Goal: Feedback & Contribution: Contribute content

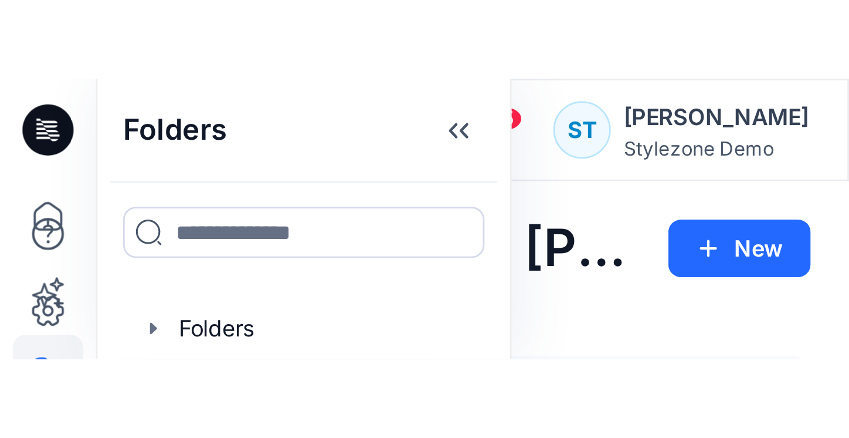
scroll to position [605, 0]
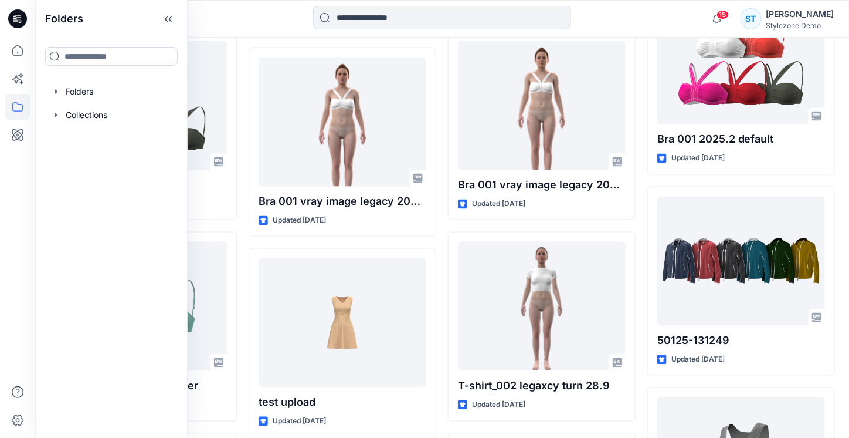
click at [285, 18] on div at bounding box center [442, 19] width 407 height 26
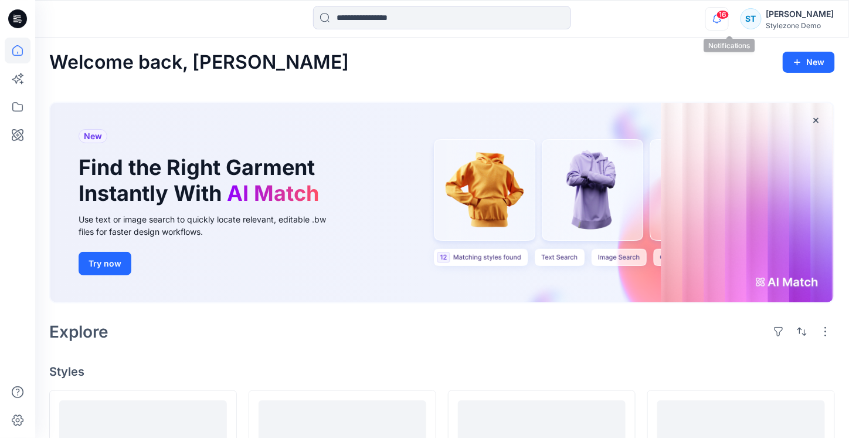
click at [729, 29] on icon "button" at bounding box center [717, 18] width 22 height 23
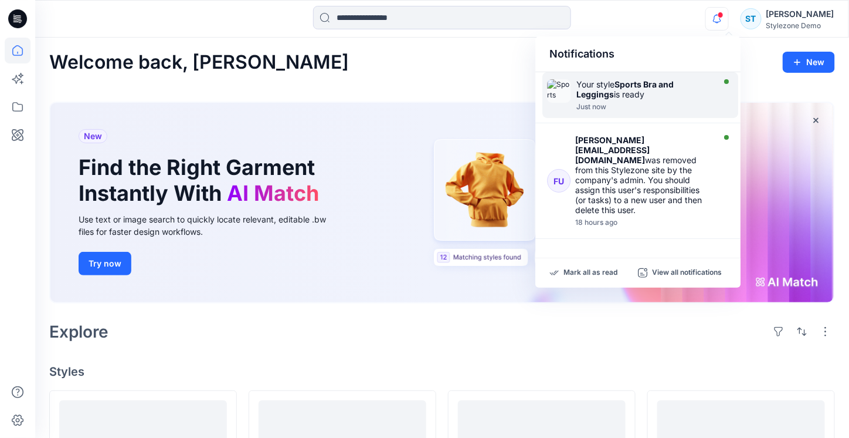
click at [692, 96] on div "Your style Sports Bra and Leggings is ready" at bounding box center [644, 89] width 135 height 20
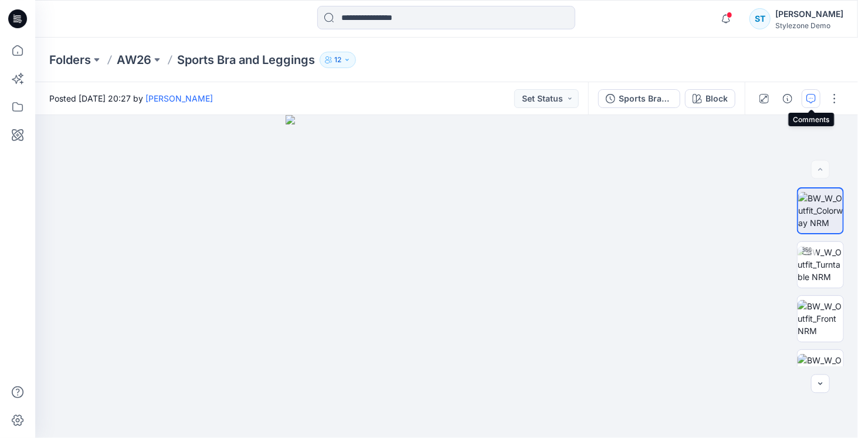
click at [813, 93] on button "button" at bounding box center [811, 98] width 19 height 19
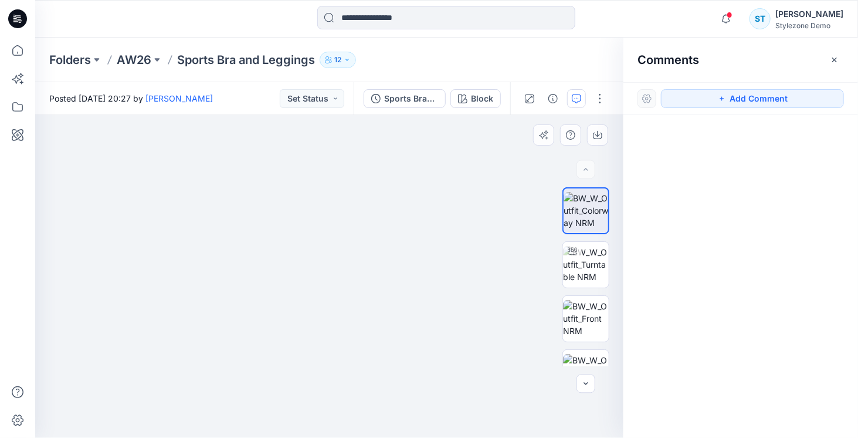
drag, startPoint x: 368, startPoint y: 246, endPoint x: 368, endPoint y: 237, distance: 9.4
click at [575, 270] on img at bounding box center [586, 264] width 46 height 37
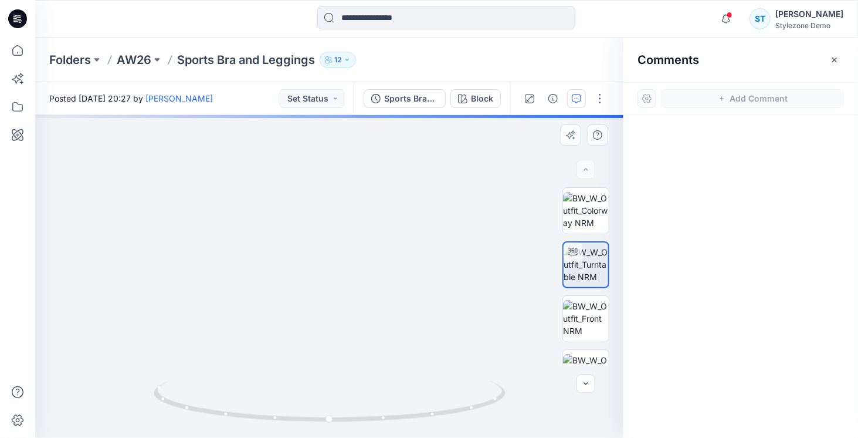
drag, startPoint x: 402, startPoint y: 309, endPoint x: 408, endPoint y: 336, distance: 27.5
drag, startPoint x: 381, startPoint y: 328, endPoint x: 375, endPoint y: 327, distance: 6.0
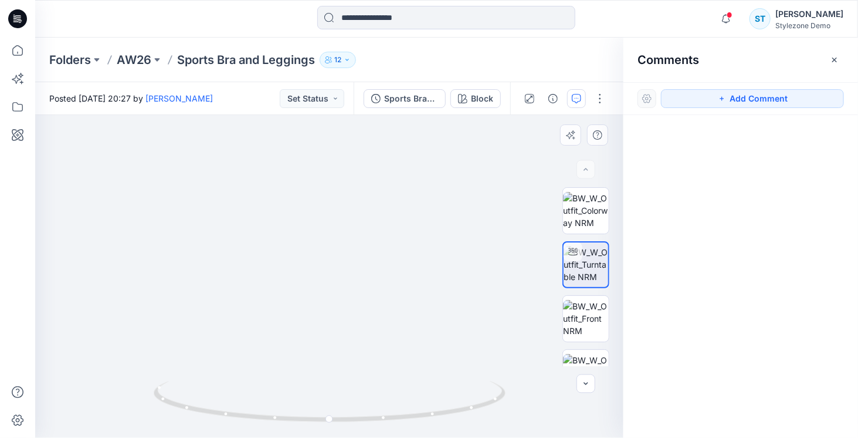
drag, startPoint x: 398, startPoint y: 326, endPoint x: 483, endPoint y: 315, distance: 85.8
click at [483, 315] on img at bounding box center [386, 70] width 1405 height 733
click at [639, 222] on div at bounding box center [741, 254] width 235 height 279
drag, startPoint x: 456, startPoint y: 277, endPoint x: 468, endPoint y: 269, distance: 14.2
click at [468, 269] on img at bounding box center [364, 72] width 1405 height 732
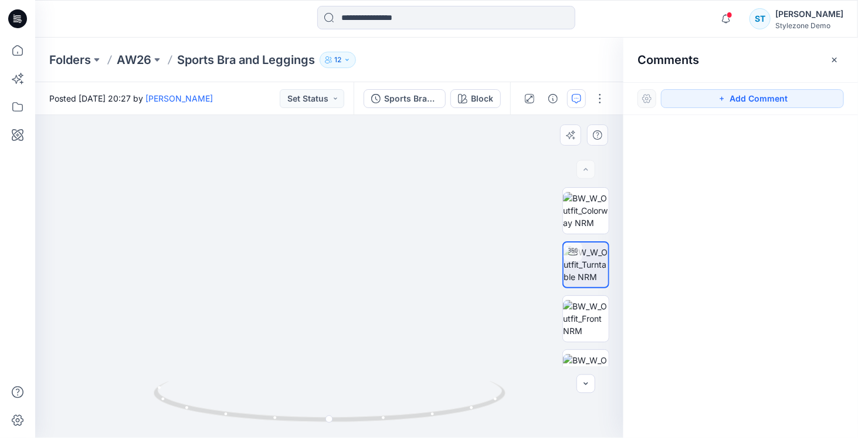
drag, startPoint x: 475, startPoint y: 275, endPoint x: 455, endPoint y: 274, distance: 20.5
click at [455, 274] on img at bounding box center [338, 73] width 1405 height 730
click at [194, 361] on img at bounding box center [343, 71] width 1405 height 733
drag, startPoint x: 331, startPoint y: 422, endPoint x: 401, endPoint y: 343, distance: 106.0
click at [280, 414] on icon at bounding box center [331, 403] width 355 height 44
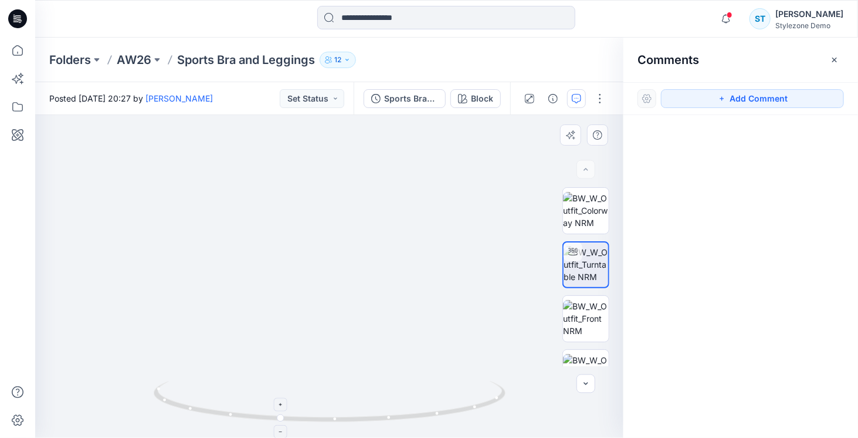
drag, startPoint x: 409, startPoint y: 350, endPoint x: 405, endPoint y: 401, distance: 51.2
drag, startPoint x: 407, startPoint y: 366, endPoint x: 407, endPoint y: 352, distance: 14.1
drag, startPoint x: 408, startPoint y: 304, endPoint x: 408, endPoint y: 297, distance: 7.1
click at [408, 297] on img at bounding box center [334, 161] width 1045 height 554
click at [723, 102] on icon "button" at bounding box center [721, 98] width 9 height 9
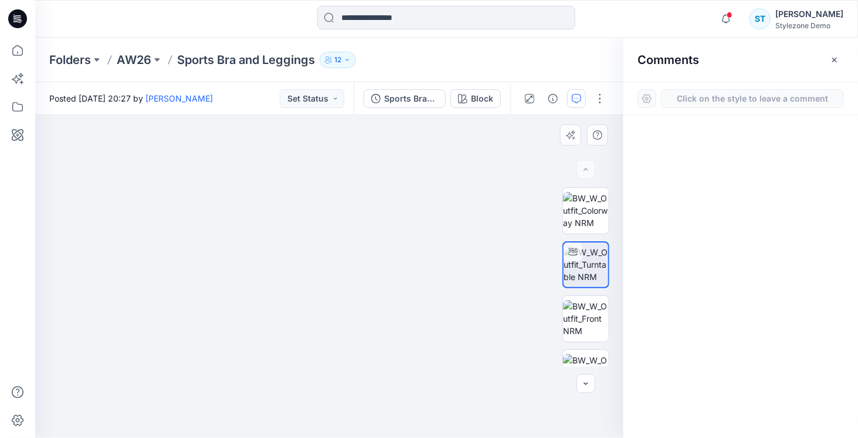
click at [351, 192] on div "1" at bounding box center [329, 276] width 588 height 323
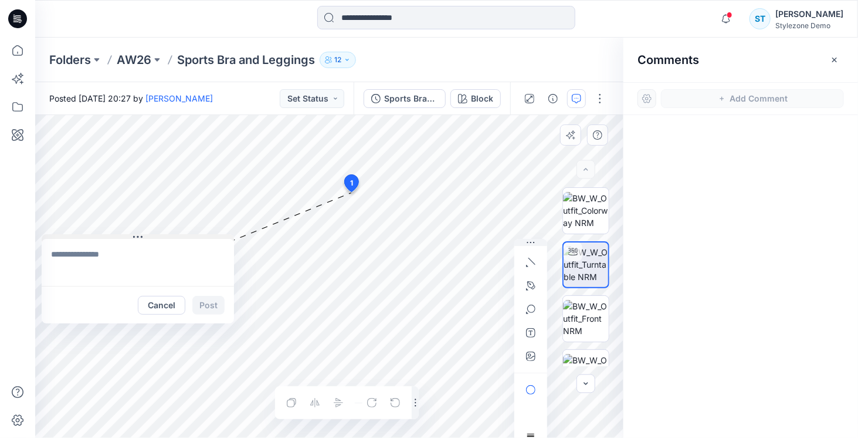
drag, startPoint x: 368, startPoint y: 201, endPoint x: 77, endPoint y: 237, distance: 293.8
click at [77, 237] on button at bounding box center [138, 237] width 192 height 7
click at [531, 283] on icon "button" at bounding box center [528, 286] width 5 height 7
click at [345, 172] on icon "Layer 1" at bounding box center [329, 276] width 588 height 323
click at [365, 246] on icon "Layer 1" at bounding box center [329, 276] width 588 height 323
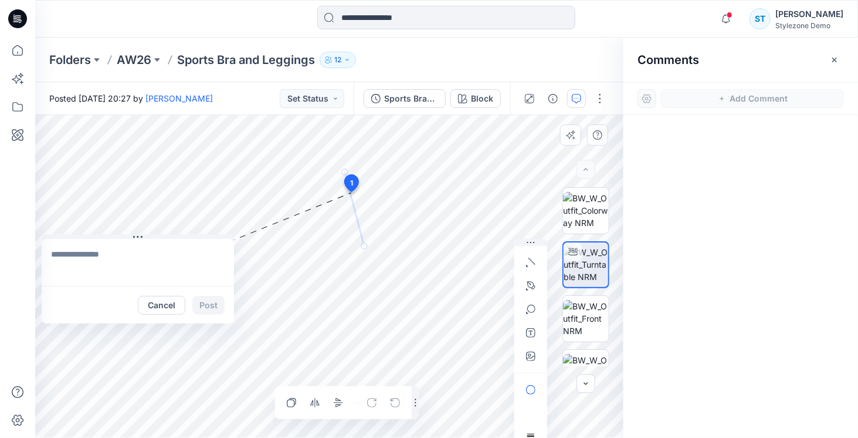
click at [185, 257] on textarea at bounding box center [138, 262] width 192 height 47
type textarea "**********"
click at [201, 300] on button "Post" at bounding box center [208, 305] width 32 height 19
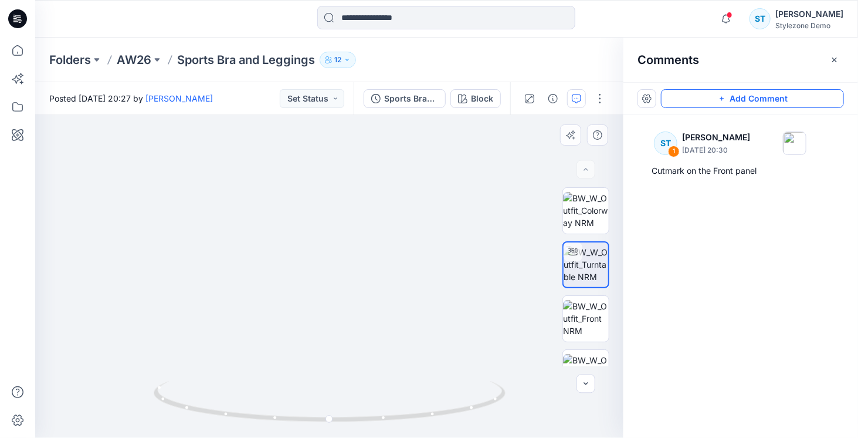
drag, startPoint x: 382, startPoint y: 310, endPoint x: 362, endPoint y: 309, distance: 20.0
click at [362, 309] on img at bounding box center [329, 244] width 443 height 385
drag, startPoint x: 441, startPoint y: 373, endPoint x: 487, endPoint y: 371, distance: 45.8
click at [491, 371] on img at bounding box center [329, 243] width 443 height 388
drag, startPoint x: 332, startPoint y: 422, endPoint x: 262, endPoint y: 411, distance: 70.8
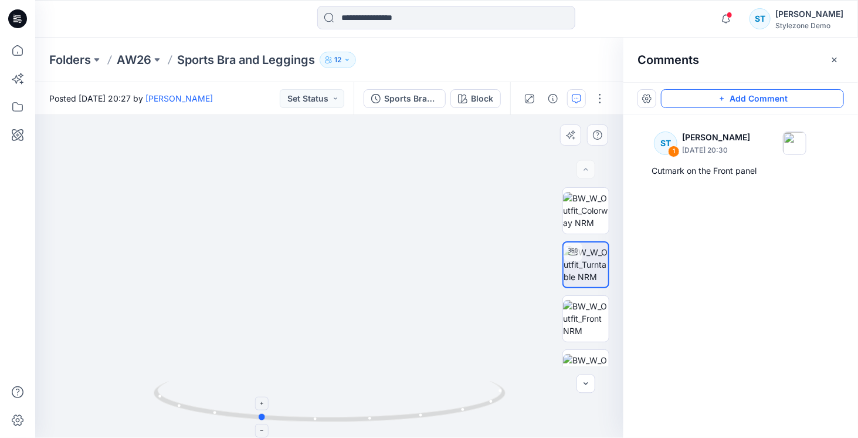
click at [262, 411] on icon at bounding box center [331, 403] width 355 height 44
drag, startPoint x: 432, startPoint y: 304, endPoint x: 430, endPoint y: 233, distance: 71.0
drag, startPoint x: 415, startPoint y: 265, endPoint x: 428, endPoint y: 264, distance: 12.4
click at [428, 264] on img at bounding box center [329, 216] width 443 height 441
click at [716, 99] on button "Add Comment" at bounding box center [752, 98] width 183 height 19
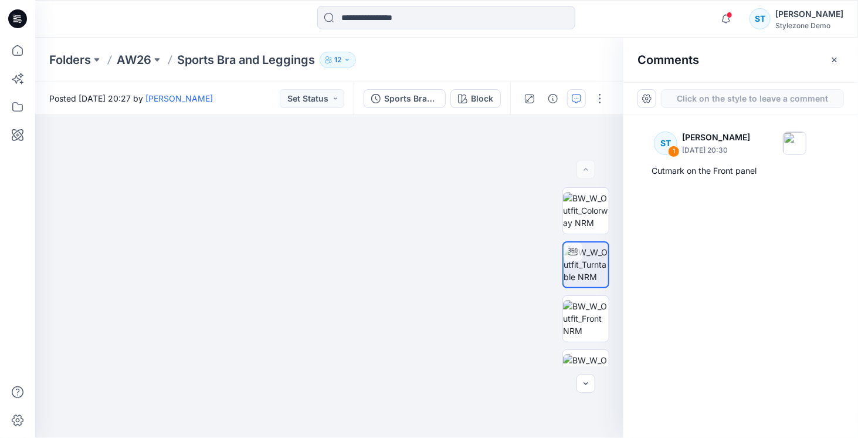
click at [328, 223] on div "2" at bounding box center [329, 276] width 588 height 323
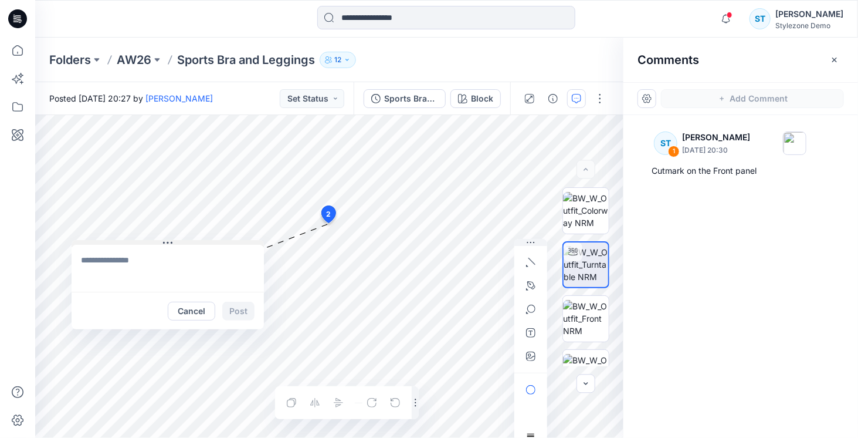
drag, startPoint x: 338, startPoint y: 231, endPoint x: 99, endPoint y: 242, distance: 239.0
click at [99, 242] on button at bounding box center [168, 243] width 192 height 7
click at [113, 267] on textarea at bounding box center [168, 268] width 192 height 47
type textarea "**********"
drag, startPoint x: 528, startPoint y: 288, endPoint x: 516, endPoint y: 286, distance: 12.4
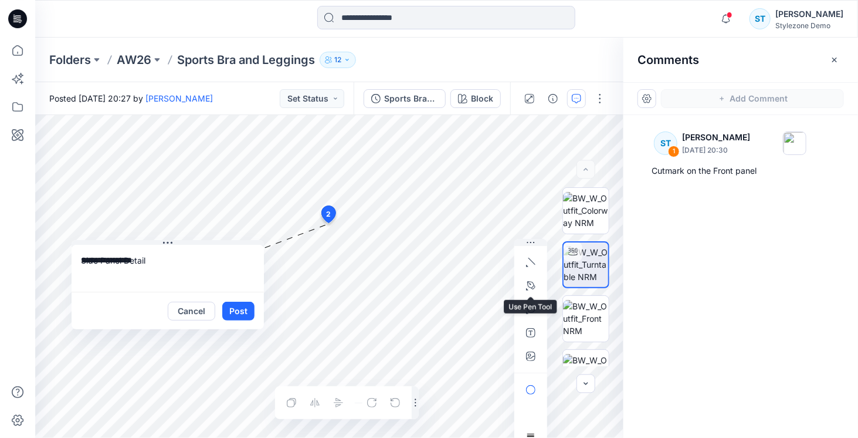
click at [528, 288] on icon "button" at bounding box center [530, 285] width 9 height 9
click at [307, 190] on icon "Layer 1" at bounding box center [329, 276] width 588 height 323
click at [312, 266] on icon "Layer 1" at bounding box center [329, 276] width 588 height 323
click at [336, 378] on icon "Layer 1" at bounding box center [329, 276] width 588 height 323
click at [341, 185] on icon "Layer 1" at bounding box center [329, 276] width 588 height 323
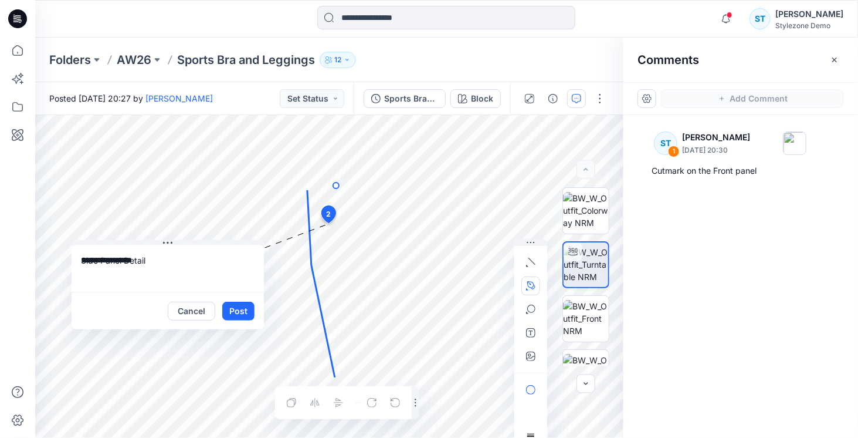
click at [336, 185] on icon "Layer 1" at bounding box center [329, 276] width 588 height 323
click at [340, 282] on icon "Layer 1" at bounding box center [329, 276] width 588 height 323
click at [340, 375] on icon "Layer 1" at bounding box center [329, 276] width 588 height 323
click at [309, 242] on icon at bounding box center [321, 283] width 28 height 187
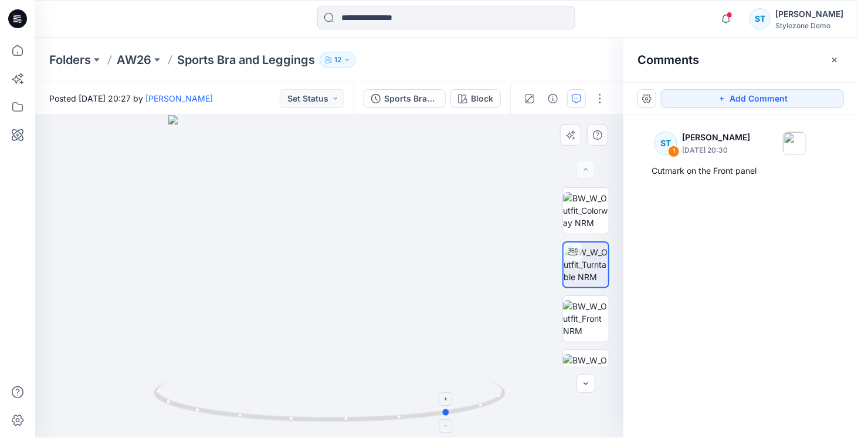
drag, startPoint x: 340, startPoint y: 419, endPoint x: 381, endPoint y: 404, distance: 43.0
click at [455, 408] on icon at bounding box center [331, 403] width 355 height 44
drag, startPoint x: 341, startPoint y: 377, endPoint x: 338, endPoint y: 223, distance: 154.3
drag, startPoint x: 341, startPoint y: 245, endPoint x: 352, endPoint y: 231, distance: 18.0
drag, startPoint x: 741, startPoint y: 100, endPoint x: 714, endPoint y: 97, distance: 26.6
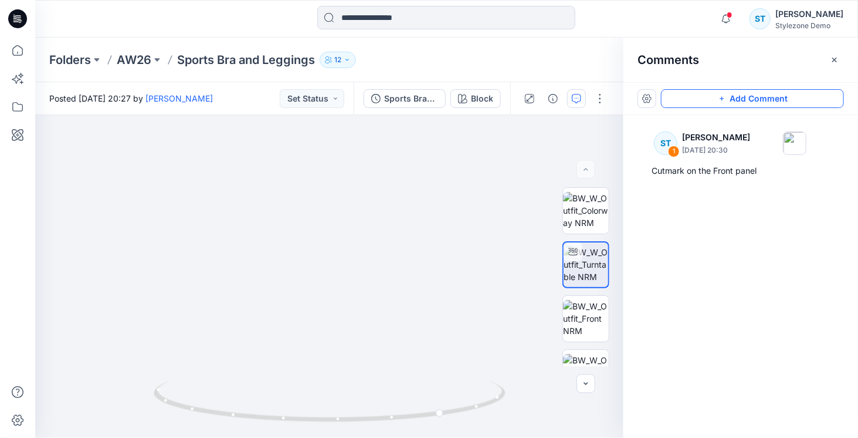
click at [731, 97] on button "Add Comment" at bounding box center [752, 98] width 183 height 19
click at [329, 181] on div "2" at bounding box center [329, 276] width 588 height 323
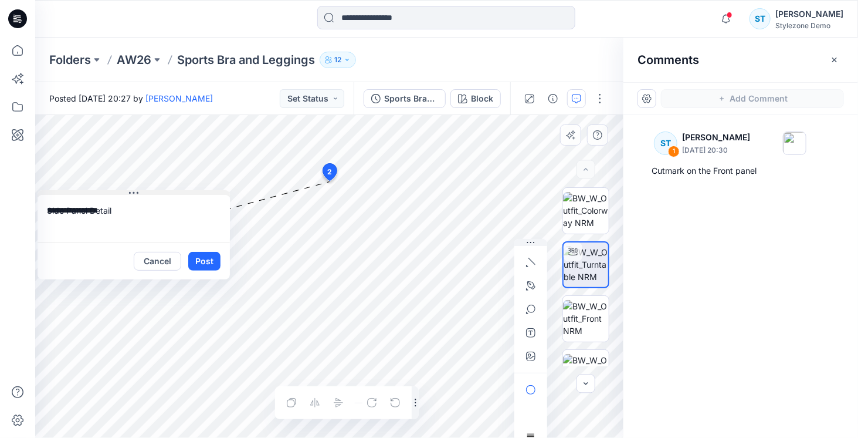
drag, startPoint x: 338, startPoint y: 188, endPoint x: 58, endPoint y: 191, distance: 279.8
click at [58, 191] on button at bounding box center [134, 193] width 192 height 7
drag, startPoint x: 531, startPoint y: 288, endPoint x: 414, endPoint y: 211, distance: 139.8
click at [530, 288] on icon "button" at bounding box center [530, 285] width 9 height 9
click at [309, 160] on icon "Layer 1" at bounding box center [329, 276] width 588 height 323
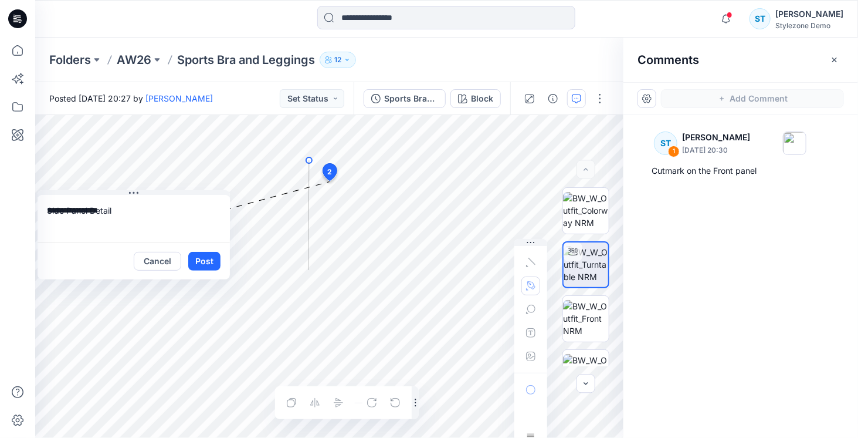
click at [309, 270] on icon "Layer 1" at bounding box center [329, 276] width 588 height 323
click at [308, 385] on icon "Layer 1" at bounding box center [329, 276] width 588 height 323
drag, startPoint x: 307, startPoint y: 383, endPoint x: 308, endPoint y: 338, distance: 45.2
drag, startPoint x: 415, startPoint y: 401, endPoint x: 244, endPoint y: 415, distance: 171.8
click at [244, 415] on div "Layer 1" at bounding box center [329, 276] width 588 height 323
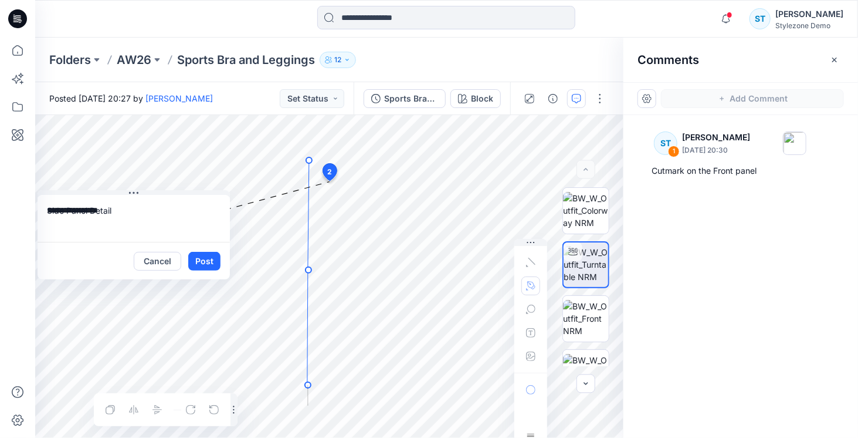
click at [308, 405] on icon "Layer 1" at bounding box center [329, 276] width 588 height 323
click at [344, 160] on icon "Layer 1" at bounding box center [329, 276] width 588 height 323
click at [343, 158] on icon "Layer 1" at bounding box center [329, 276] width 588 height 323
click at [329, 295] on icon "Layer 1" at bounding box center [329, 276] width 588 height 323
click at [317, 405] on icon "Layer 1" at bounding box center [329, 276] width 588 height 323
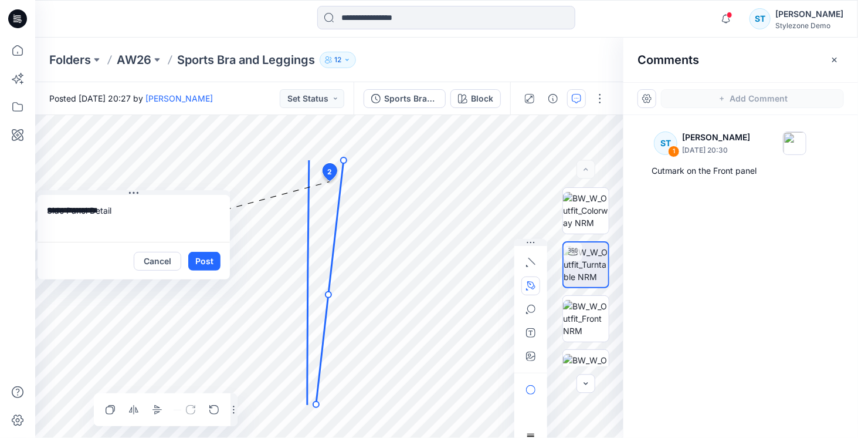
click at [343, 160] on circle at bounding box center [344, 160] width 6 height 6
click at [310, 162] on icon "Layer 1" at bounding box center [329, 276] width 588 height 323
click at [309, 164] on icon at bounding box center [308, 282] width 2 height 245
click at [205, 260] on button "Post" at bounding box center [204, 261] width 32 height 19
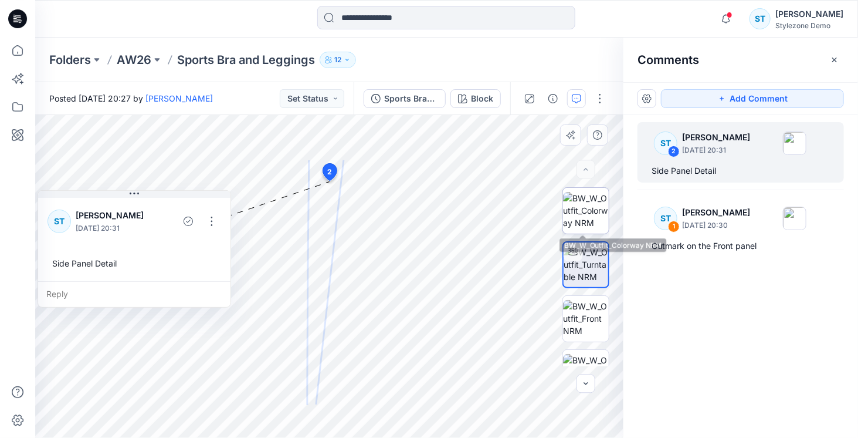
click at [574, 206] on img at bounding box center [586, 210] width 46 height 37
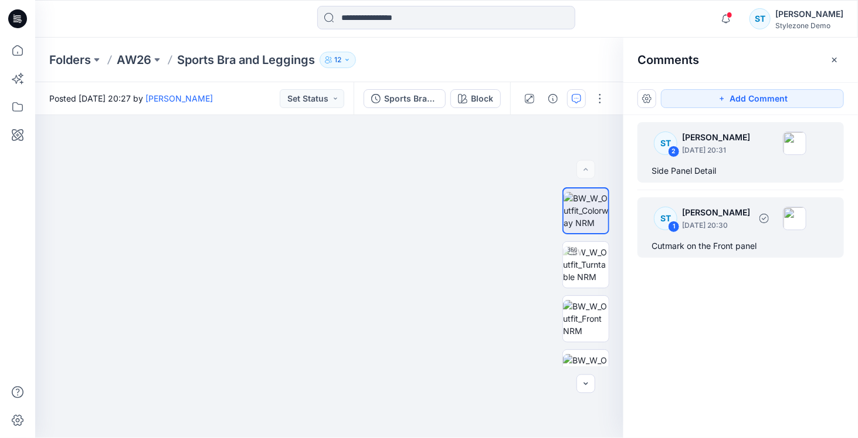
click at [731, 232] on div "ST 1 [PERSON_NAME] [DATE] 20:30" at bounding box center [726, 218] width 162 height 32
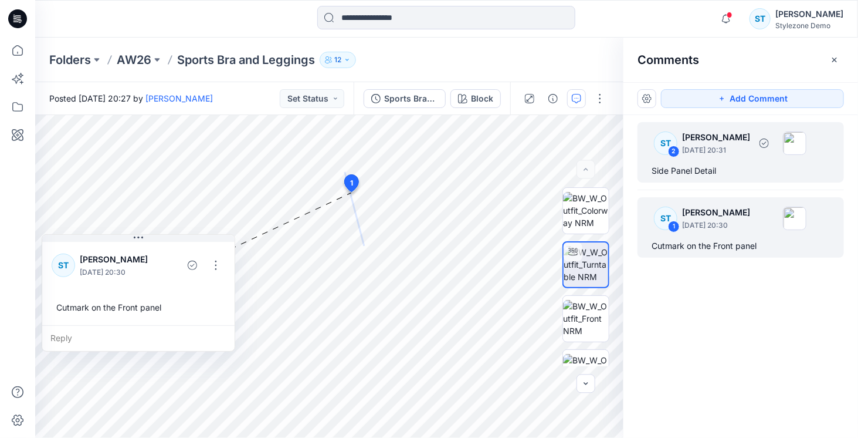
click at [735, 164] on div "Side Panel Detail" at bounding box center [741, 171] width 178 height 14
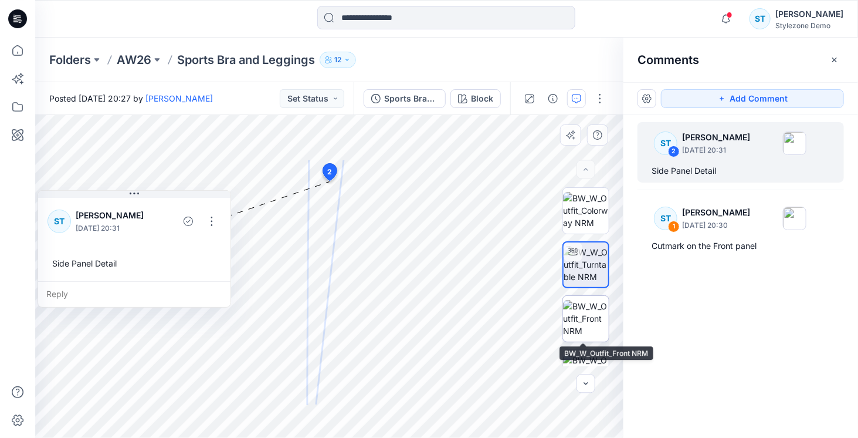
click at [592, 320] on img at bounding box center [586, 318] width 46 height 37
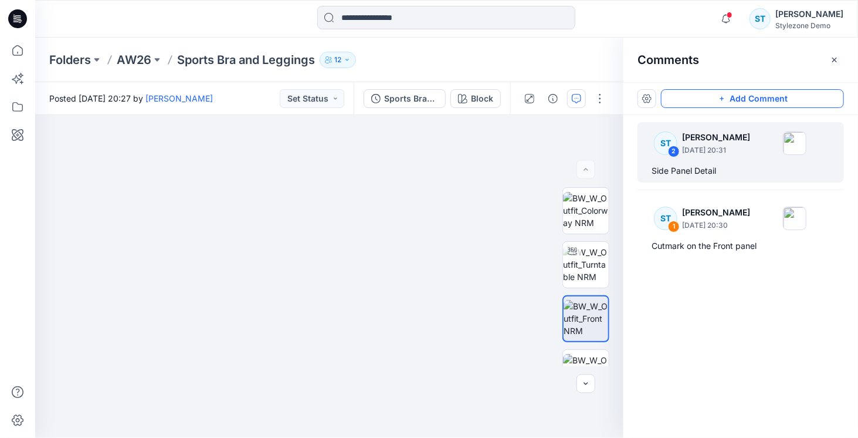
click at [730, 94] on button "Add Comment" at bounding box center [752, 98] width 183 height 19
click at [345, 389] on div "3" at bounding box center [329, 276] width 588 height 323
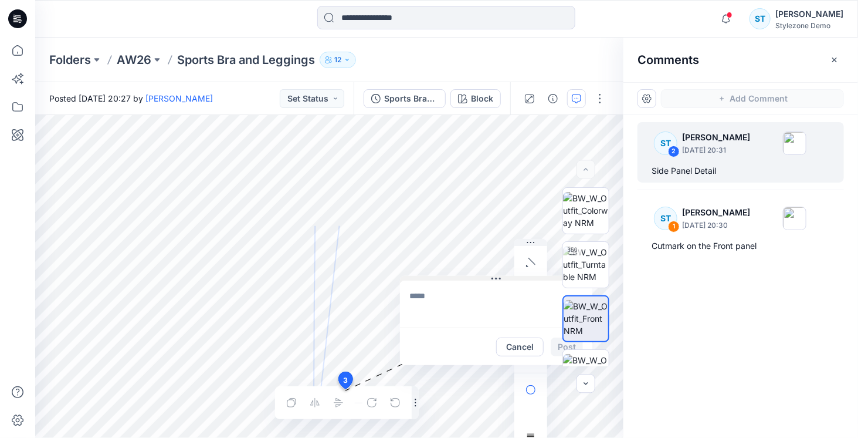
drag, startPoint x: 361, startPoint y: 398, endPoint x: 436, endPoint y: 279, distance: 140.8
click at [436, 279] on button at bounding box center [496, 279] width 192 height 7
click at [224, 397] on div "Layer 1" at bounding box center [329, 276] width 588 height 323
click at [475, 300] on textarea at bounding box center [498, 303] width 192 height 47
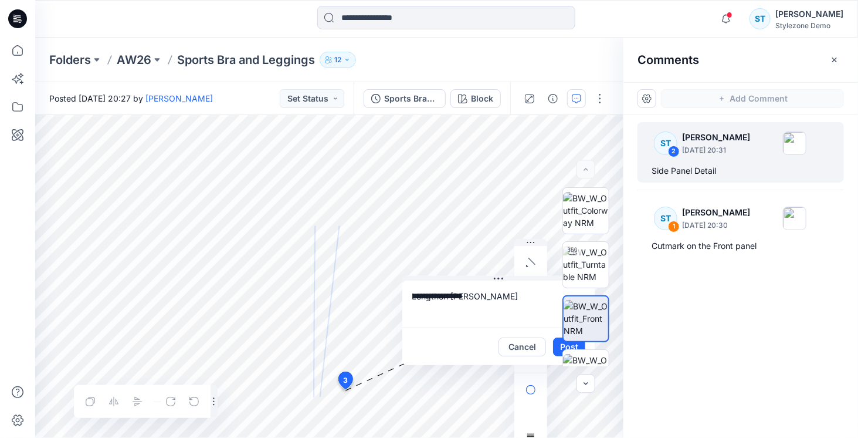
click at [496, 299] on textarea "**********" at bounding box center [498, 303] width 192 height 47
drag, startPoint x: 486, startPoint y: 296, endPoint x: 452, endPoint y: 294, distance: 33.5
click at [452, 294] on textarea "**********" at bounding box center [498, 303] width 192 height 47
click at [556, 350] on div at bounding box center [585, 276] width 75 height 179
drag, startPoint x: 529, startPoint y: 292, endPoint x: 512, endPoint y: 292, distance: 17.6
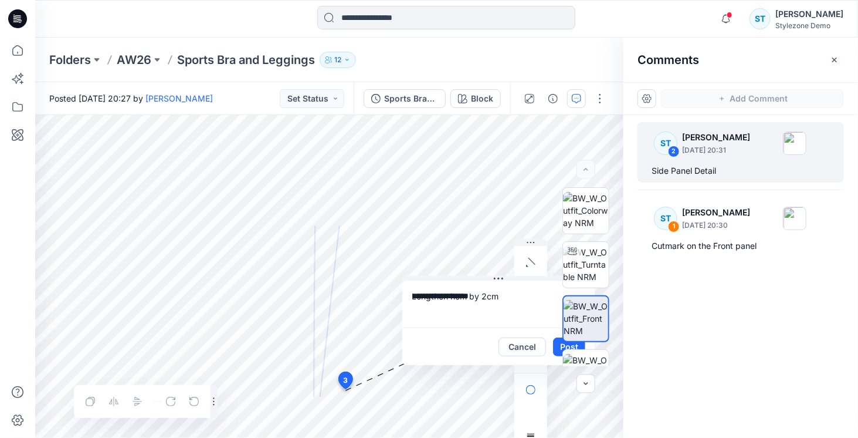
click at [512, 292] on textarea "**********" at bounding box center [498, 303] width 192 height 47
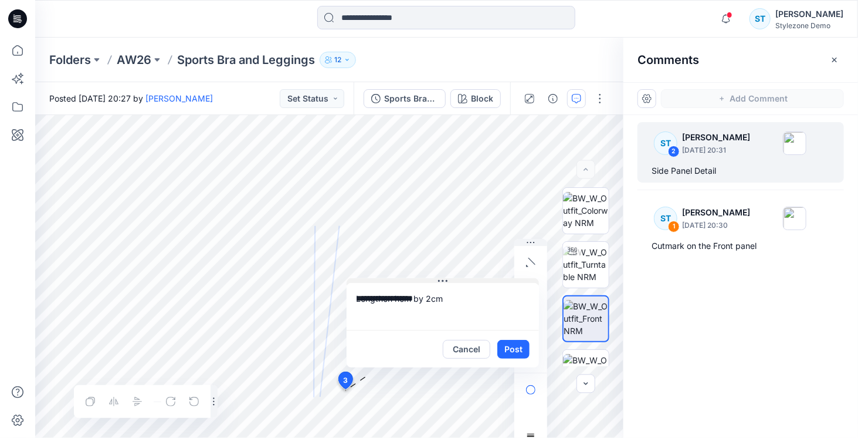
drag, startPoint x: 506, startPoint y: 276, endPoint x: 449, endPoint y: 279, distance: 56.4
click at [449, 279] on button at bounding box center [443, 281] width 192 height 7
click at [357, 294] on textarea "**********" at bounding box center [442, 306] width 192 height 47
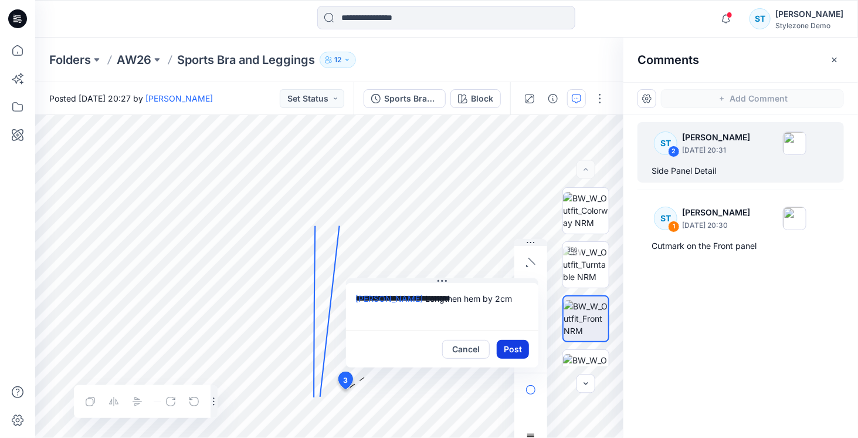
type textarea "**********"
click at [521, 356] on button "Post" at bounding box center [513, 349] width 32 height 19
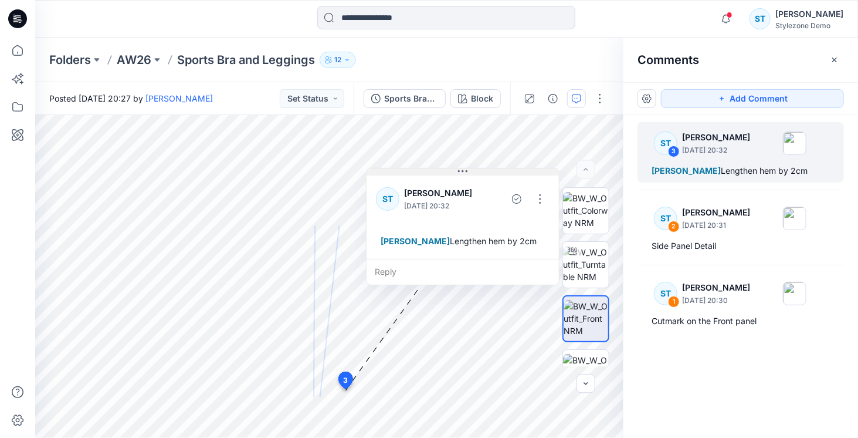
drag, startPoint x: 441, startPoint y: 282, endPoint x: 461, endPoint y: 171, distance: 112.1
click at [461, 171] on icon at bounding box center [462, 171] width 9 height 9
click at [763, 347] on div "ST 3 Savio Thomas September 29, 2025 20:32 Gregory Dodd Lengthen hem by 2cm ST …" at bounding box center [741, 254] width 235 height 279
click at [834, 60] on icon "button" at bounding box center [834, 59] width 5 height 5
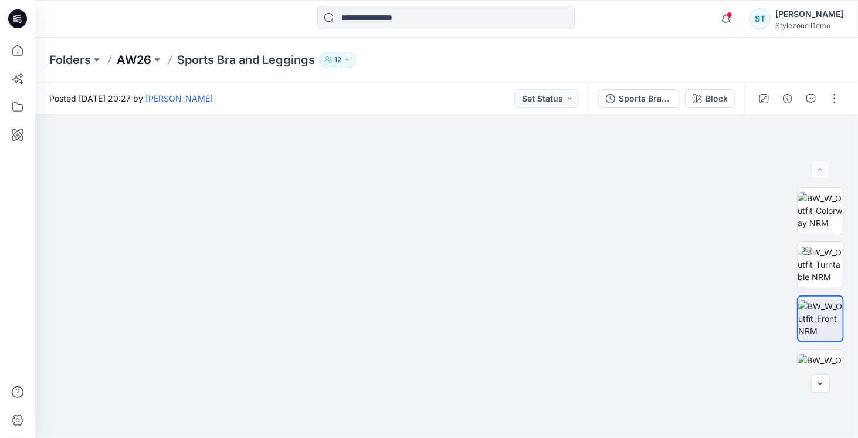
click at [143, 60] on p "AW26" at bounding box center [134, 60] width 35 height 16
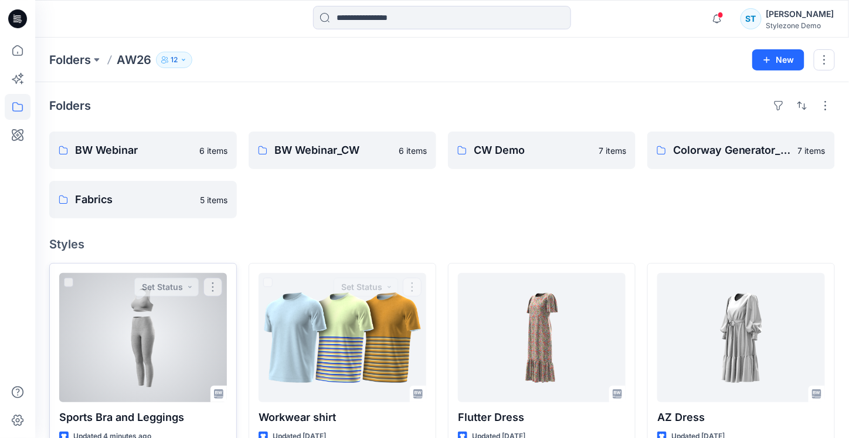
scroll to position [117, 0]
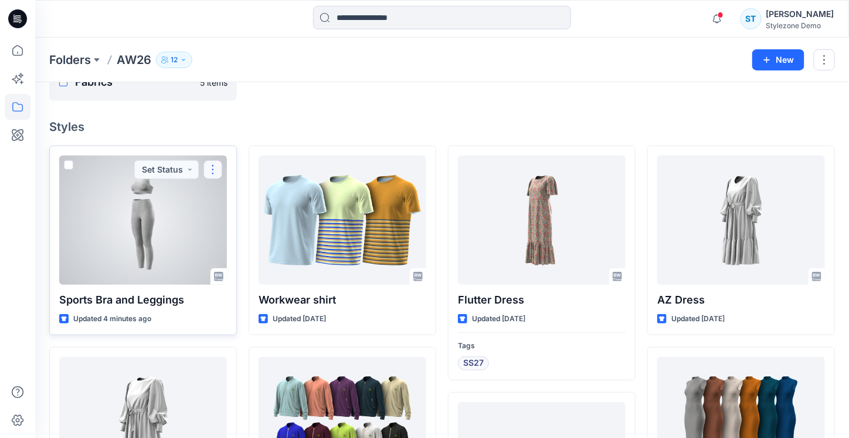
click at [215, 171] on button "button" at bounding box center [213, 169] width 19 height 19
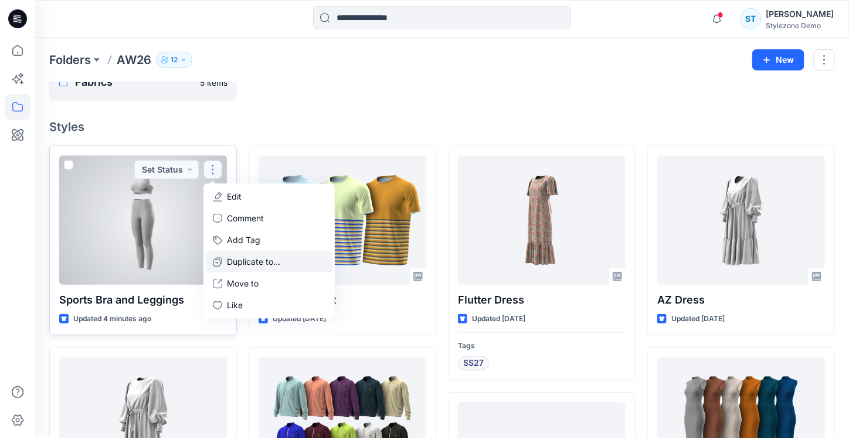
click at [259, 266] on p "Duplicate to..." at bounding box center [253, 261] width 53 height 12
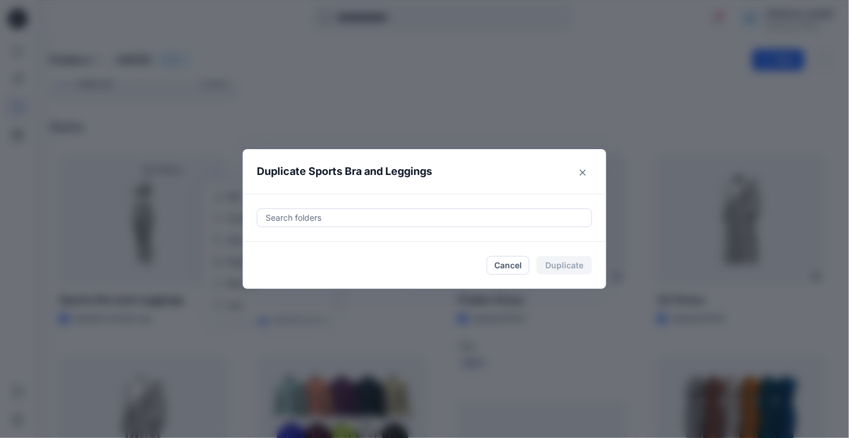
click at [298, 219] on div at bounding box center [425, 218] width 320 height 14
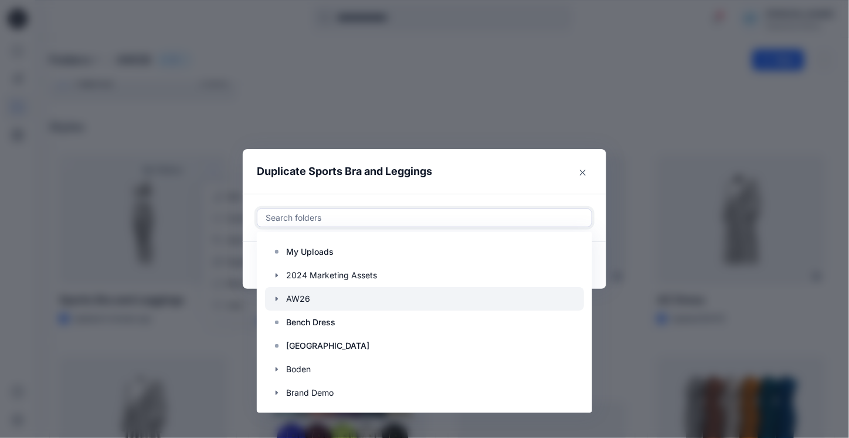
click at [280, 296] on icon "button" at bounding box center [276, 298] width 9 height 9
click at [317, 300] on div at bounding box center [424, 298] width 319 height 23
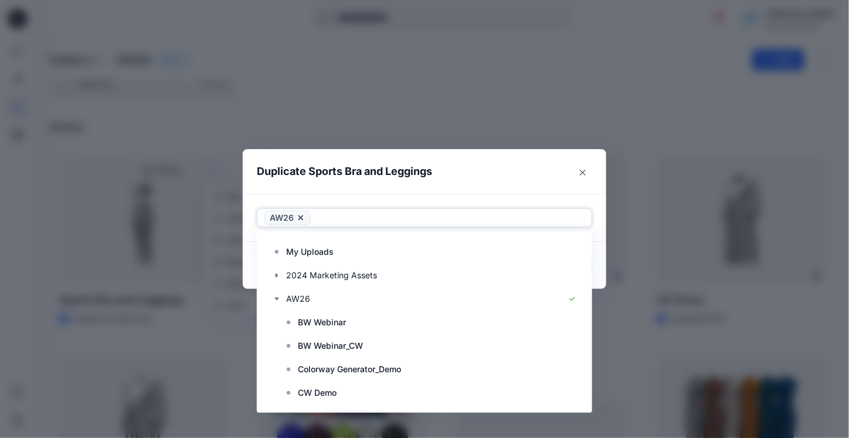
click at [496, 183] on header "Duplicate Sports Bra and Leggings" at bounding box center [413, 171] width 340 height 45
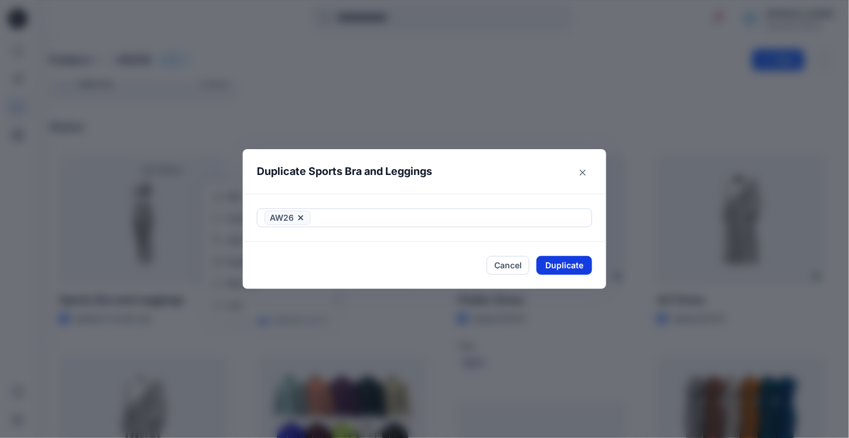
click at [568, 265] on button "Duplicate" at bounding box center [565, 265] width 56 height 19
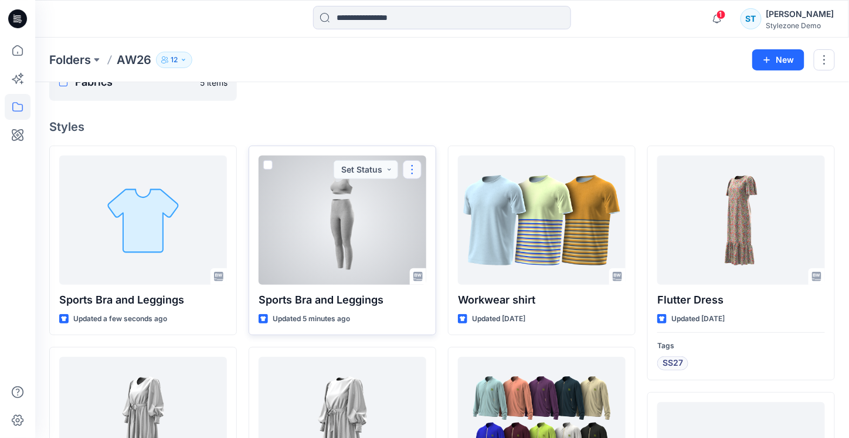
click at [412, 165] on button "button" at bounding box center [412, 169] width 19 height 19
click at [387, 226] on div at bounding box center [343, 219] width 168 height 129
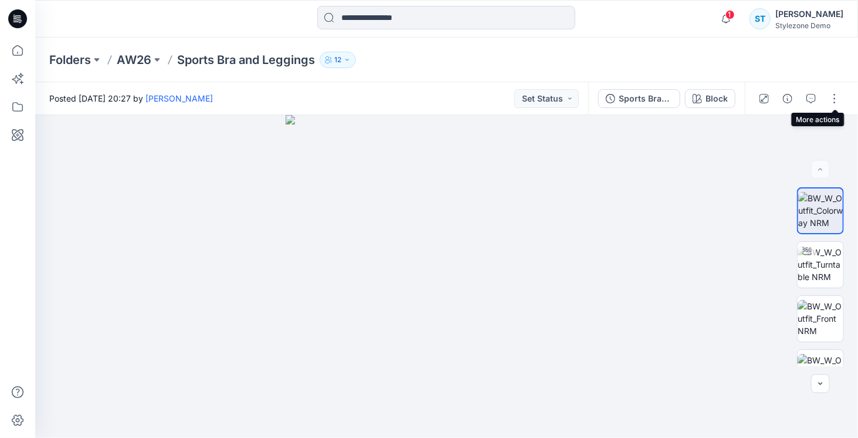
drag, startPoint x: 842, startPoint y: 94, endPoint x: 848, endPoint y: 93, distance: 5.9
click at [843, 94] on button "button" at bounding box center [834, 98] width 19 height 19
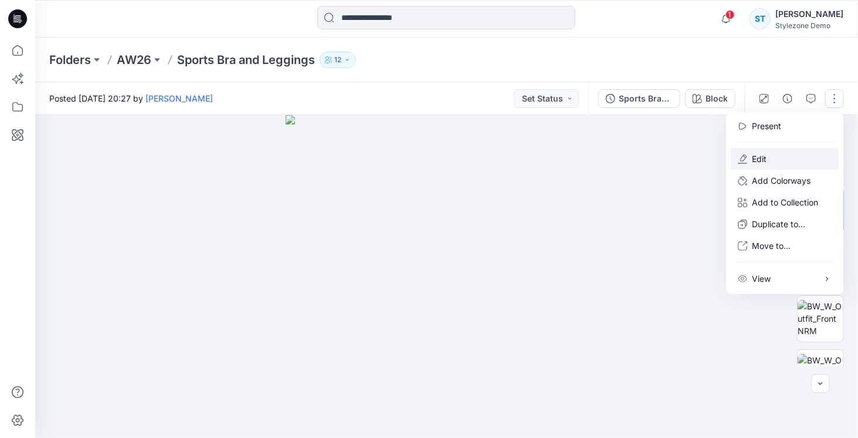
click at [764, 162] on p "Edit" at bounding box center [759, 159] width 15 height 12
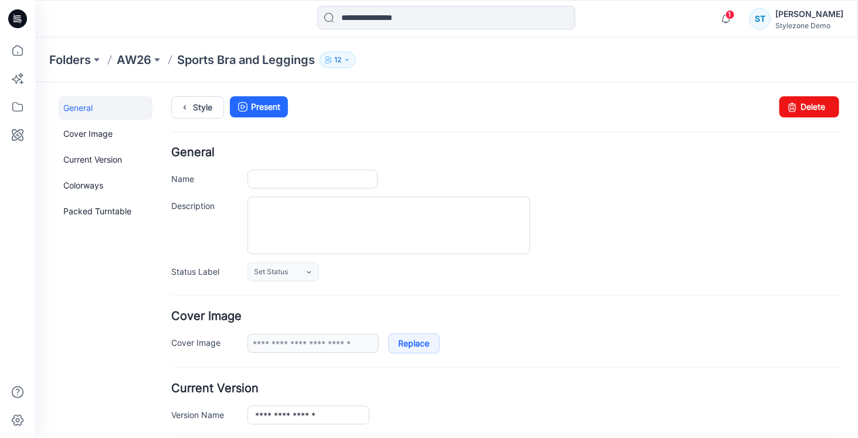
type input "**********"
type input "*****"
type input "**********"
drag, startPoint x: 349, startPoint y: 178, endPoint x: 153, endPoint y: 182, distance: 196.0
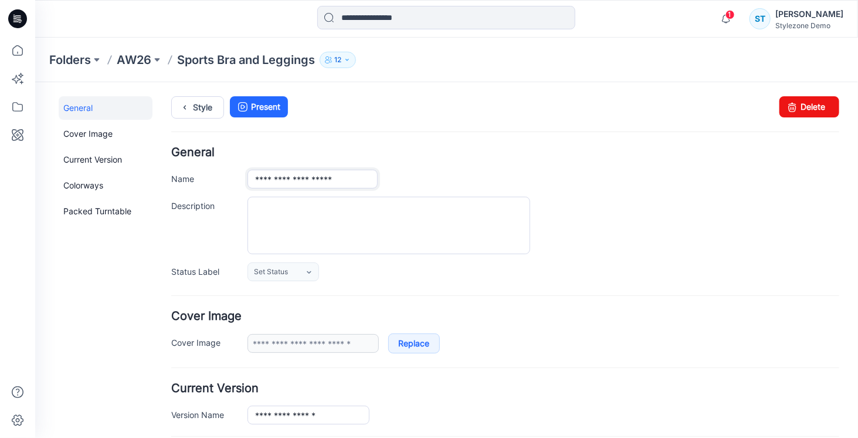
type input "**********"
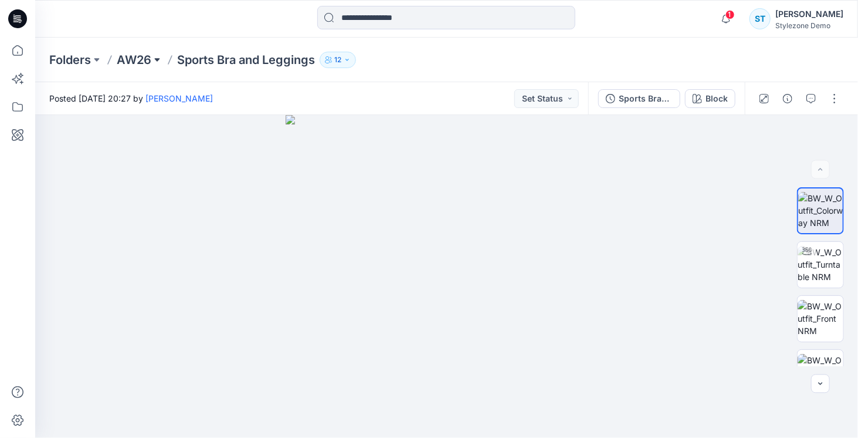
click at [154, 63] on button at bounding box center [157, 60] width 12 height 16
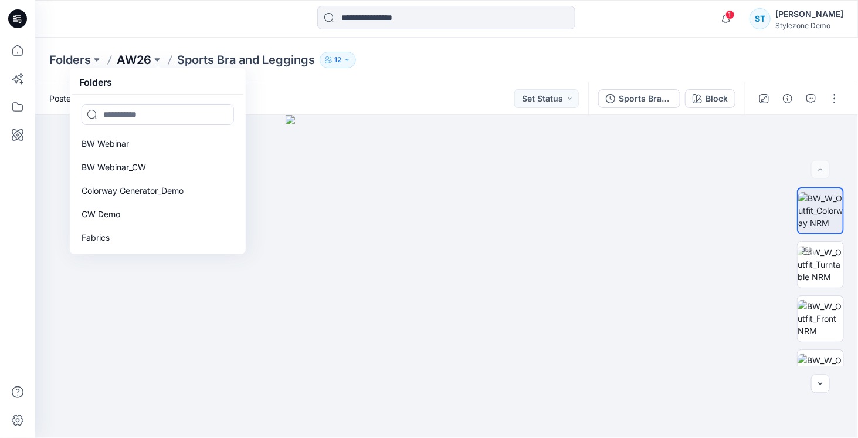
click at [132, 62] on p "AW26" at bounding box center [134, 60] width 35 height 16
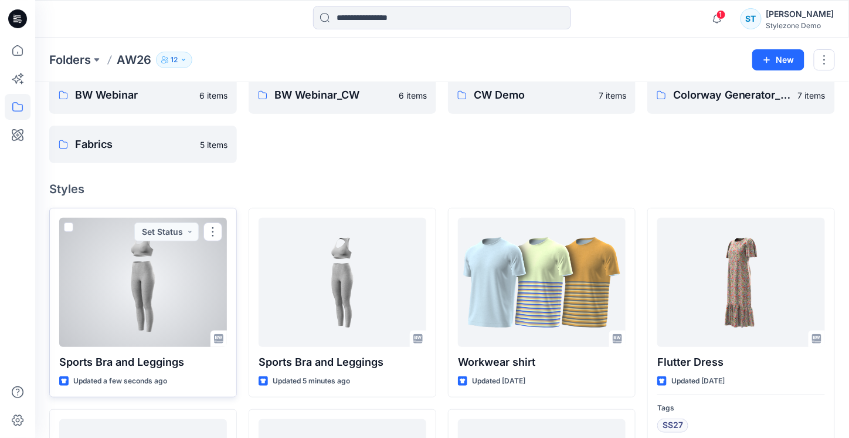
scroll to position [176, 0]
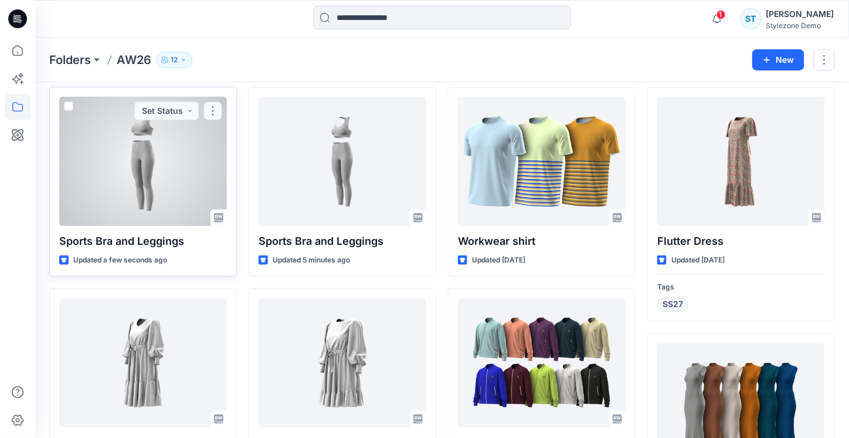
click at [214, 114] on button "button" at bounding box center [213, 110] width 19 height 19
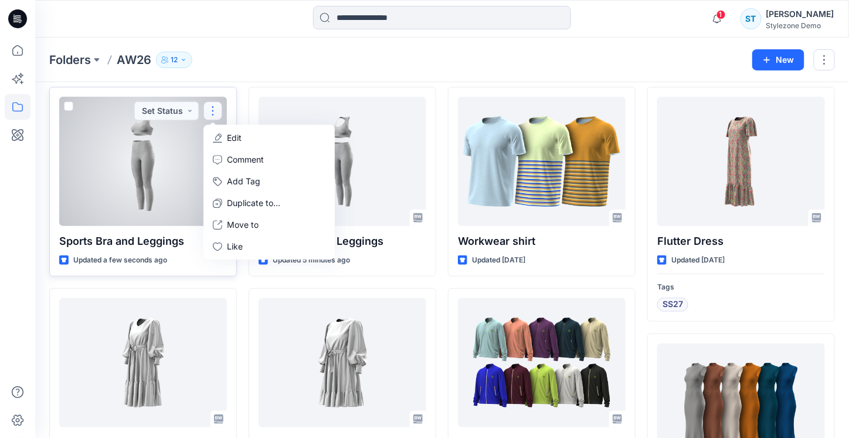
click at [226, 136] on button "Edit" at bounding box center [269, 138] width 127 height 22
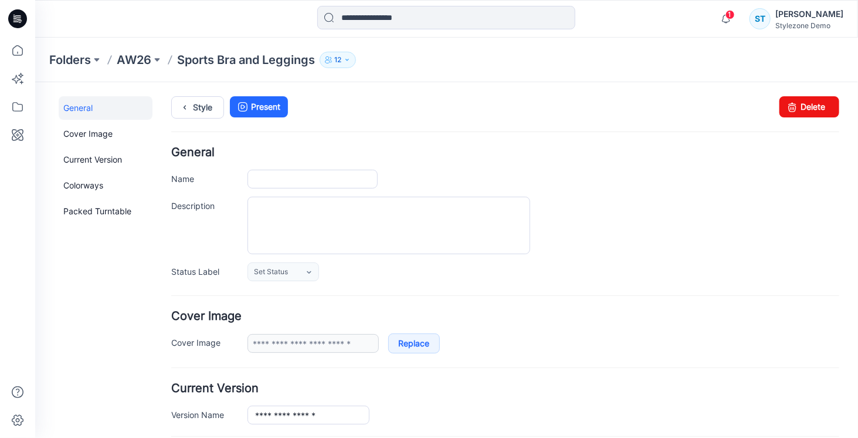
type input "**********"
type input "*****"
type input "**********"
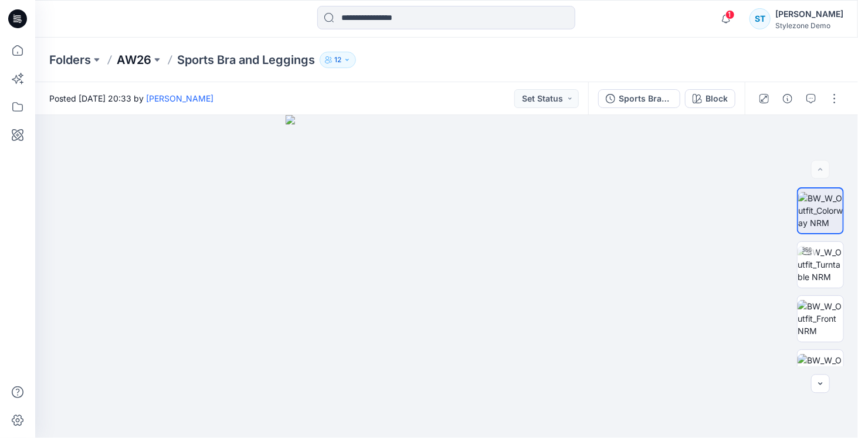
click at [150, 67] on p "AW26" at bounding box center [134, 60] width 35 height 16
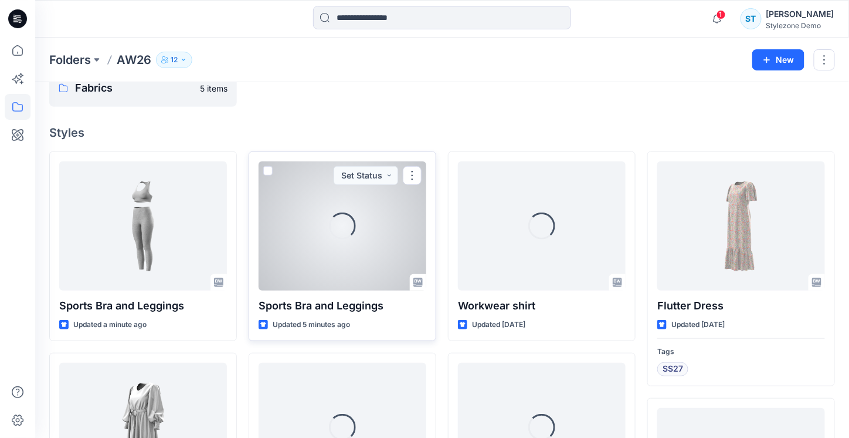
scroll to position [117, 0]
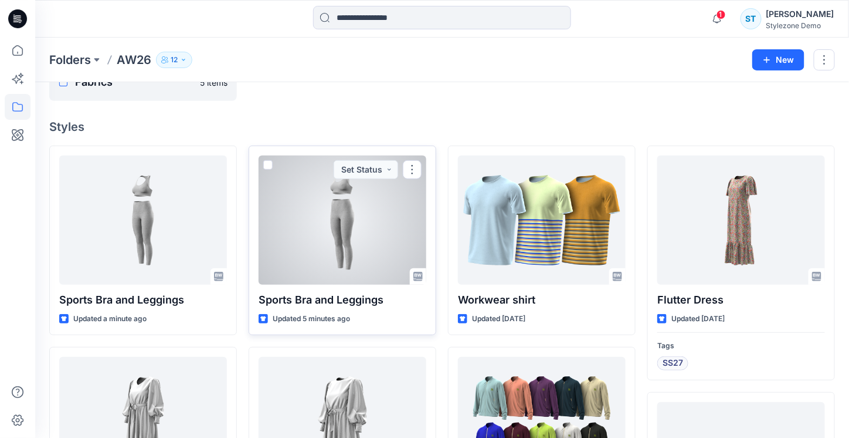
click at [312, 256] on div at bounding box center [343, 219] width 168 height 129
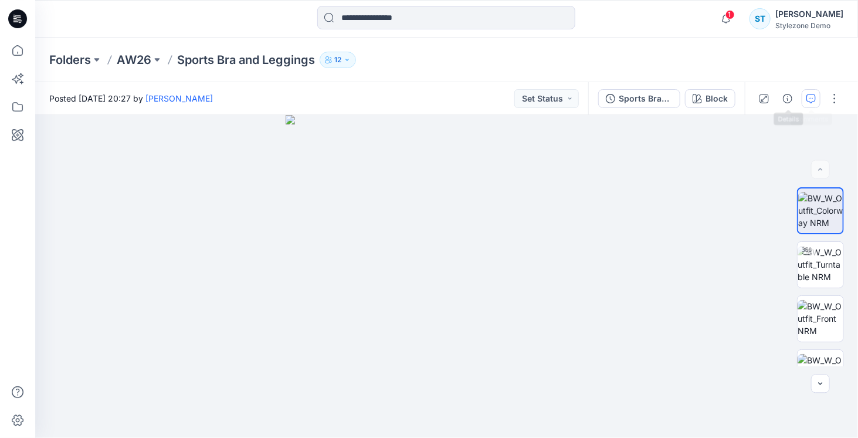
click at [808, 96] on icon "button" at bounding box center [811, 98] width 9 height 9
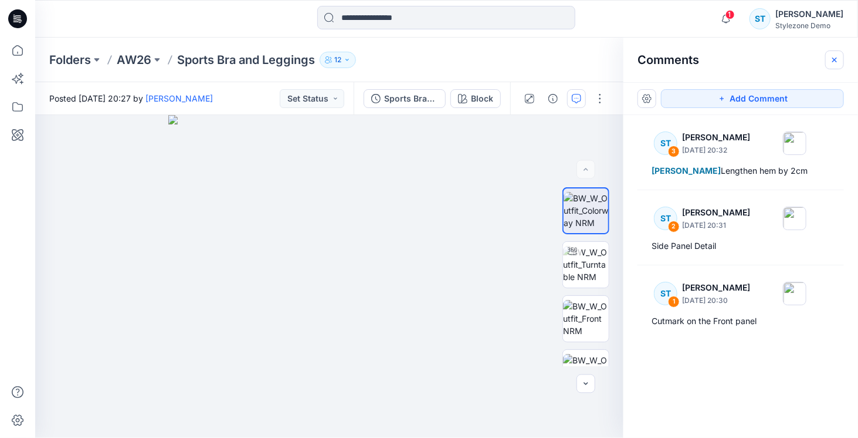
click at [834, 64] on icon "button" at bounding box center [834, 59] width 9 height 9
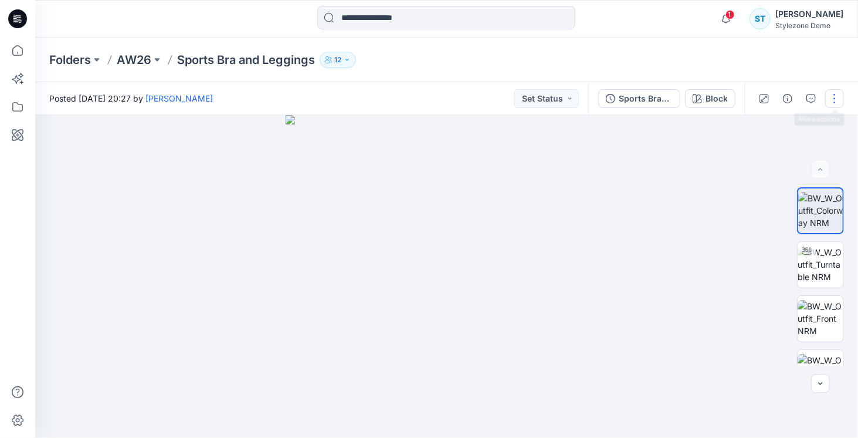
click at [840, 99] on button "button" at bounding box center [834, 98] width 19 height 19
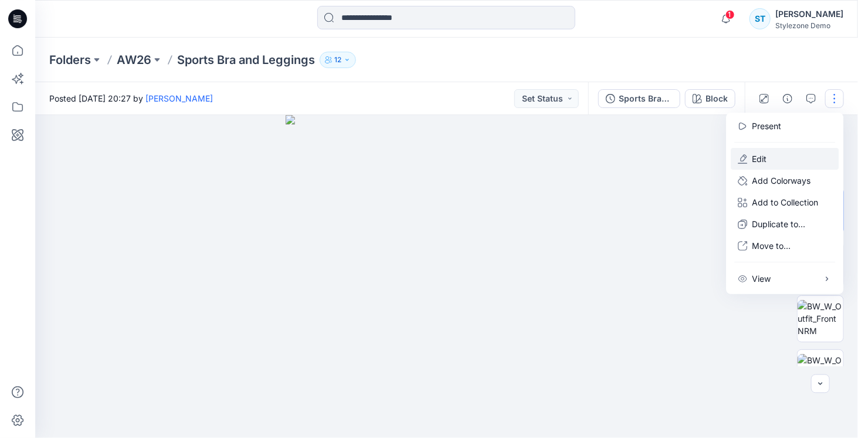
click at [768, 162] on button "Edit" at bounding box center [785, 159] width 108 height 22
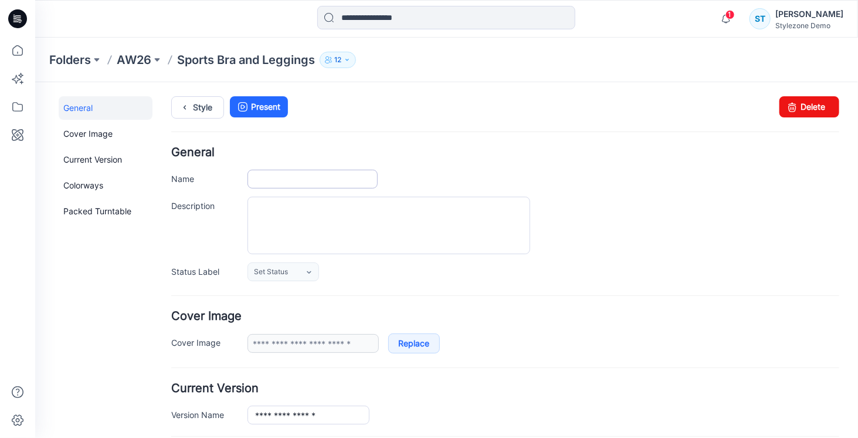
type input "**********"
type input "*****"
type input "**********"
click at [275, 178] on input "**********" at bounding box center [312, 178] width 130 height 19
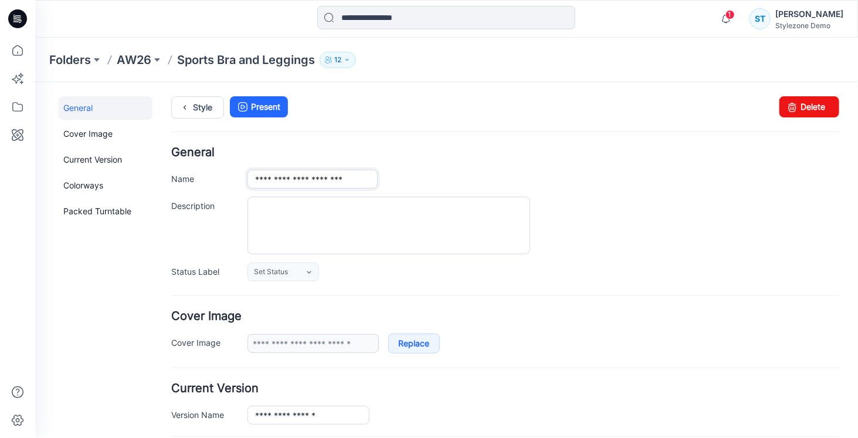
click at [275, 178] on input "**********" at bounding box center [312, 178] width 130 height 19
click at [354, 179] on input "**********" at bounding box center [312, 178] width 130 height 19
type input "**********"
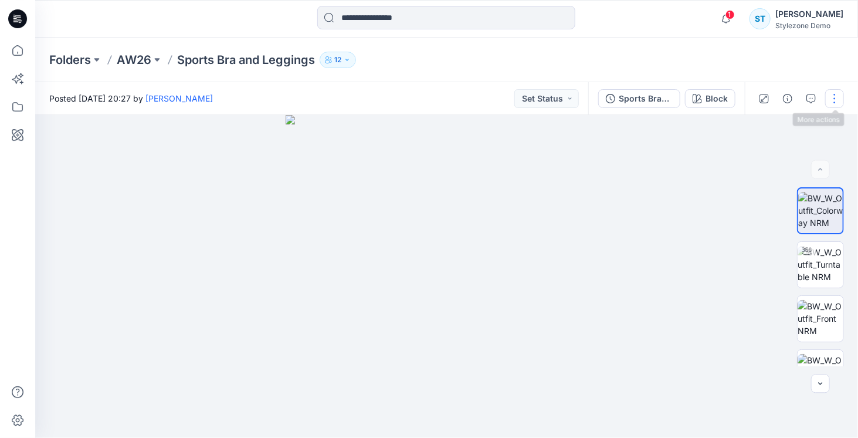
click at [834, 101] on button "button" at bounding box center [834, 98] width 19 height 19
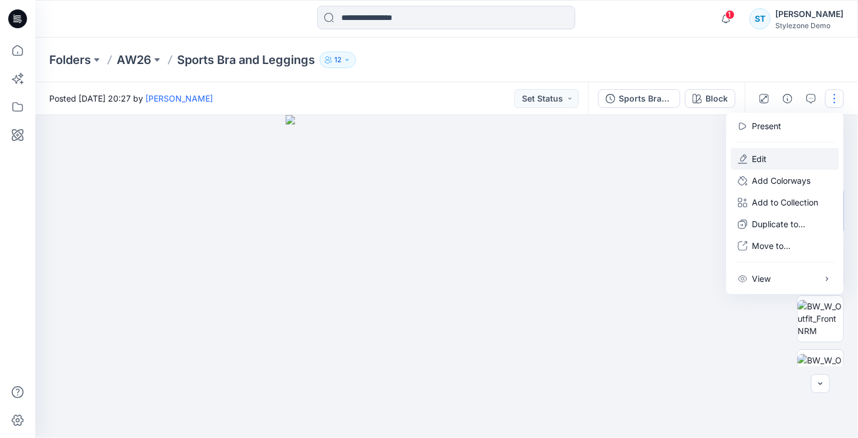
click at [752, 160] on p "Edit" at bounding box center [759, 159] width 15 height 12
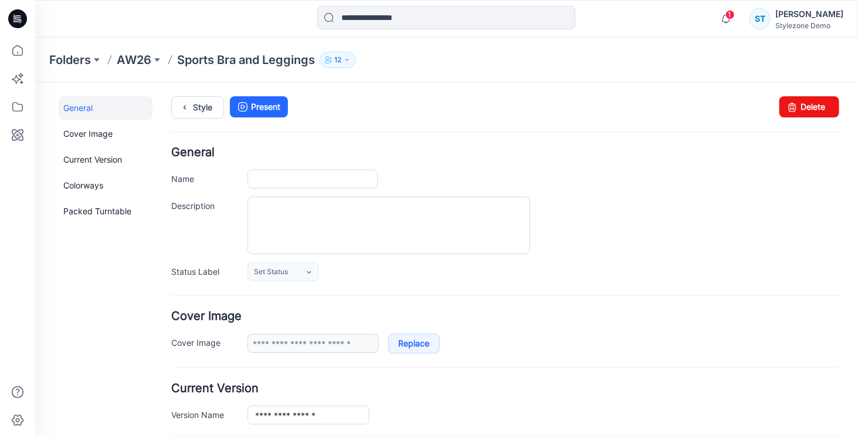
type input "**********"
type input "*****"
type input "**********"
drag, startPoint x: 309, startPoint y: 181, endPoint x: 341, endPoint y: 181, distance: 32.8
click at [309, 181] on input "**********" at bounding box center [312, 178] width 130 height 19
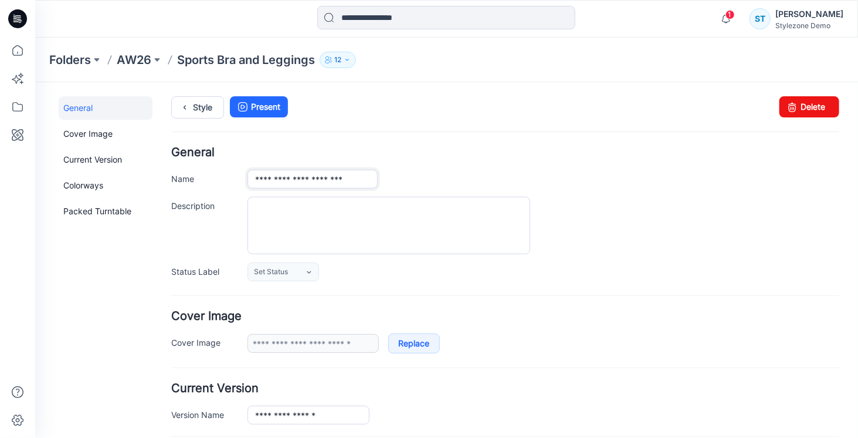
click at [352, 179] on input "**********" at bounding box center [312, 178] width 130 height 19
type input "**********"
click at [314, 209] on textarea "Description" at bounding box center [388, 223] width 283 height 57
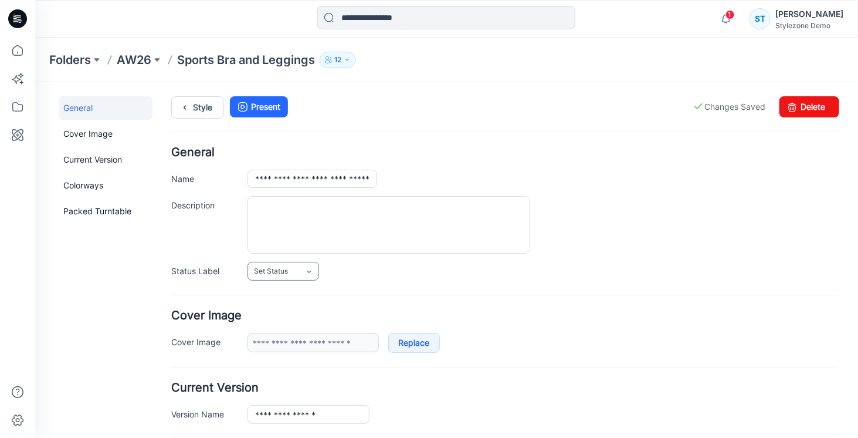
click at [302, 275] on link "Set Status" at bounding box center [283, 270] width 72 height 19
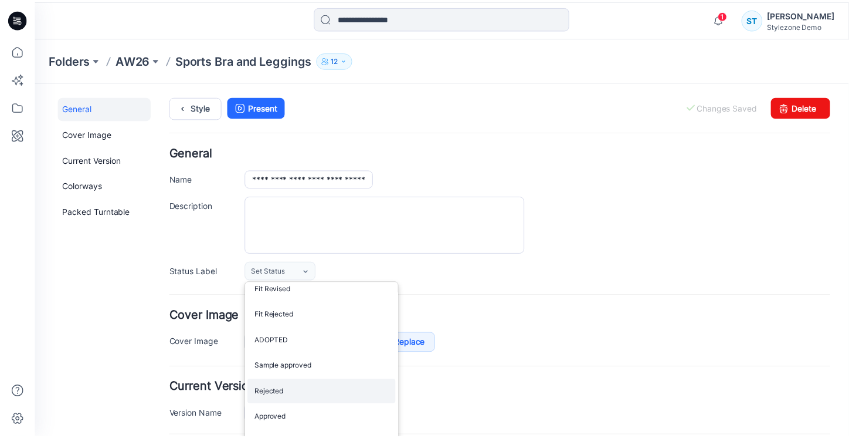
scroll to position [293, 0]
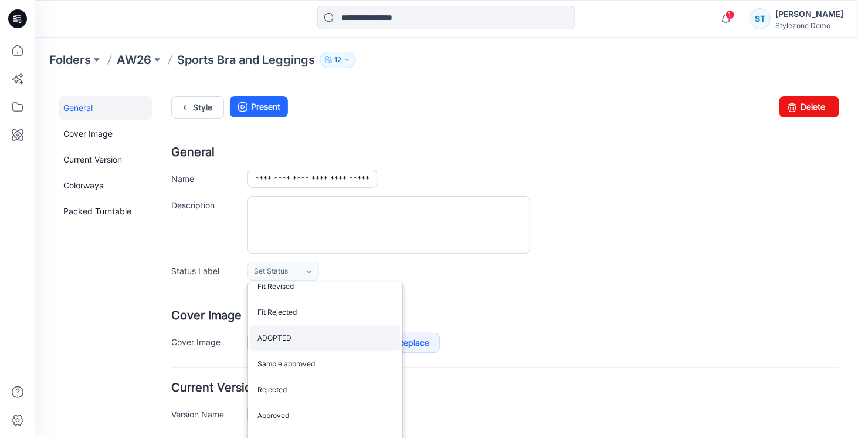
click at [284, 342] on link "ADOPTED" at bounding box center [325, 337] width 150 height 25
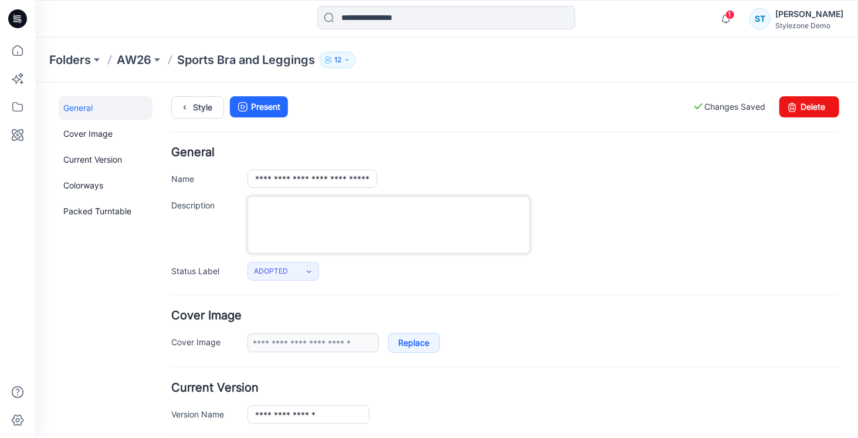
click at [378, 215] on textarea "Description" at bounding box center [388, 223] width 283 height 57
click at [704, 107] on label "Changes Saved" at bounding box center [728, 106] width 73 height 21
click at [215, 54] on p "Sports Bra and Leggings" at bounding box center [246, 60] width 138 height 16
click at [145, 57] on p "AW26" at bounding box center [134, 60] width 35 height 16
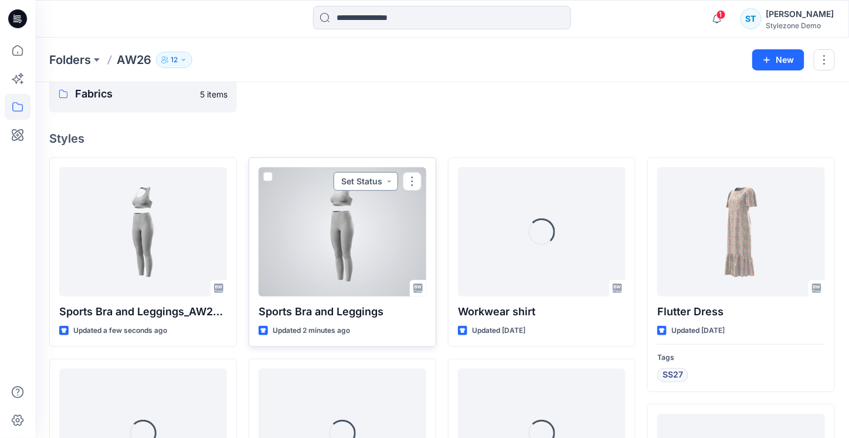
scroll to position [117, 0]
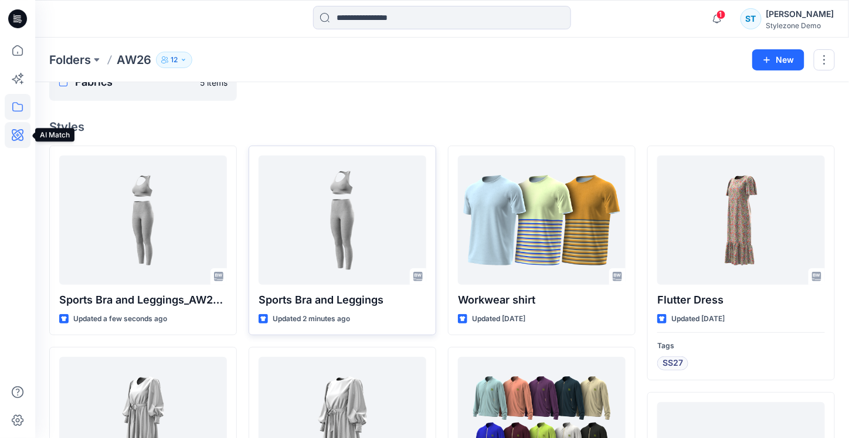
drag, startPoint x: 16, startPoint y: 136, endPoint x: 21, endPoint y: 128, distance: 8.5
click at [16, 136] on icon at bounding box center [18, 135] width 26 height 26
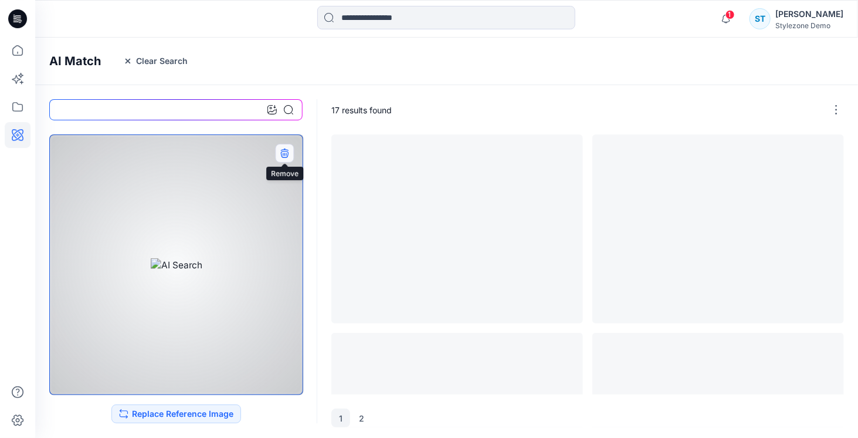
click at [289, 158] on button "button" at bounding box center [284, 153] width 19 height 19
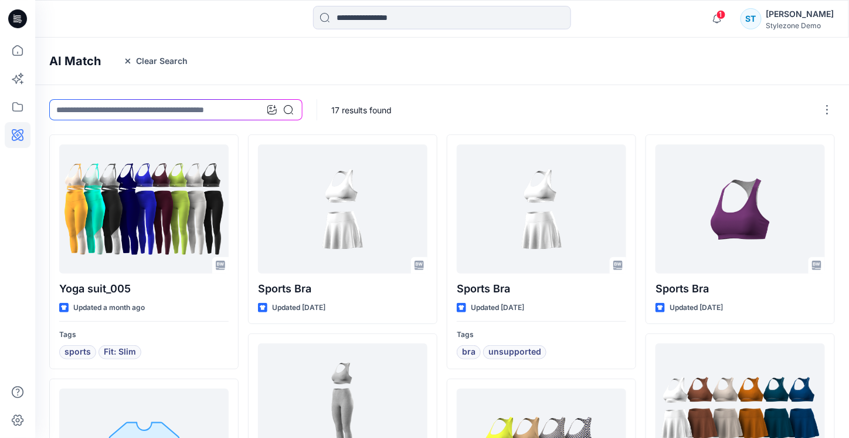
click at [275, 114] on div at bounding box center [280, 109] width 26 height 21
click at [271, 110] on icon at bounding box center [271, 109] width 9 height 9
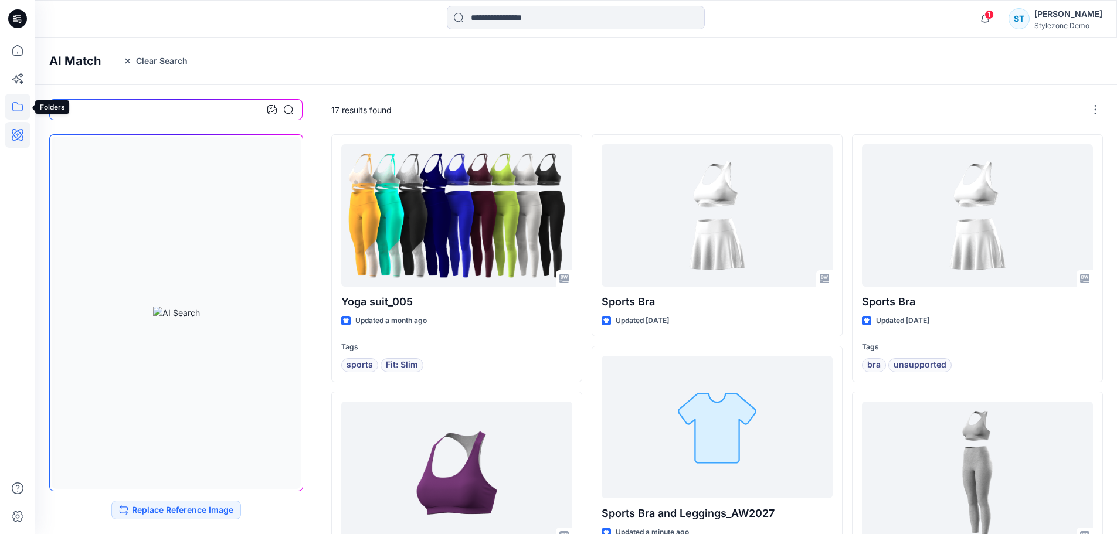
click at [22, 111] on icon at bounding box center [18, 107] width 26 height 26
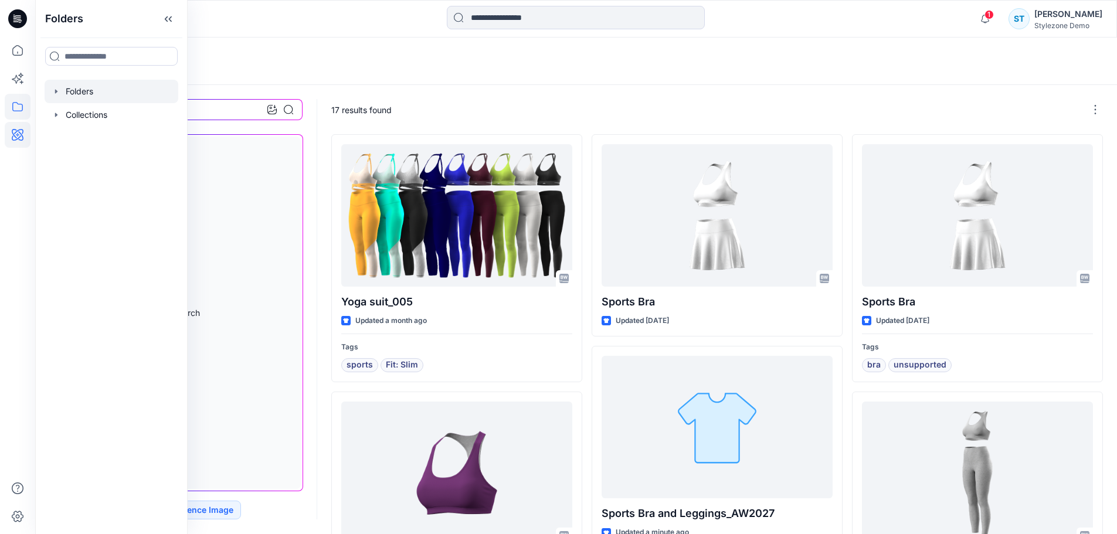
click at [72, 94] on div at bounding box center [112, 91] width 134 height 23
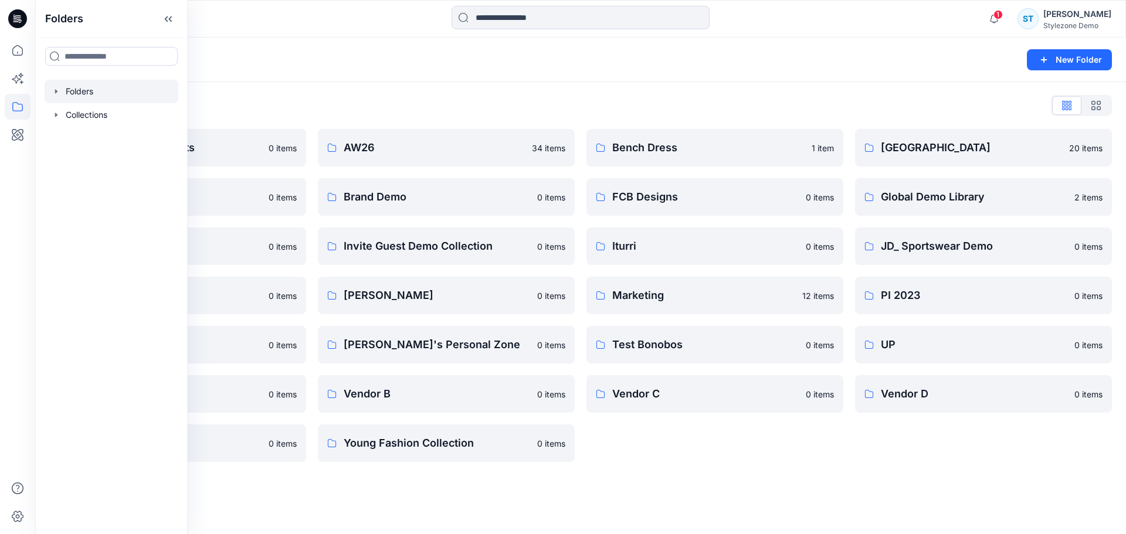
click at [422, 52] on div "Folders" at bounding box center [534, 60] width 971 height 16
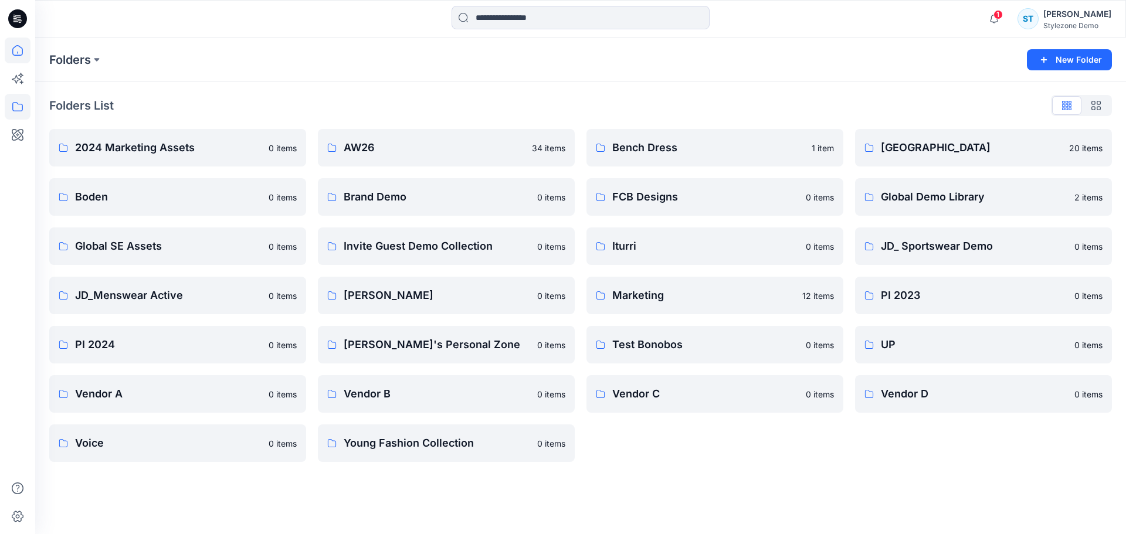
click at [26, 49] on icon at bounding box center [18, 51] width 26 height 26
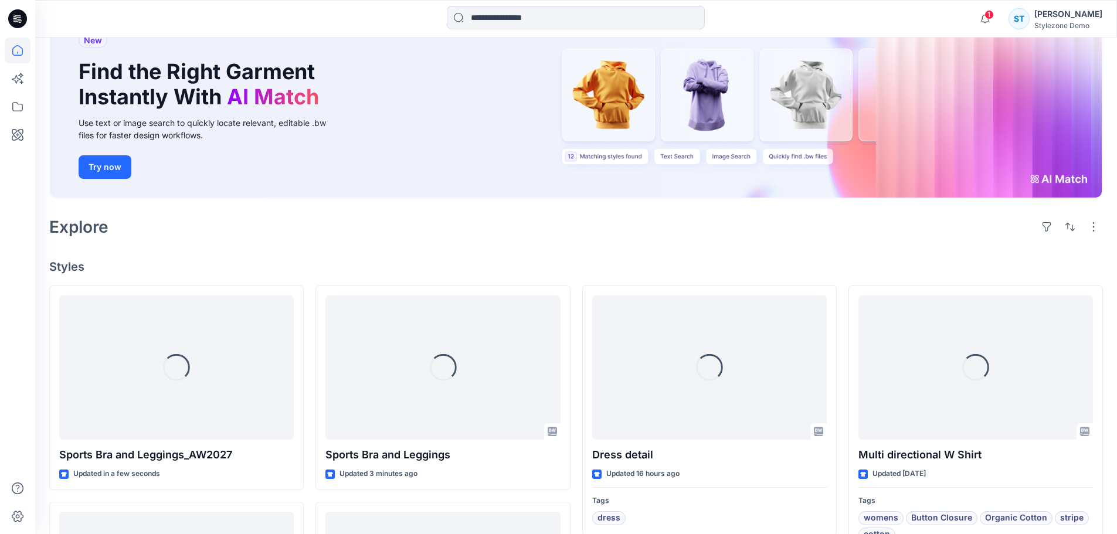
scroll to position [117, 0]
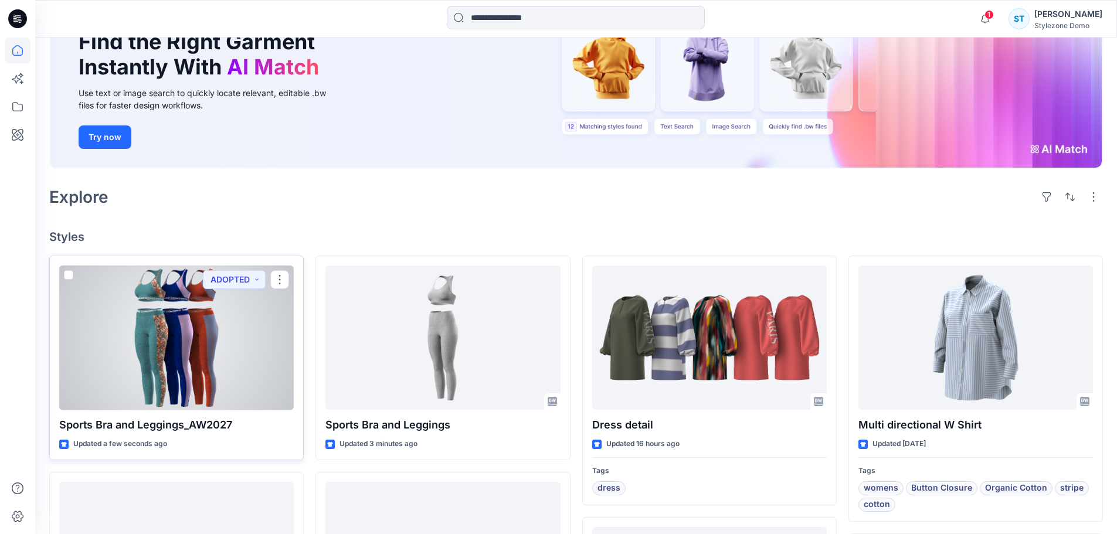
click at [245, 345] on div at bounding box center [176, 338] width 235 height 145
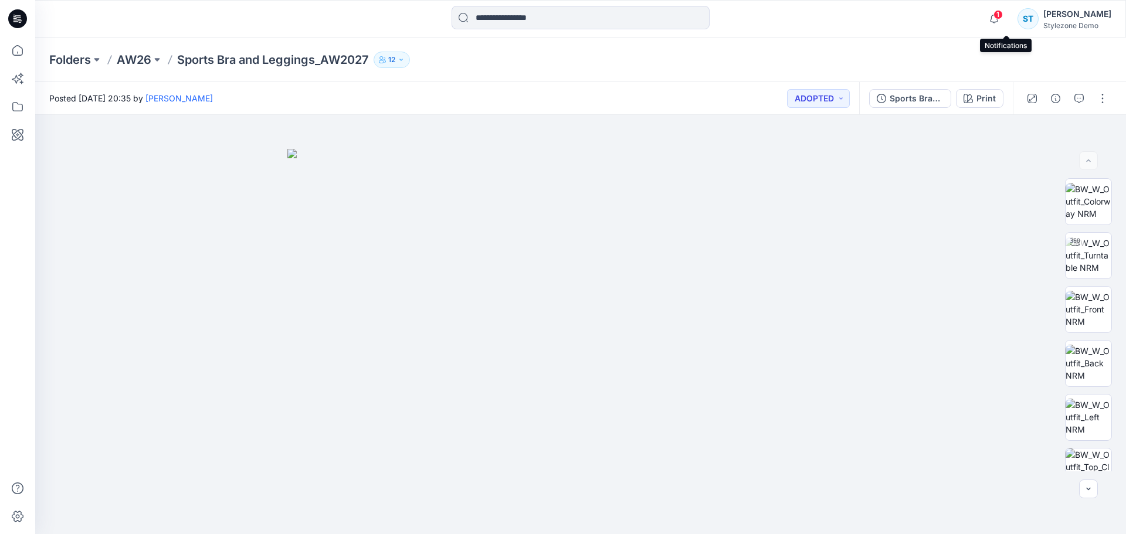
click at [858, 18] on span "1" at bounding box center [998, 14] width 9 height 9
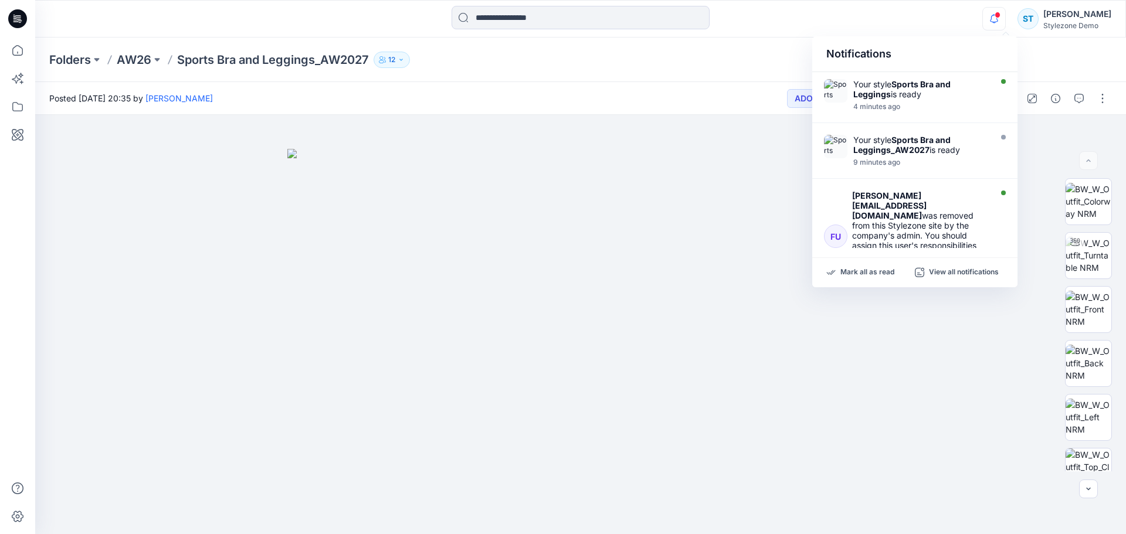
click at [858, 18] on icon "button" at bounding box center [994, 18] width 22 height 23
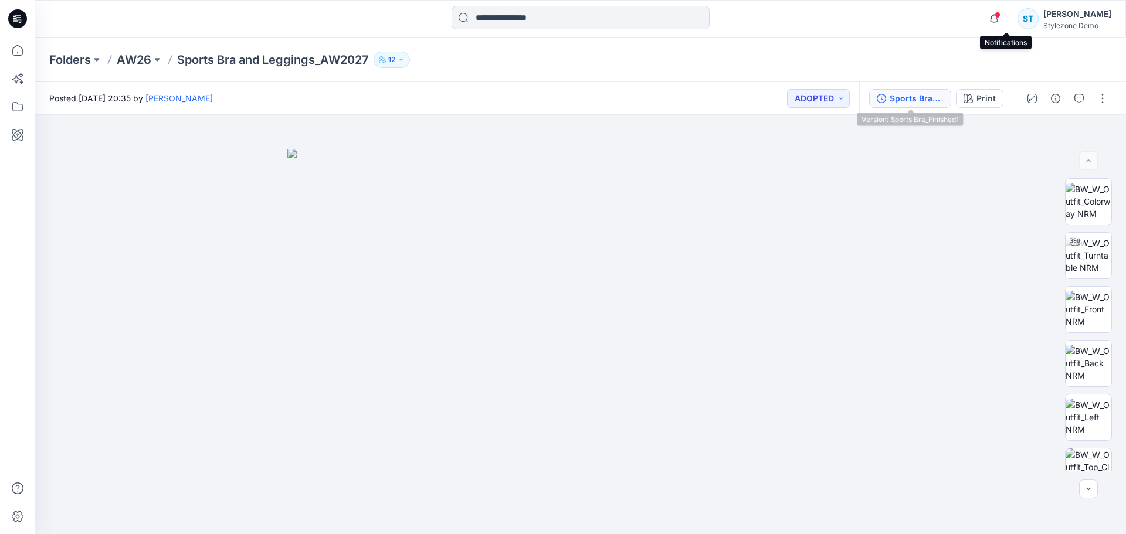
click at [858, 97] on div "Sports Bra_Finished1" at bounding box center [917, 98] width 54 height 13
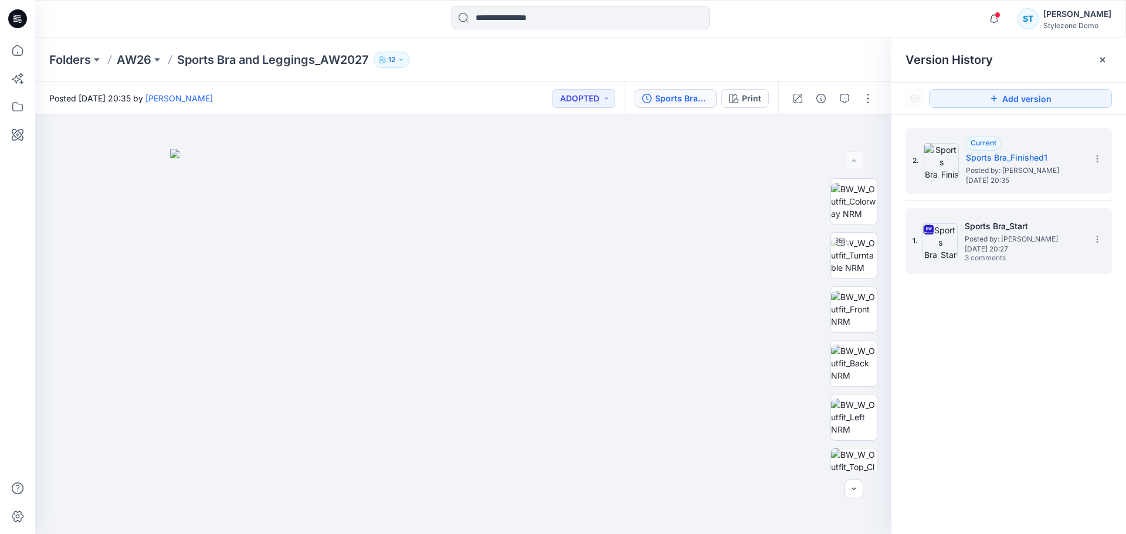
click at [858, 245] on span "Monday, September 29, 2025 20:27" at bounding box center [1023, 249] width 117 height 8
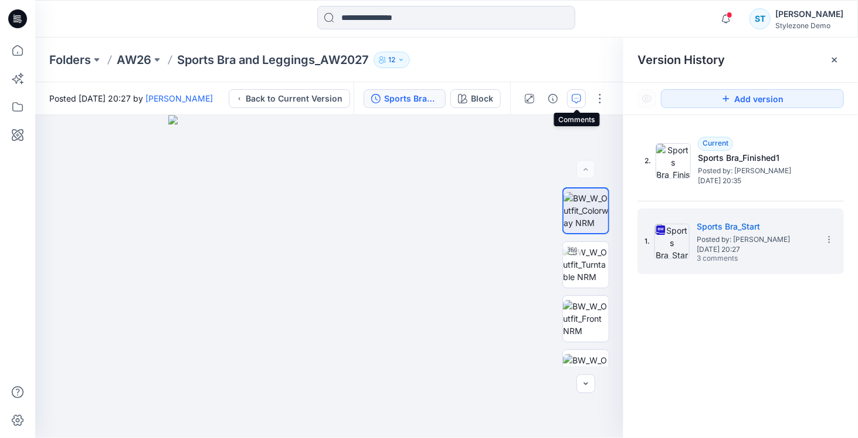
click at [574, 102] on icon "button" at bounding box center [576, 98] width 9 height 9
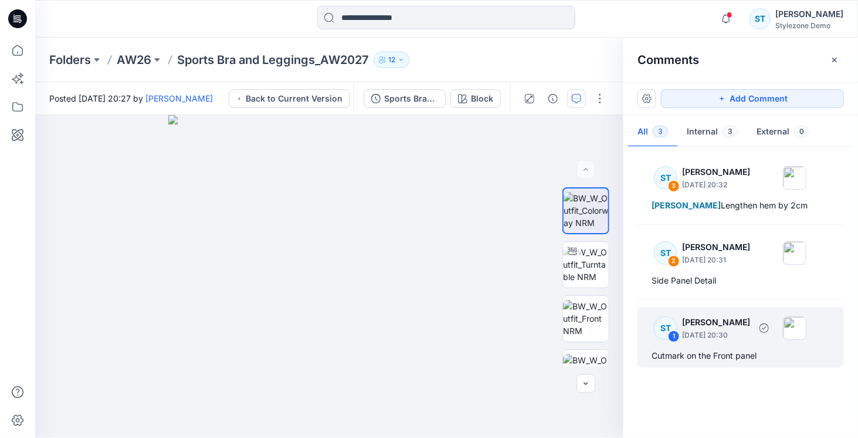
click at [747, 341] on div "ST 1 Savio Thomas September 29, 2025 20:30" at bounding box center [726, 327] width 162 height 32
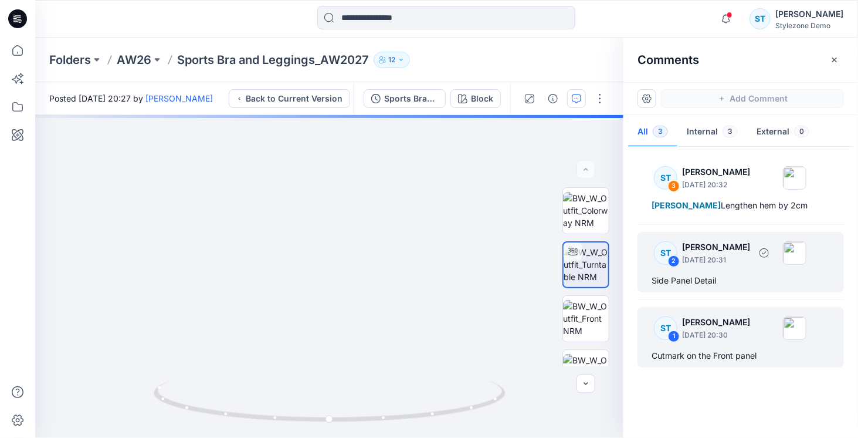
click at [736, 266] on div "ST 2 Savio Thomas September 29, 2025 20:31" at bounding box center [726, 252] width 162 height 32
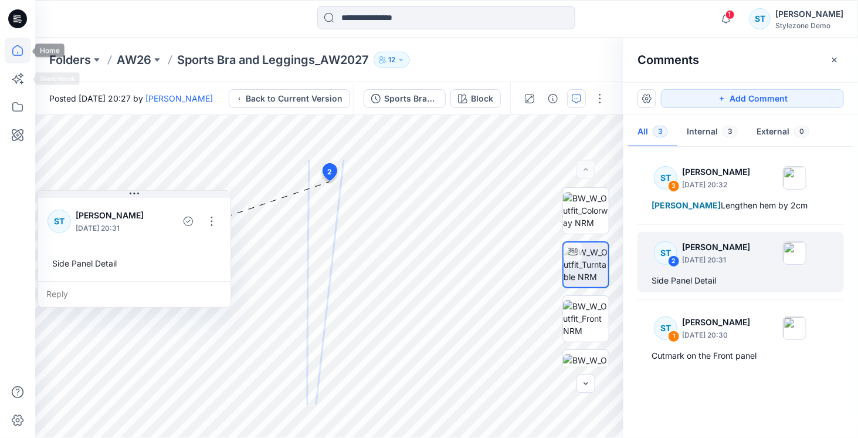
click at [16, 55] on icon at bounding box center [17, 50] width 11 height 11
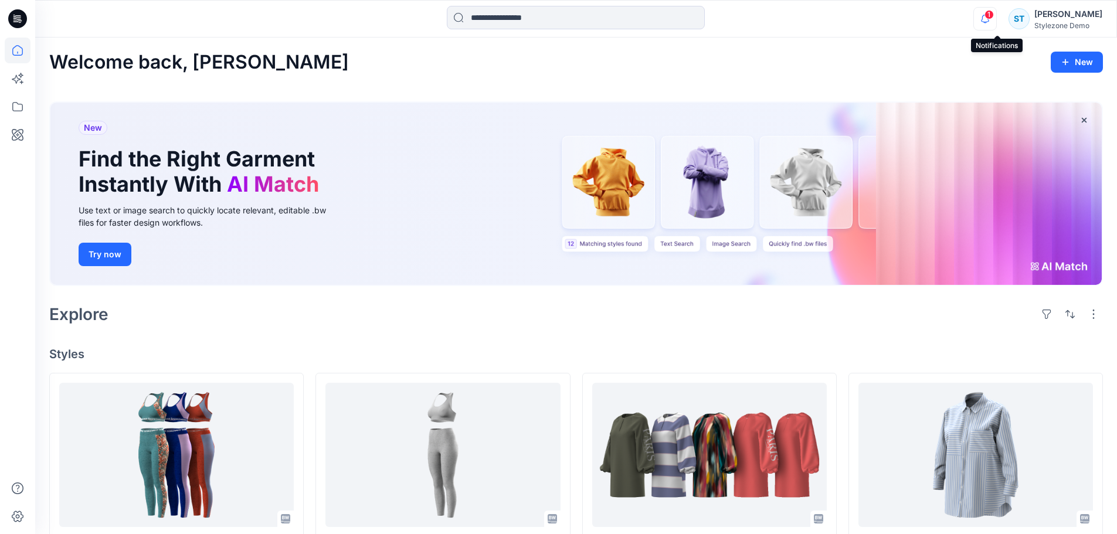
click at [858, 20] on icon "button" at bounding box center [985, 18] width 22 height 23
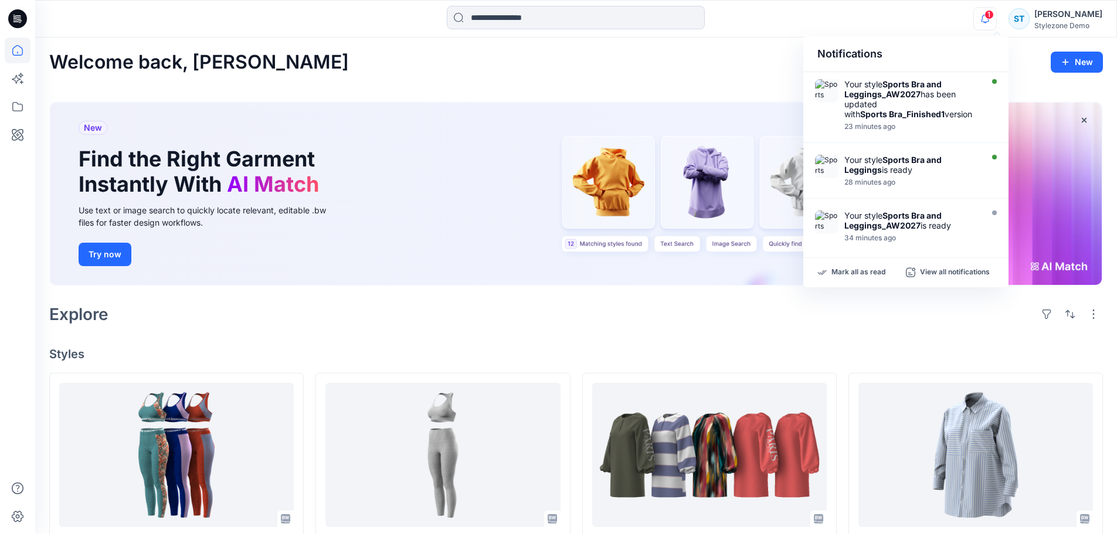
click at [858, 20] on icon "button" at bounding box center [985, 18] width 22 height 23
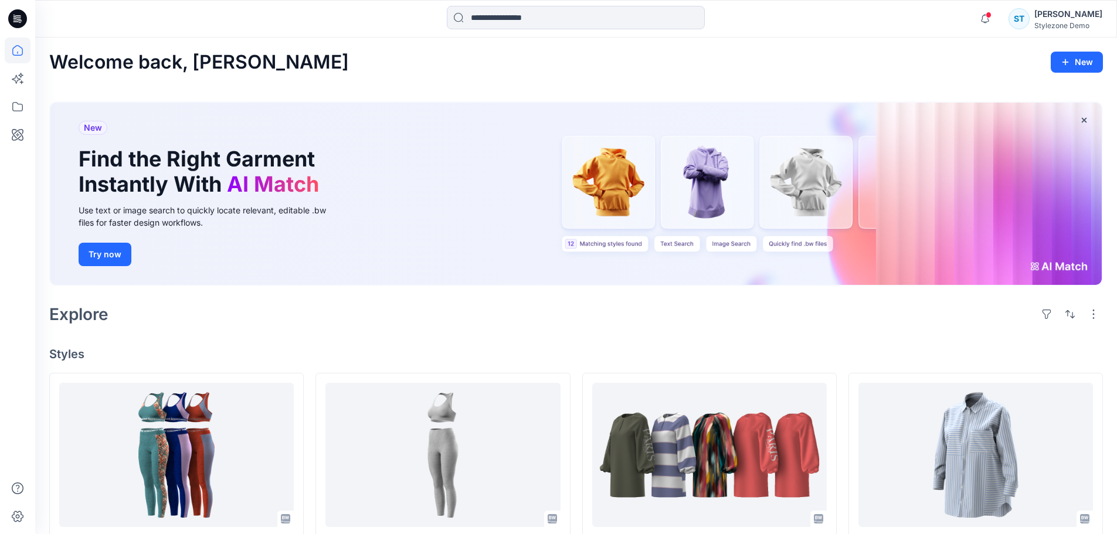
click at [858, 18] on div "Notifications Your style Sports Bra and Leggings_AW2027 has been updated with S…" at bounding box center [576, 19] width 1082 height 26
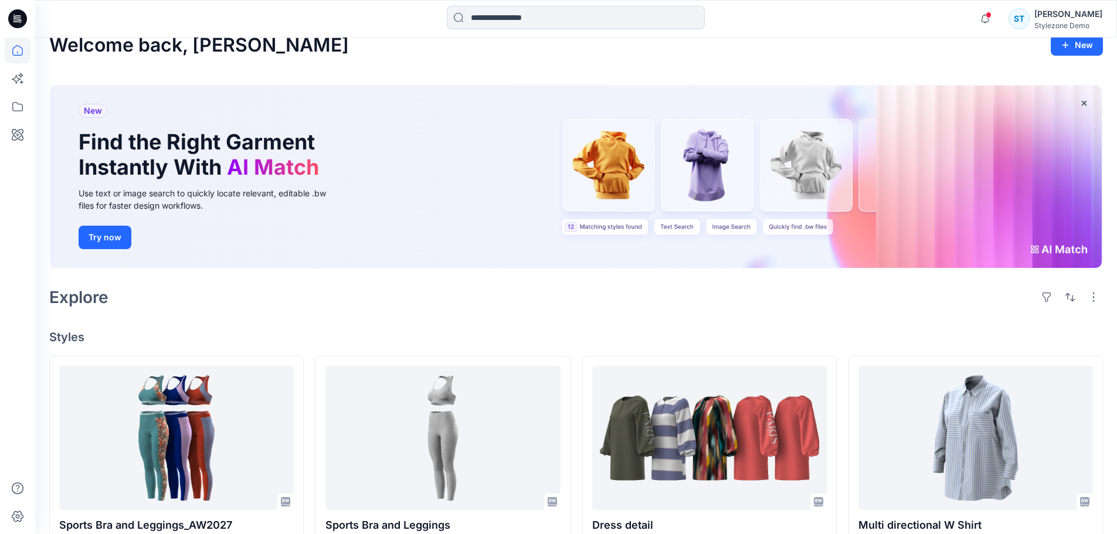
scroll to position [12, 0]
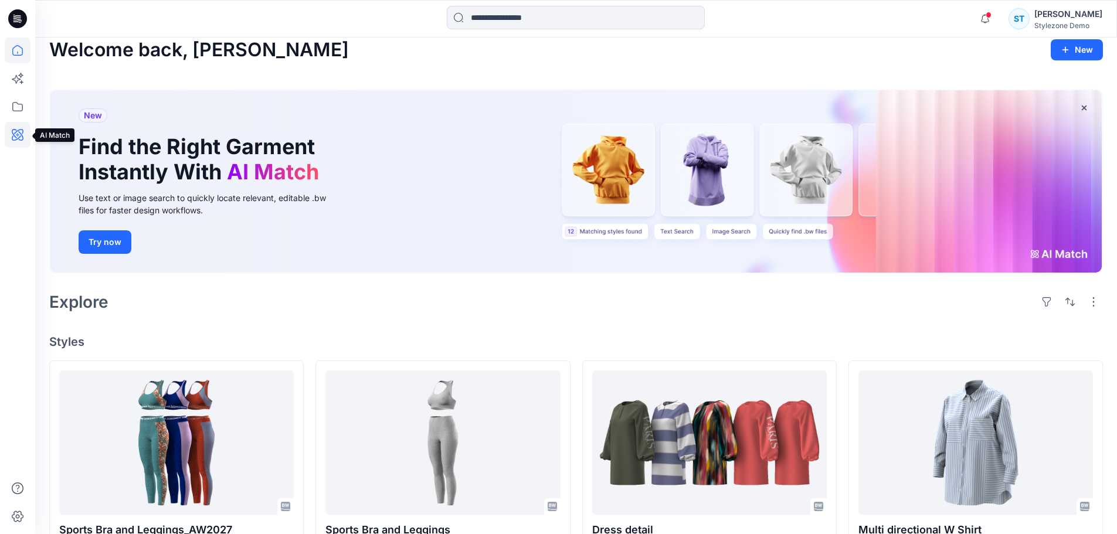
click at [19, 140] on icon at bounding box center [18, 135] width 12 height 12
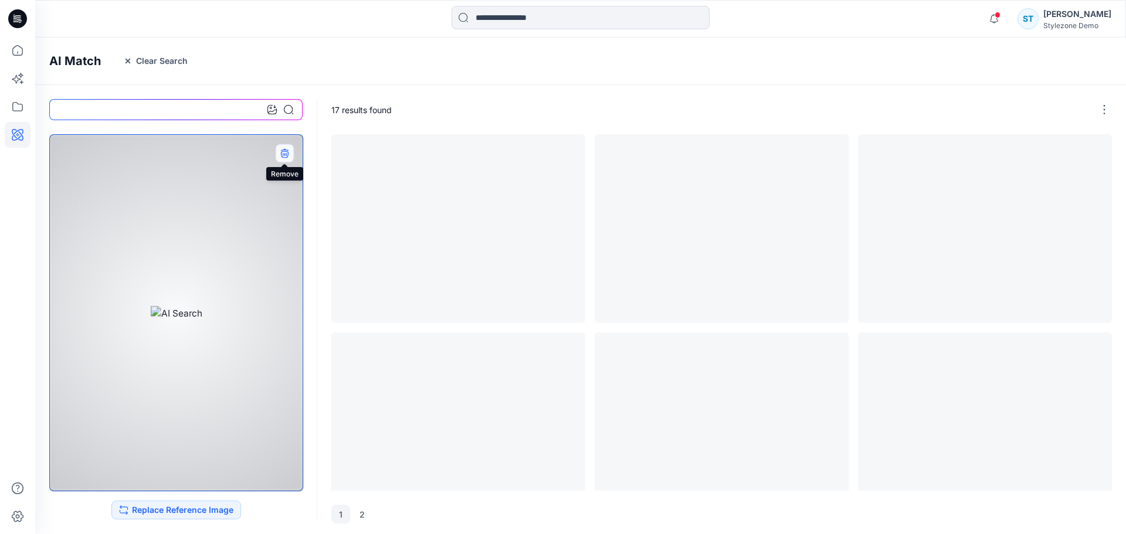
click at [280, 153] on icon "button" at bounding box center [284, 152] width 9 height 9
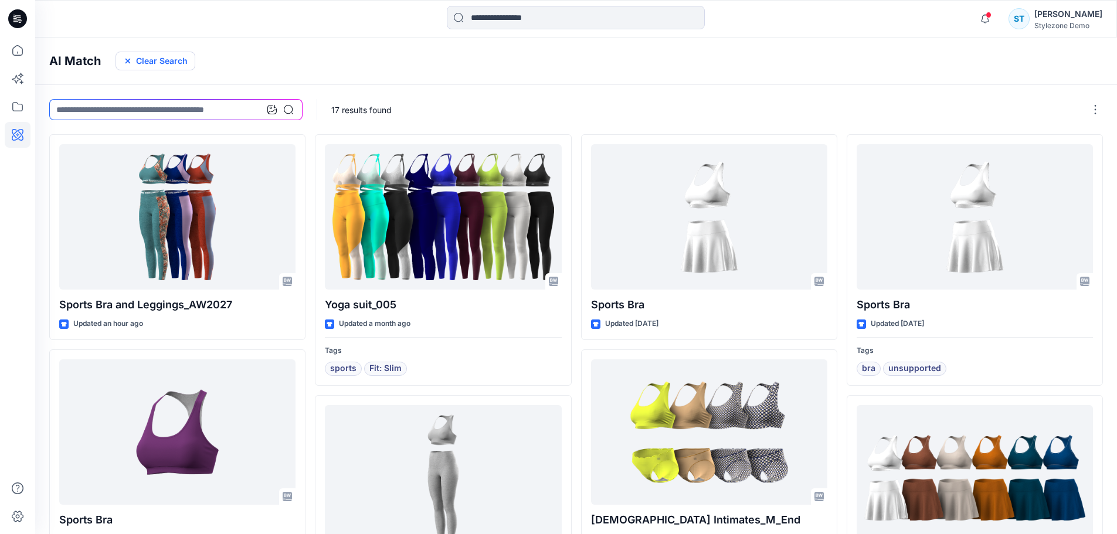
click at [131, 62] on icon "button" at bounding box center [127, 60] width 9 height 9
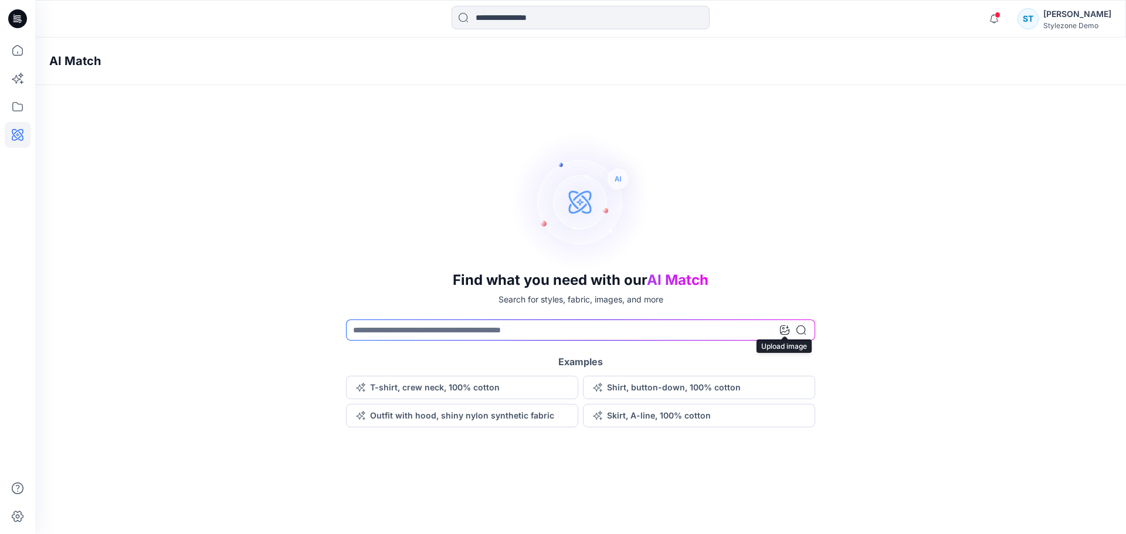
click at [784, 331] on icon at bounding box center [784, 330] width 9 height 9
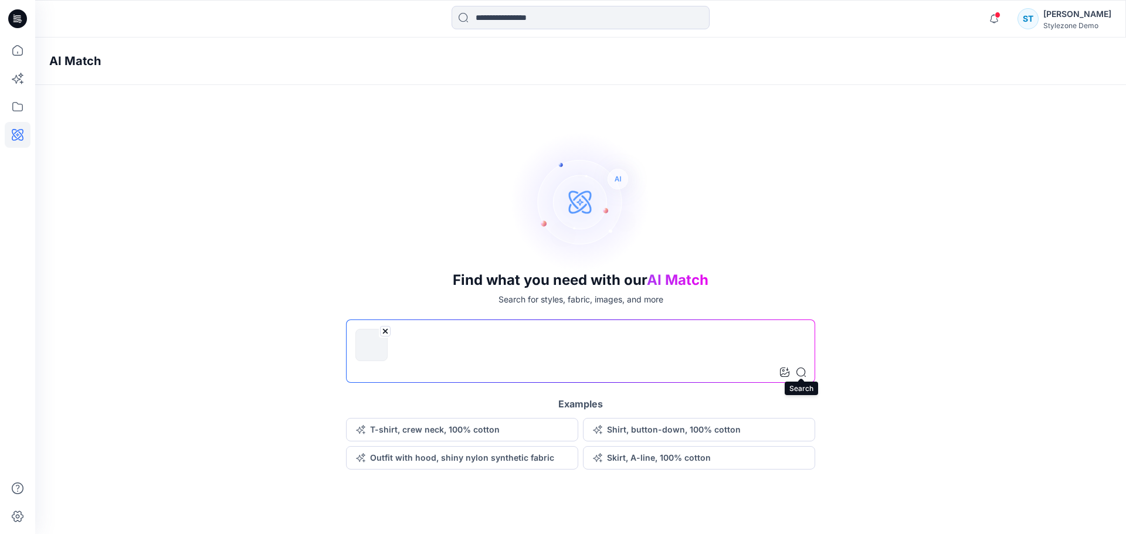
click at [800, 371] on icon at bounding box center [801, 372] width 9 height 9
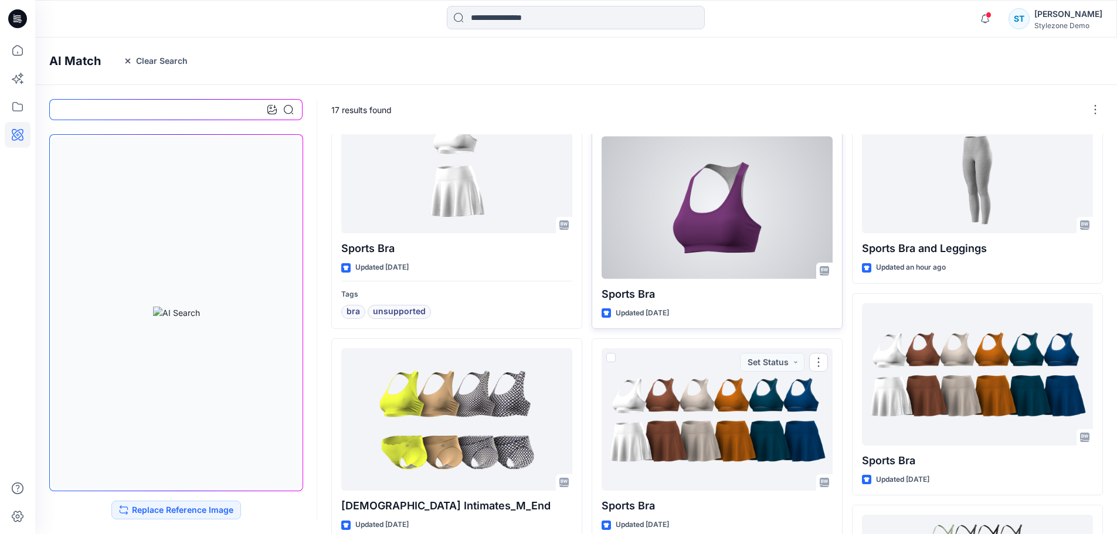
scroll to position [117, 0]
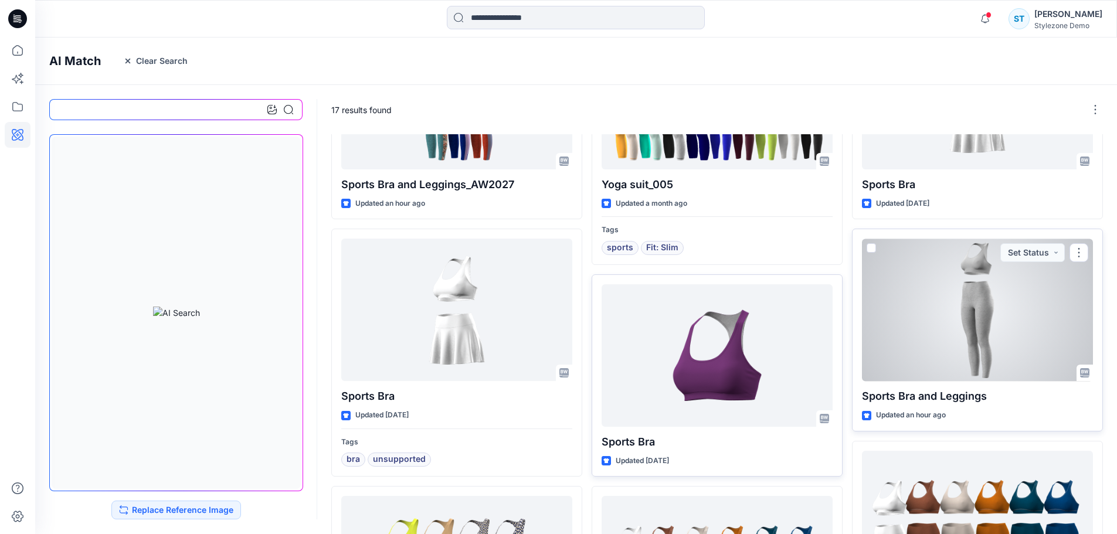
click at [858, 304] on div at bounding box center [977, 310] width 231 height 143
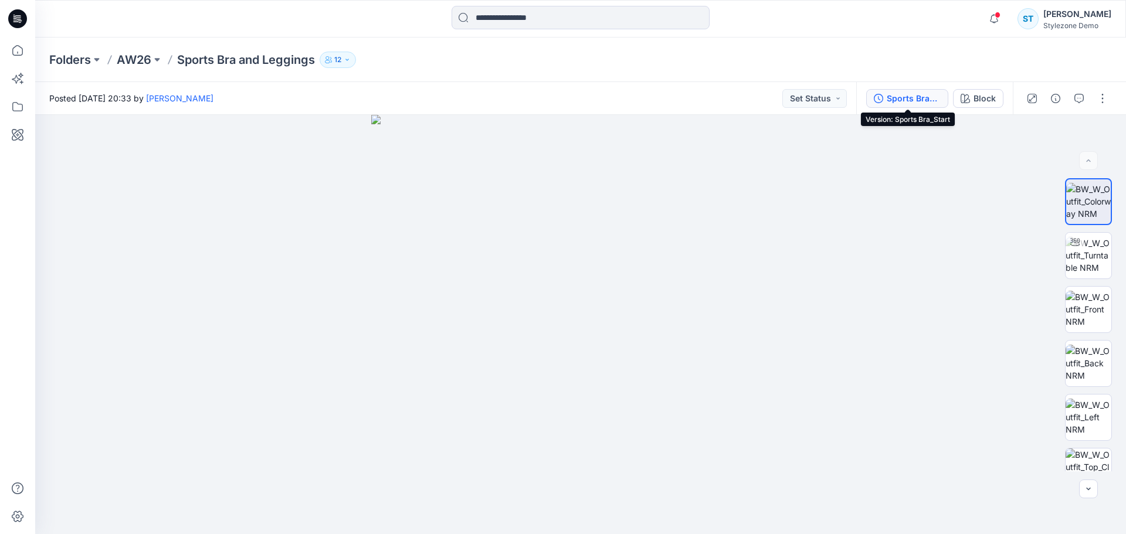
click at [858, 99] on div "Sports Bra_Start" at bounding box center [914, 98] width 54 height 13
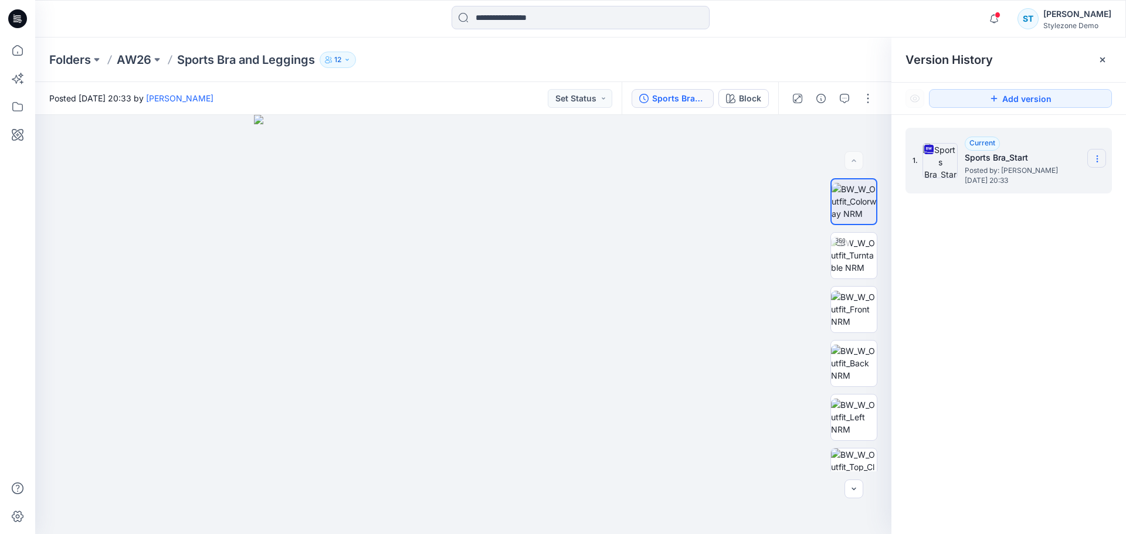
click at [858, 160] on icon at bounding box center [1097, 158] width 9 height 9
click at [858, 69] on div at bounding box center [1102, 59] width 19 height 19
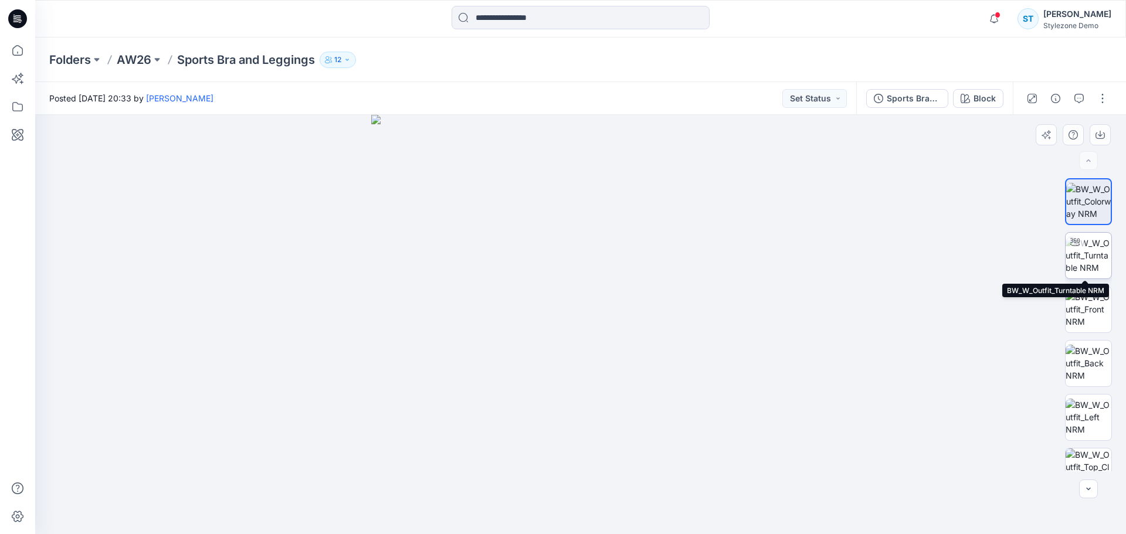
click at [858, 252] on img at bounding box center [1089, 255] width 46 height 37
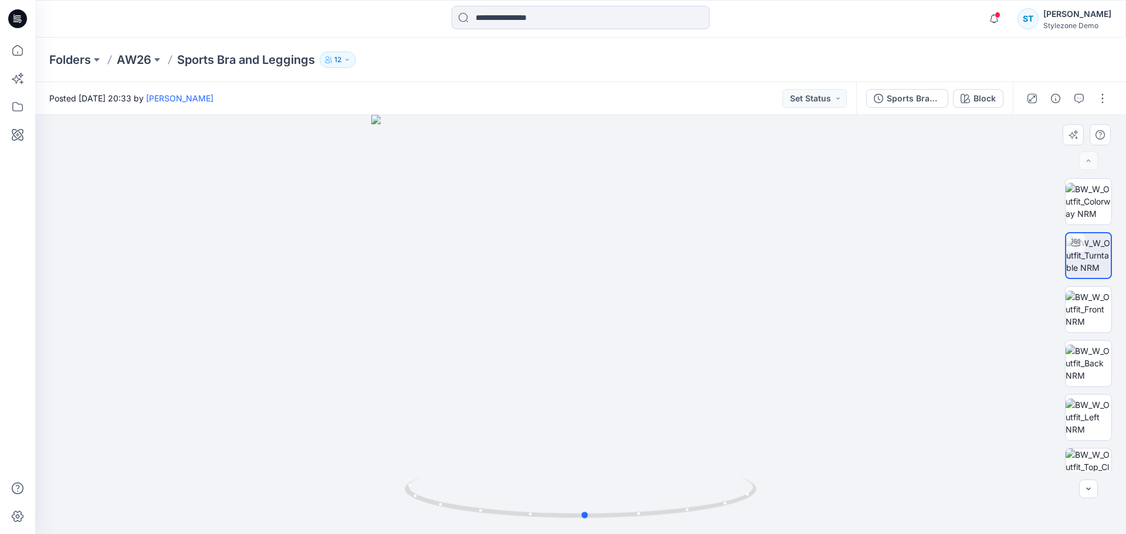
drag, startPoint x: 649, startPoint y: 358, endPoint x: 658, endPoint y: 375, distance: 19.2
click at [658, 375] on div at bounding box center [580, 324] width 1091 height 419
click at [858, 314] on img at bounding box center [1089, 309] width 46 height 37
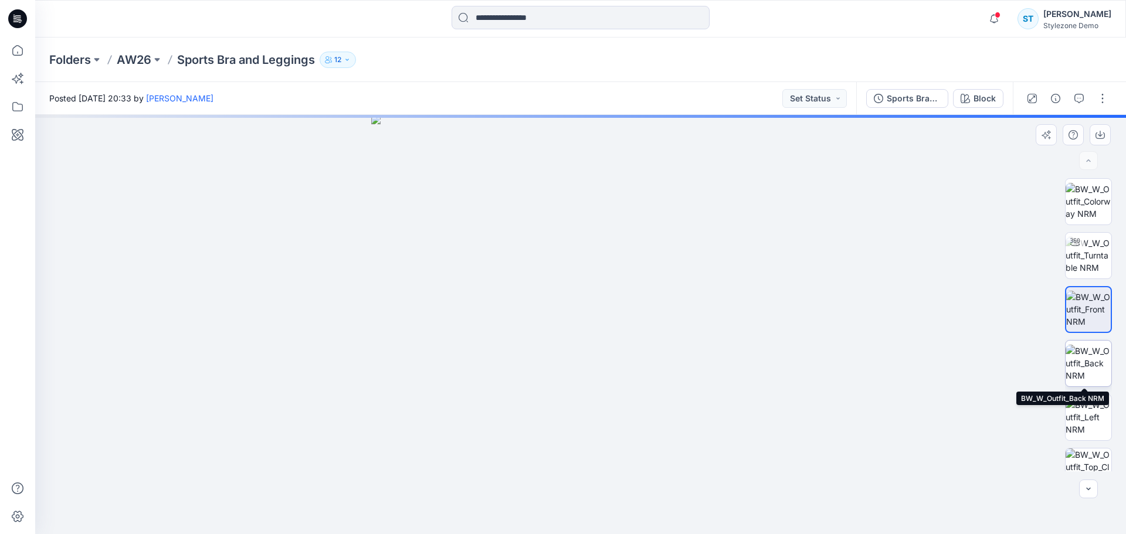
click at [858, 360] on img at bounding box center [1089, 363] width 46 height 37
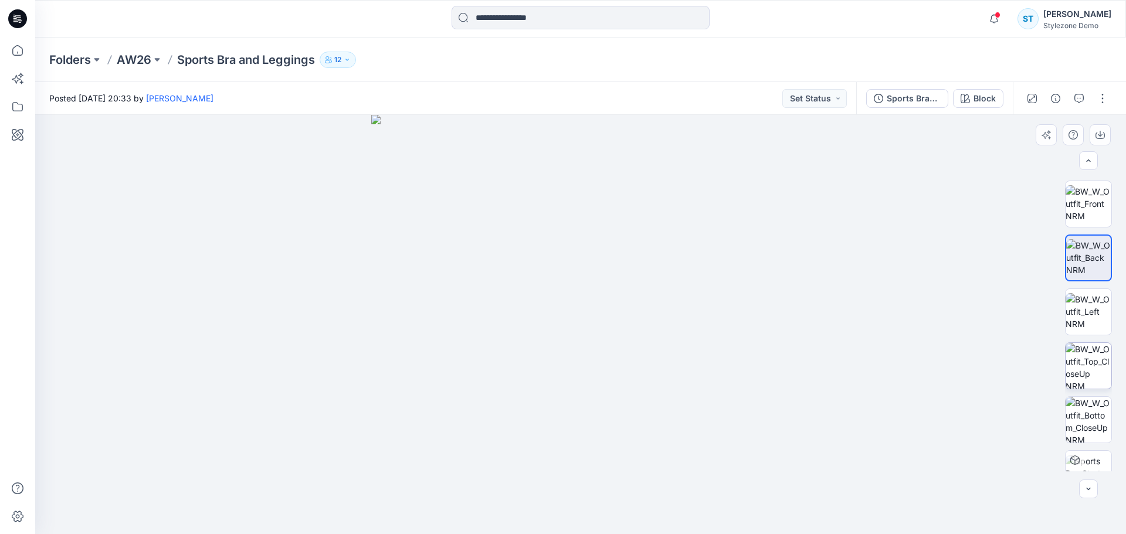
scroll to position [117, 0]
click at [858, 314] on img at bounding box center [1089, 300] width 46 height 37
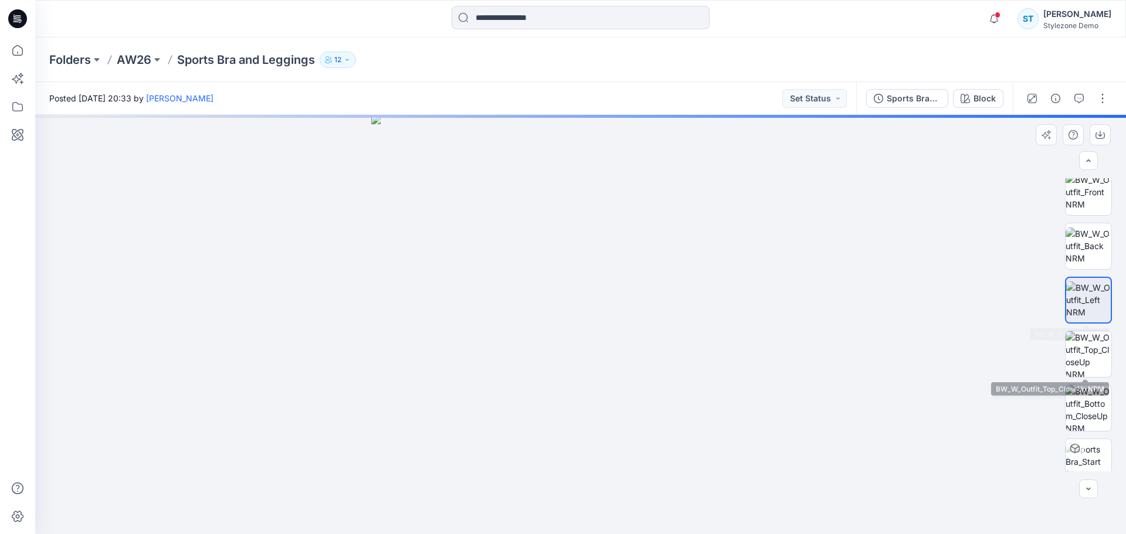
drag, startPoint x: 1081, startPoint y: 363, endPoint x: 1083, endPoint y: 378, distance: 15.4
click at [858, 364] on img at bounding box center [1089, 354] width 46 height 46
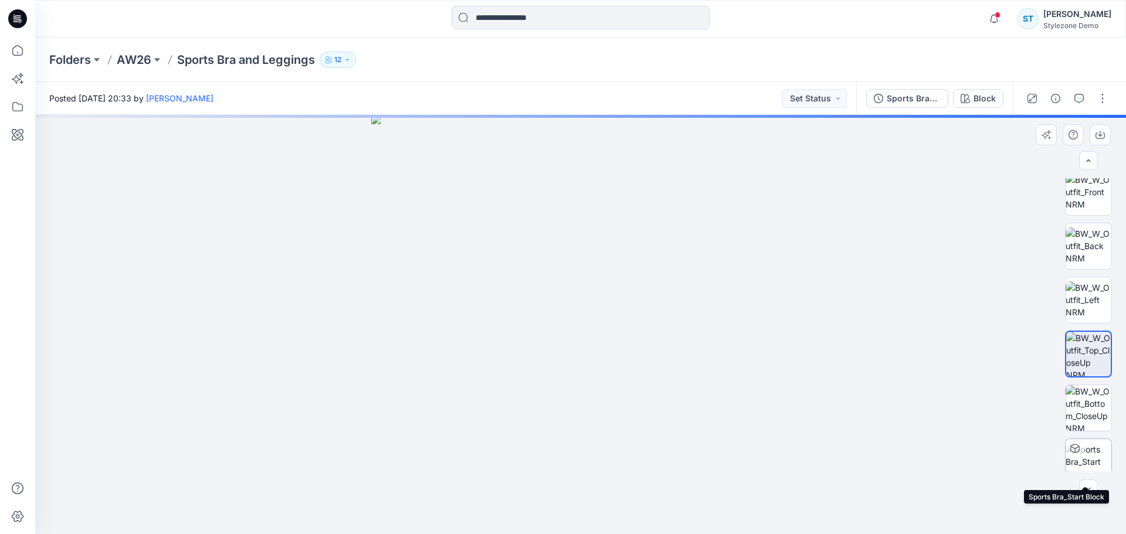
click at [858, 437] on div at bounding box center [1075, 448] width 19 height 19
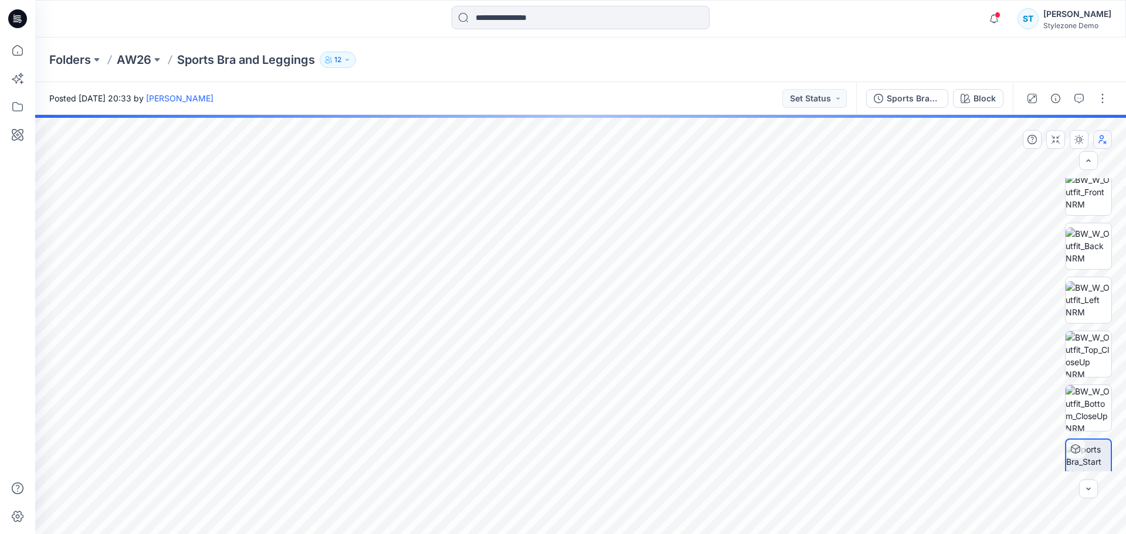
click at [858, 144] on button "button" at bounding box center [1102, 139] width 19 height 19
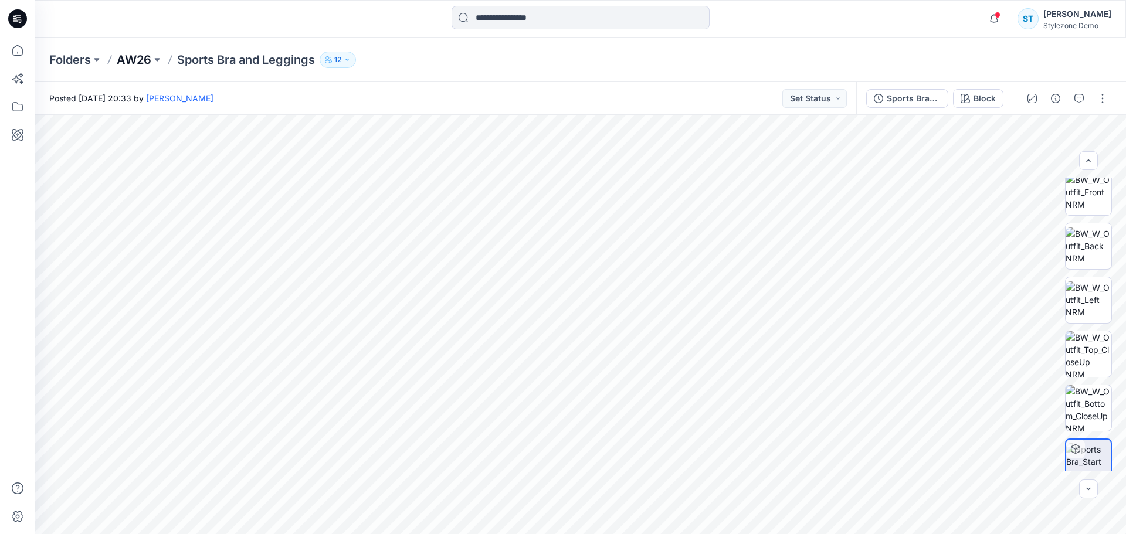
click at [128, 55] on p "AW26" at bounding box center [134, 60] width 35 height 16
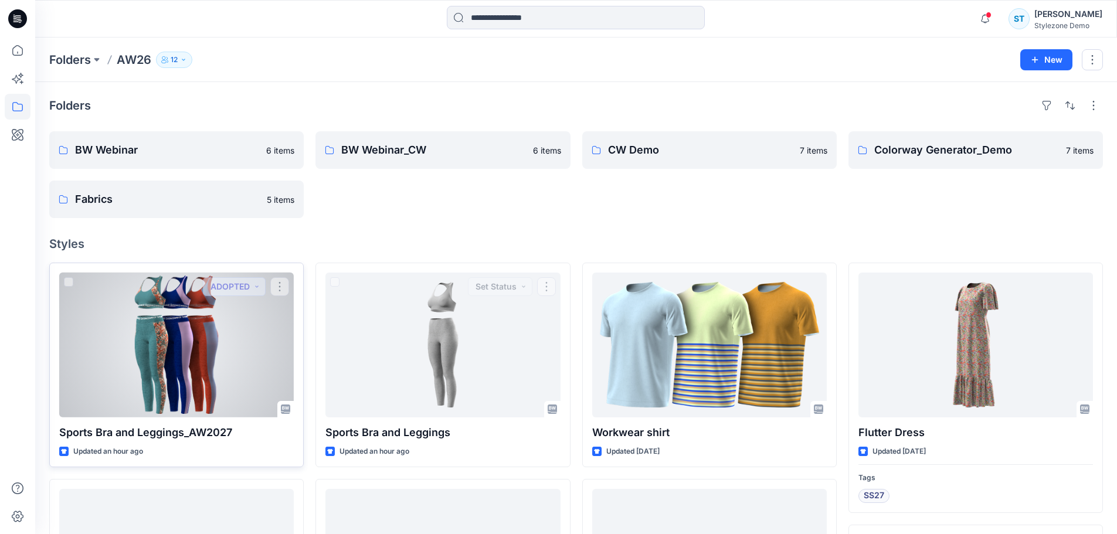
click at [258, 358] on div at bounding box center [176, 345] width 235 height 145
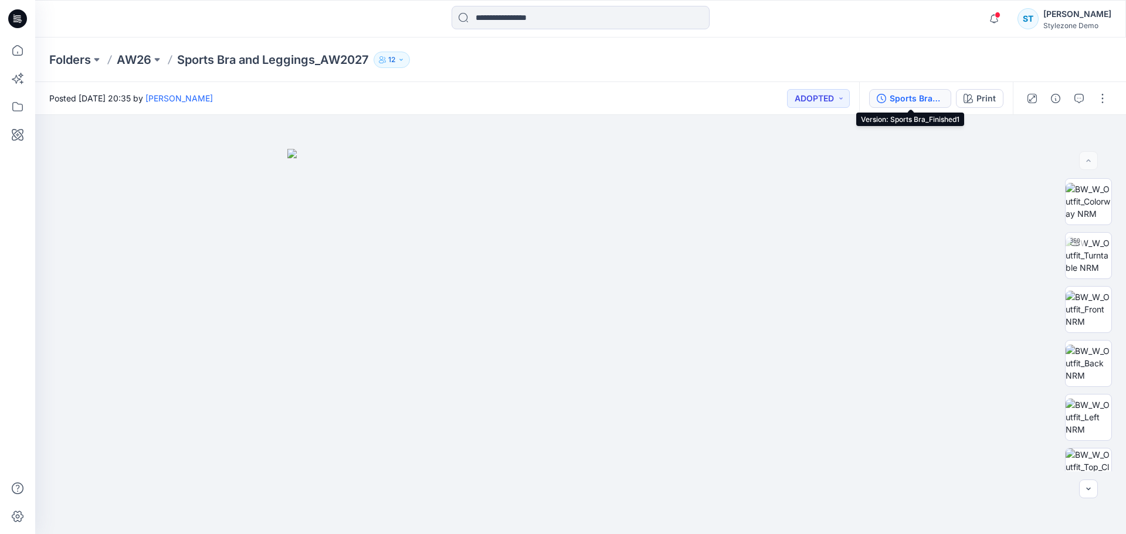
click at [858, 93] on div "Sports Bra_Finished1" at bounding box center [917, 98] width 54 height 13
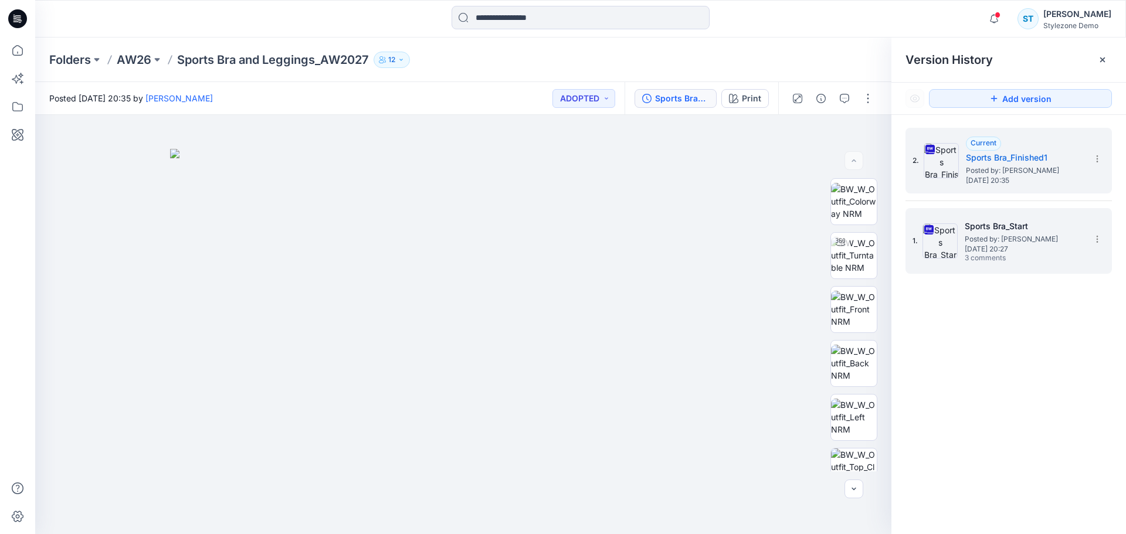
click at [858, 264] on div "1. Sports Bra_Start Posted by: Savio Thomas Monday, September 29, 2025 20:27 3 …" at bounding box center [1001, 241] width 176 height 56
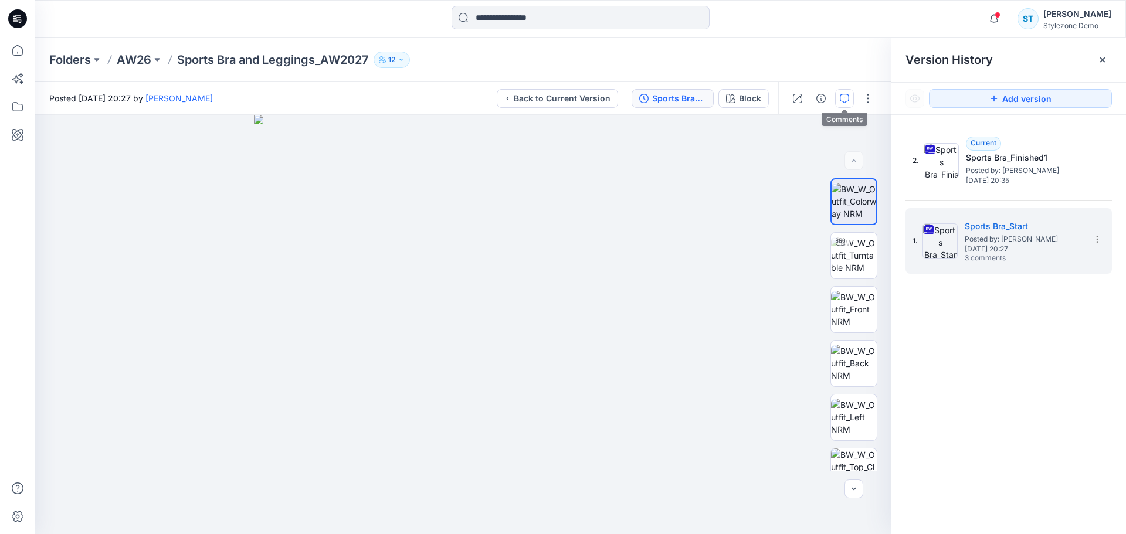
click at [853, 100] on button "button" at bounding box center [844, 98] width 19 height 19
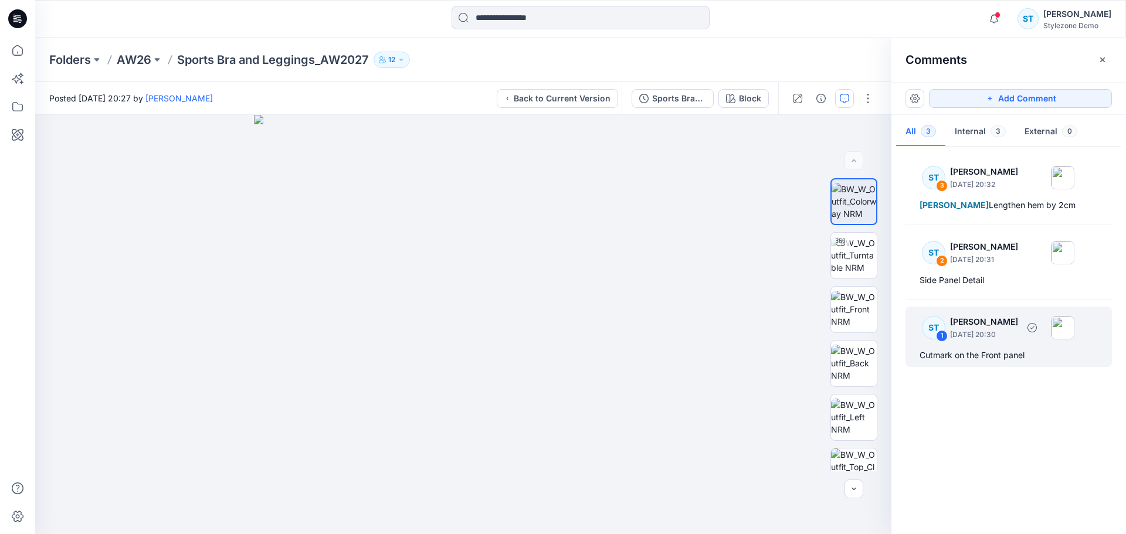
click at [858, 357] on div "Cutmark on the Front panel" at bounding box center [1009, 355] width 178 height 14
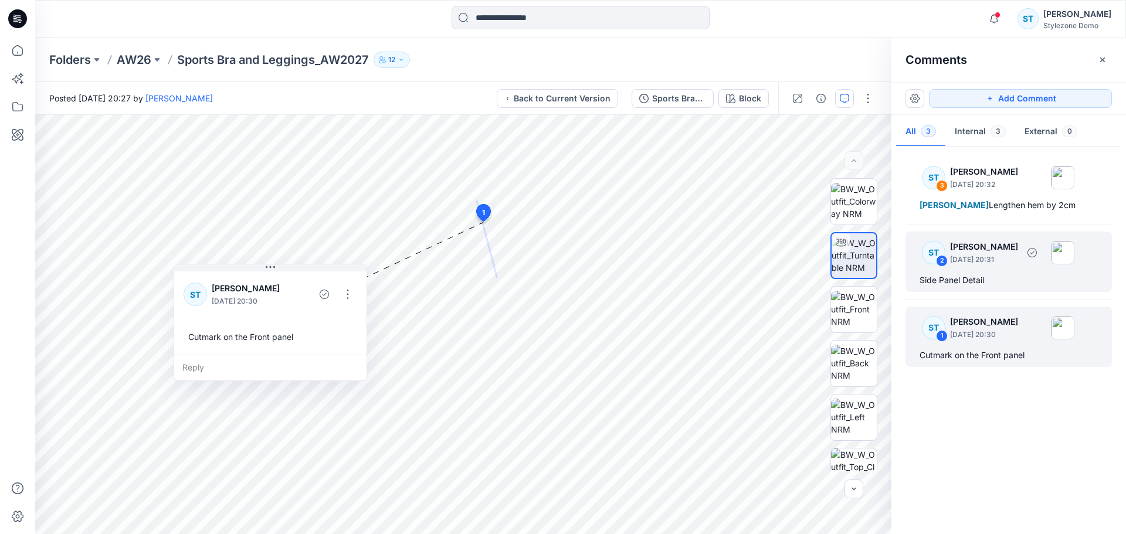
click at [858, 270] on div "ST 2 Savio Thomas September 29, 2025 20:31 Side Panel Detail" at bounding box center [1009, 262] width 206 height 60
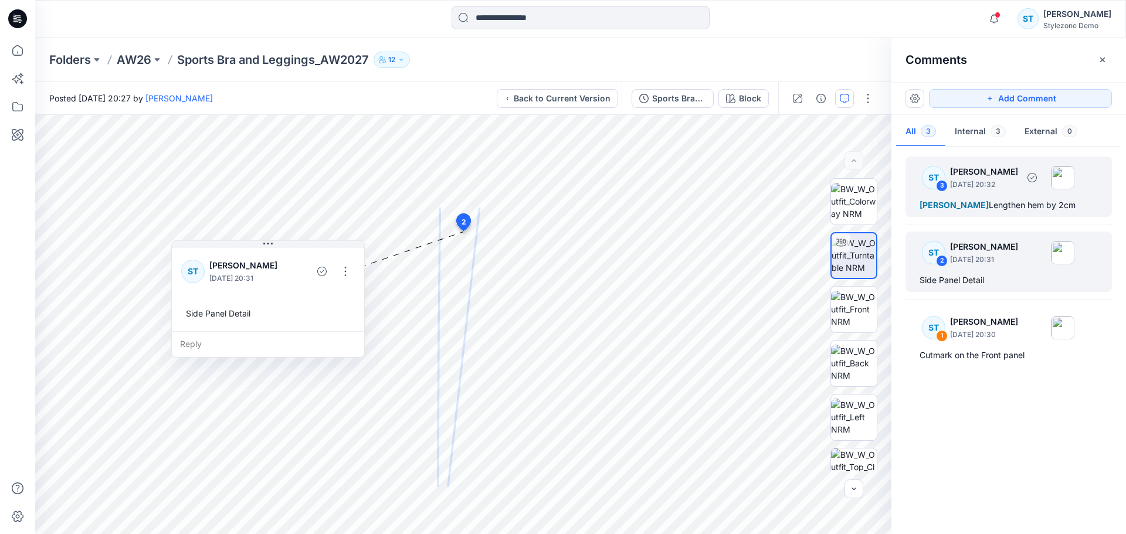
click at [858, 188] on p "September 29, 2025 20:32" at bounding box center [984, 185] width 68 height 12
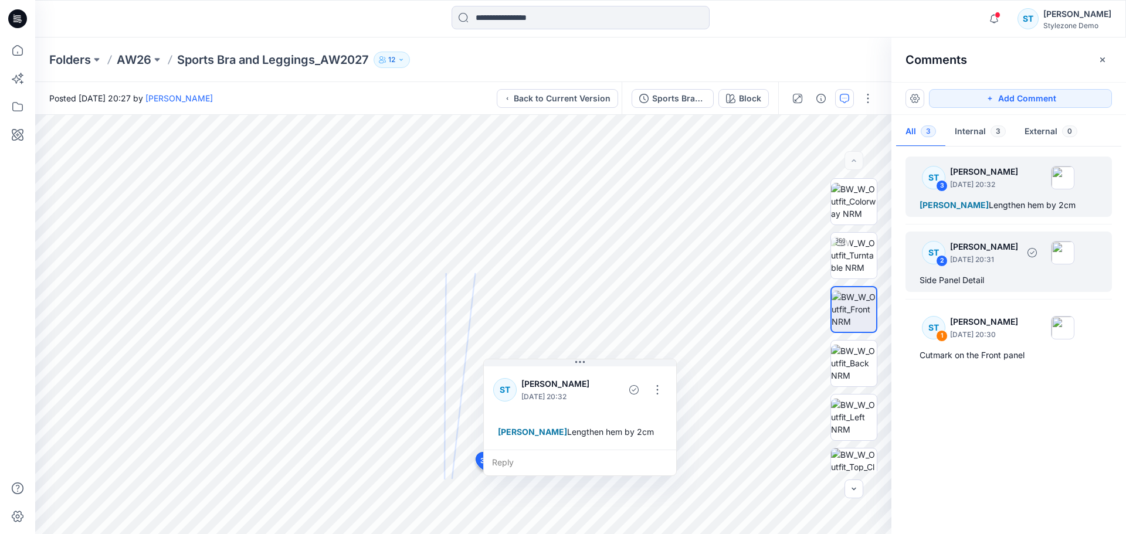
click at [858, 255] on p "September 29, 2025 20:31" at bounding box center [984, 260] width 68 height 12
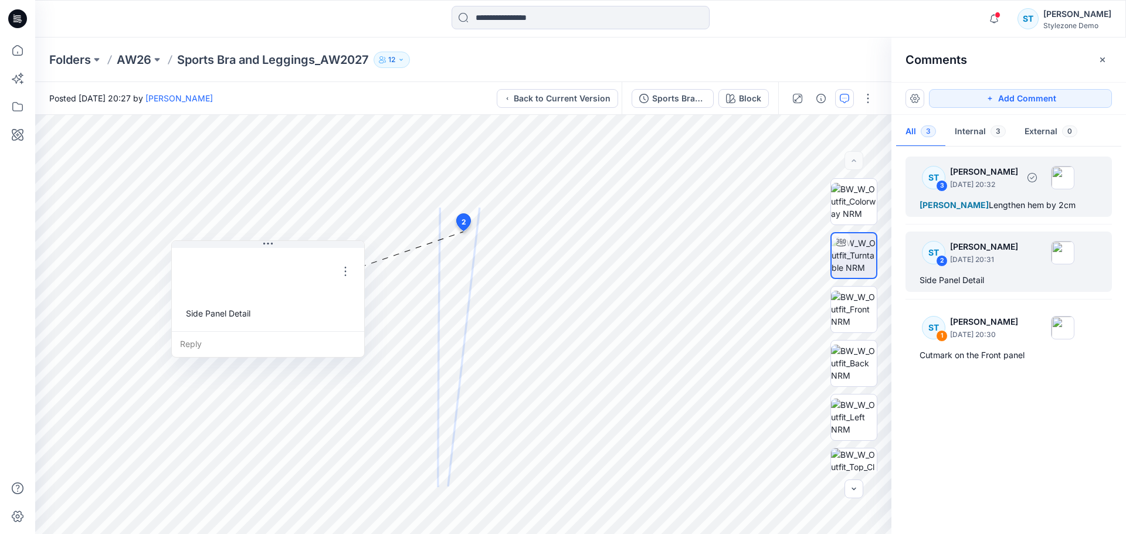
click at [858, 194] on div "ST 3 Savio Thomas September 29, 2025 20:32 Gregory Dodd Lengthen hem by 2cm" at bounding box center [1009, 187] width 206 height 60
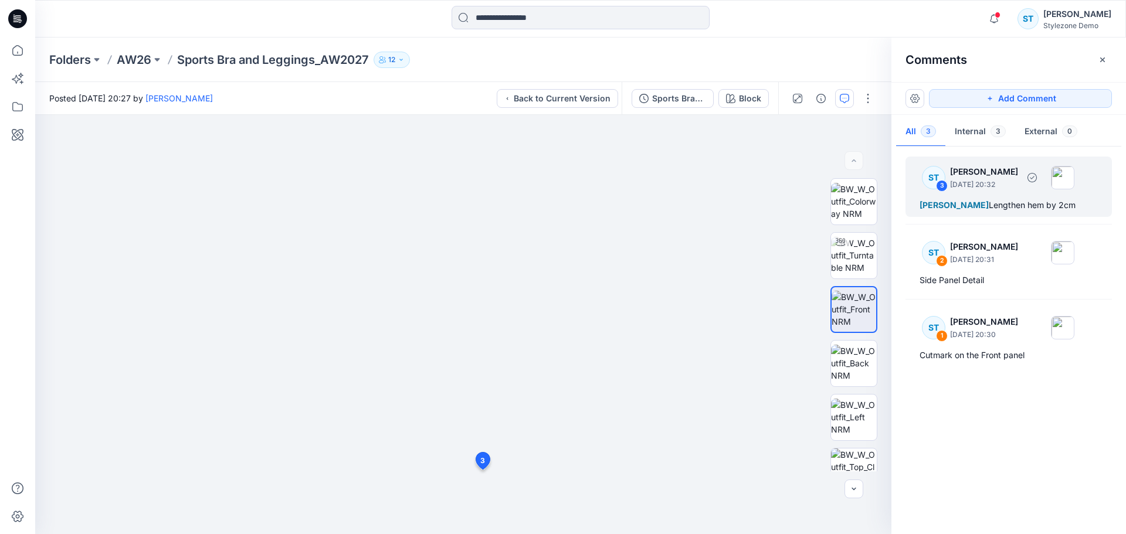
click at [858, 195] on div "ST 3 Savio Thomas September 29, 2025 20:32 Gregory Dodd Lengthen hem by 2cm" at bounding box center [1009, 187] width 206 height 60
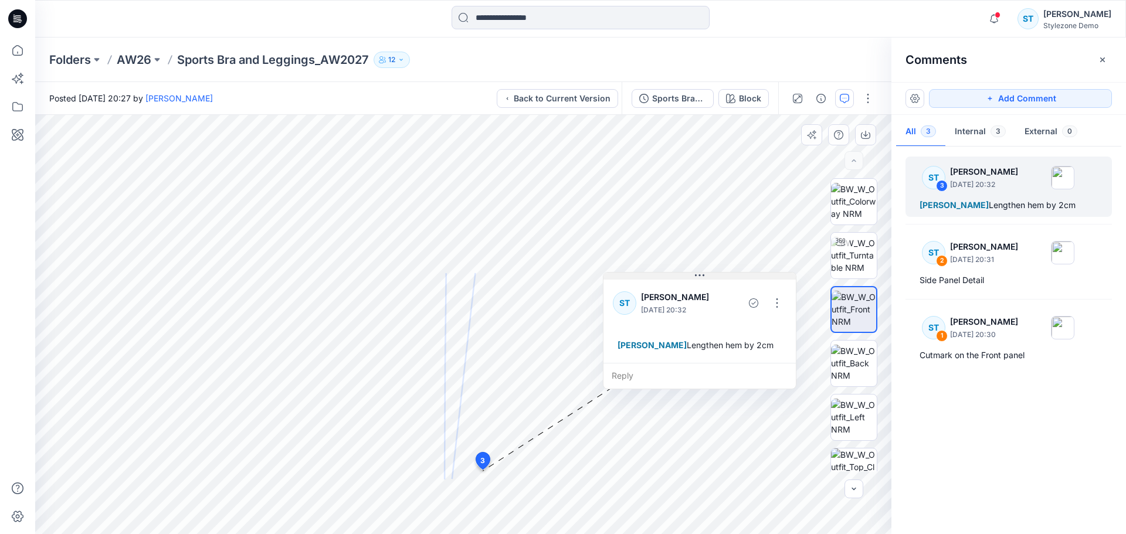
drag, startPoint x: 561, startPoint y: 363, endPoint x: 681, endPoint y: 276, distance: 147.8
click at [681, 276] on button at bounding box center [700, 276] width 192 height 7
click at [858, 98] on button "Add Comment" at bounding box center [1020, 98] width 183 height 19
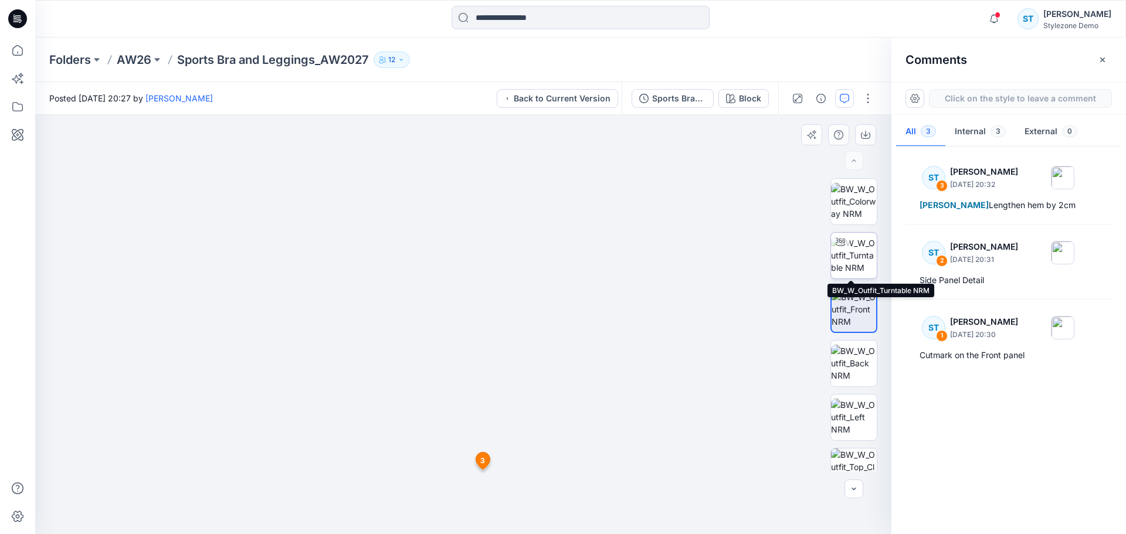
click at [857, 247] on img at bounding box center [854, 255] width 46 height 37
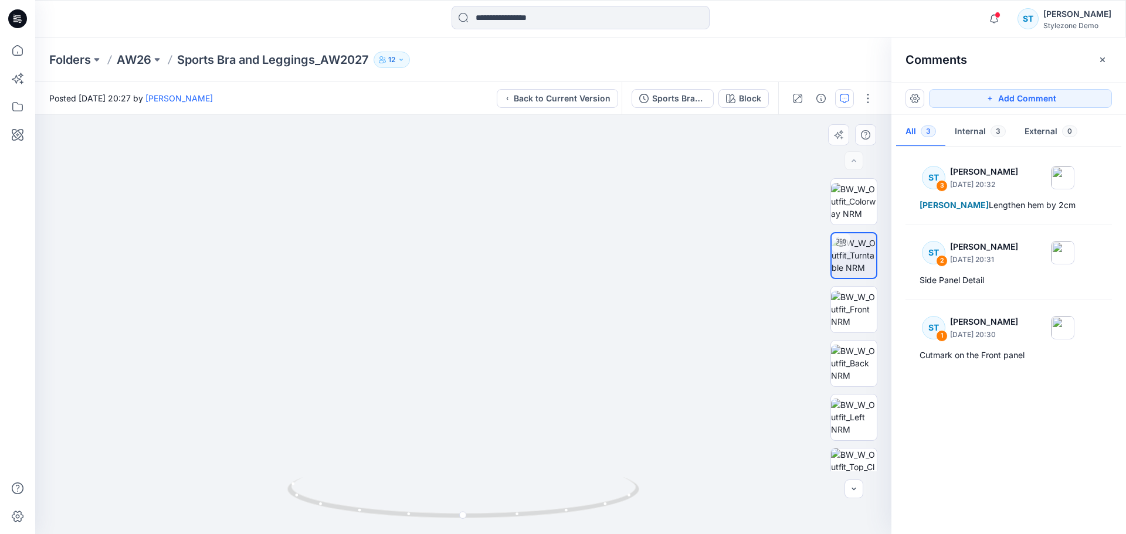
drag, startPoint x: 470, startPoint y: 333, endPoint x: 551, endPoint y: 341, distance: 81.4
click at [552, 344] on img at bounding box center [463, 255] width 757 height 557
drag, startPoint x: 592, startPoint y: 352, endPoint x: 536, endPoint y: 423, distance: 90.6
click at [592, 354] on img at bounding box center [463, 249] width 757 height 571
drag, startPoint x: 462, startPoint y: 517, endPoint x: 660, endPoint y: 520, distance: 198.3
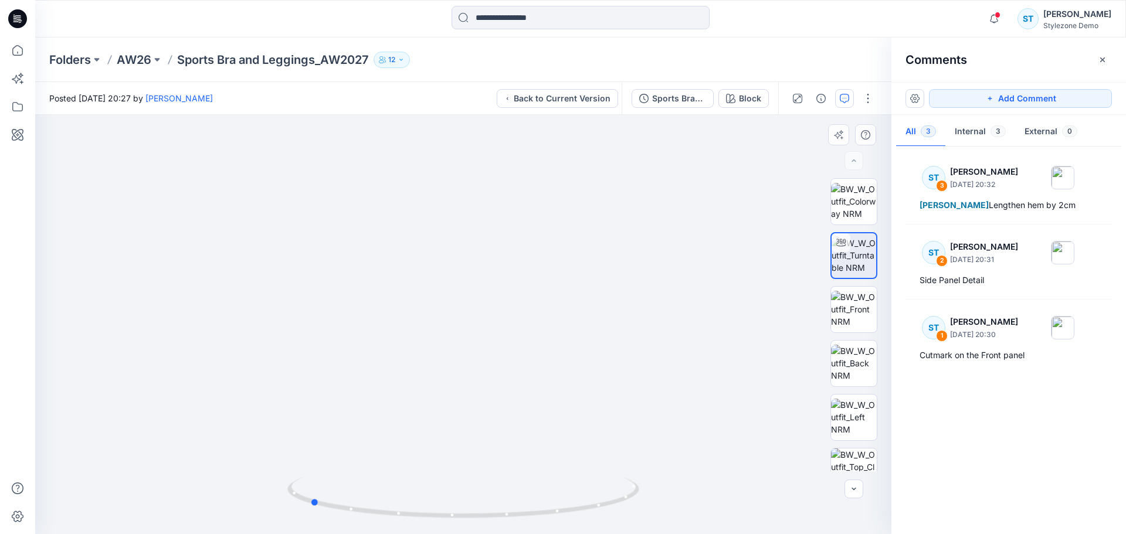
click at [660, 437] on div at bounding box center [463, 324] width 856 height 419
drag, startPoint x: 524, startPoint y: 334, endPoint x: 538, endPoint y: 438, distance: 104.2
click at [538, 437] on img at bounding box center [477, 219] width 1206 height 630
click at [858, 89] on button "Add Comment" at bounding box center [1020, 98] width 183 height 19
click at [455, 360] on div "4" at bounding box center [463, 324] width 856 height 419
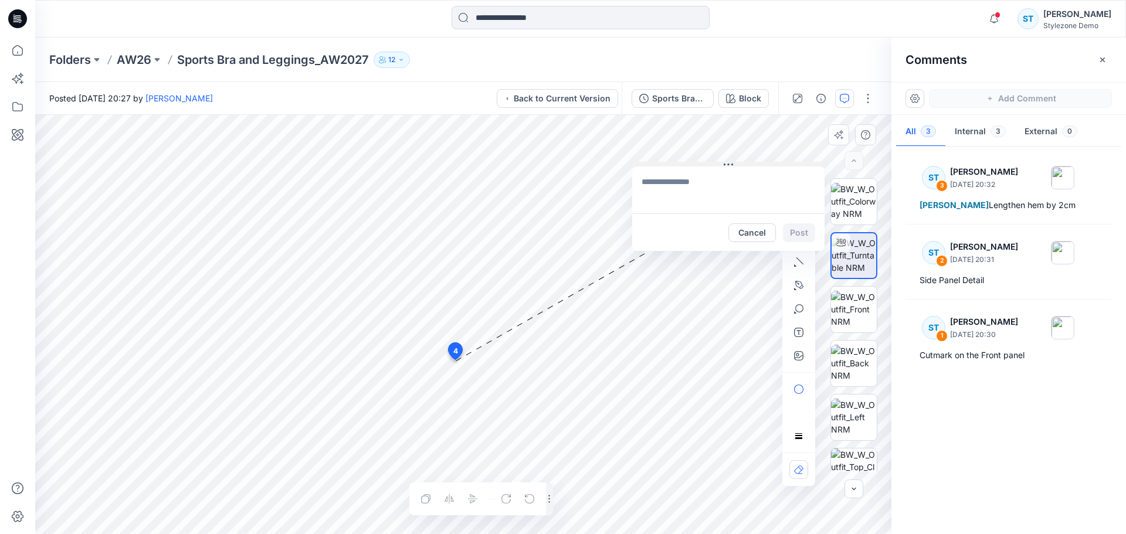
drag, startPoint x: 494, startPoint y: 367, endPoint x: 686, endPoint y: 165, distance: 278.8
click at [686, 165] on button at bounding box center [728, 165] width 192 height 7
click at [680, 187] on textarea at bounding box center [728, 191] width 192 height 47
type textarea "**********"
click at [798, 292] on button "button" at bounding box center [799, 285] width 19 height 19
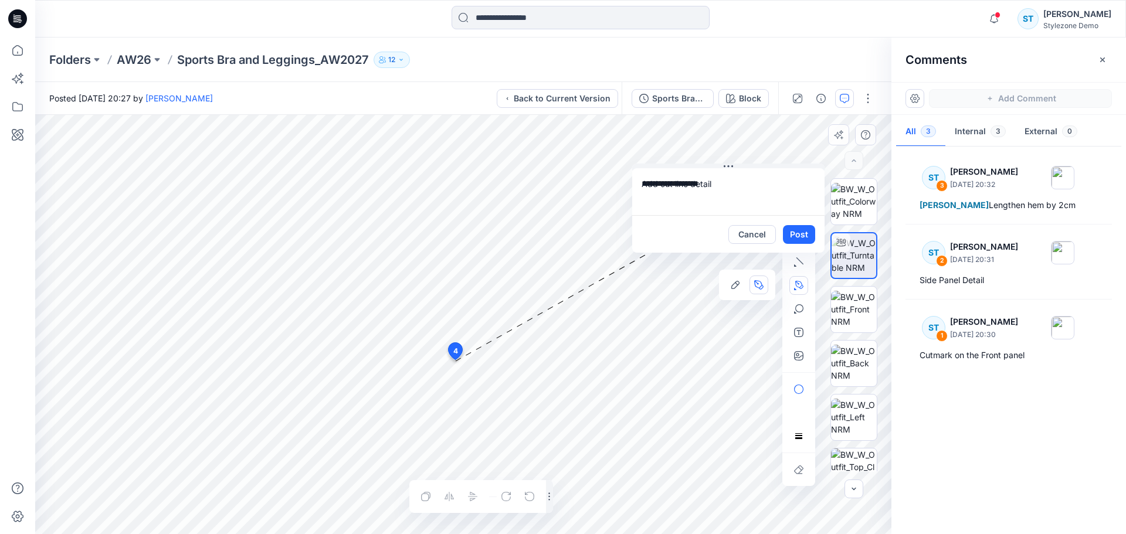
click at [442, 353] on icon "Layer 1" at bounding box center [463, 324] width 856 height 419
click at [466, 392] on g at bounding box center [452, 370] width 28 height 43
click at [802, 239] on button "Post" at bounding box center [799, 234] width 32 height 19
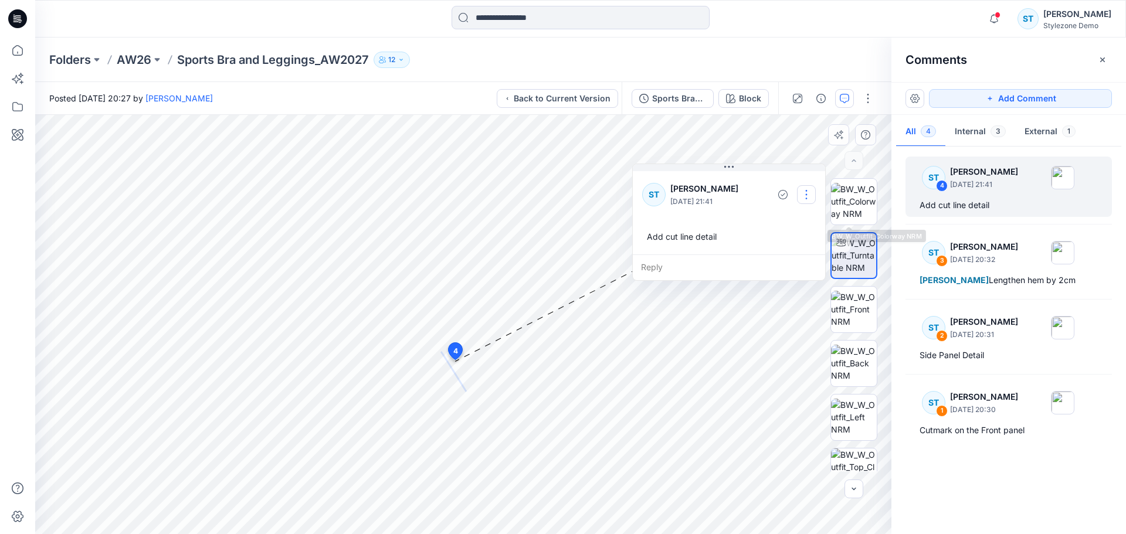
click at [812, 194] on button "button" at bounding box center [806, 194] width 19 height 19
click at [798, 228] on p "Edit comment" at bounding box center [809, 222] width 53 height 12
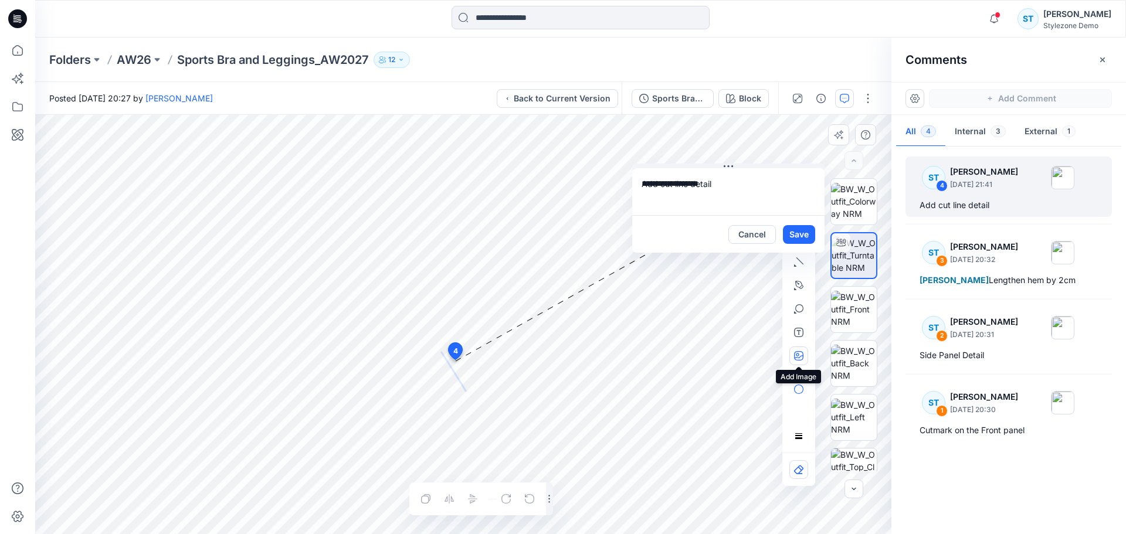
click at [798, 355] on icon "button" at bounding box center [797, 354] width 3 height 3
type input"] "**********"
click at [803, 234] on button "Save" at bounding box center [799, 234] width 32 height 19
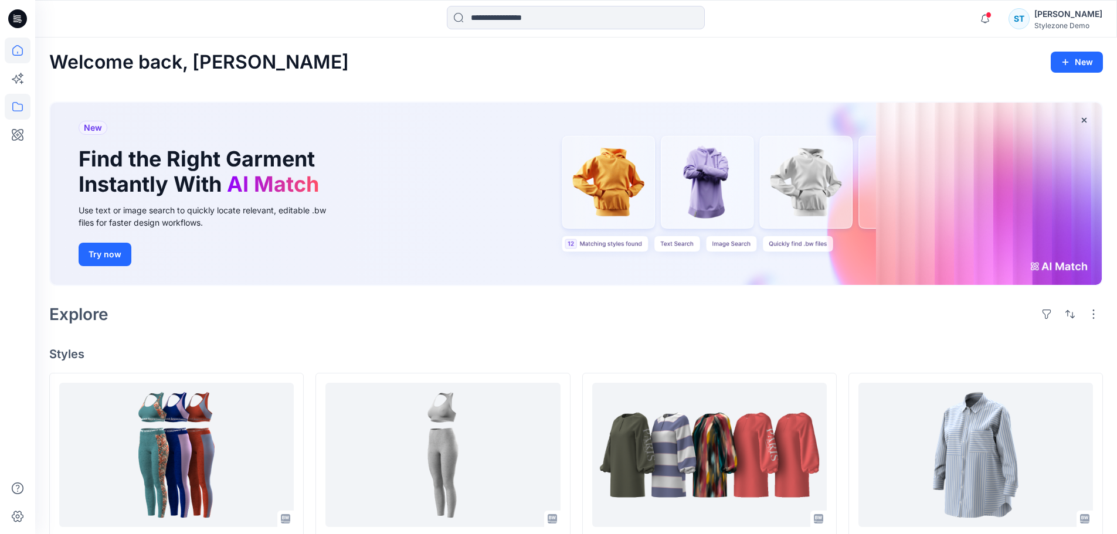
click at [30, 113] on icon at bounding box center [18, 107] width 26 height 26
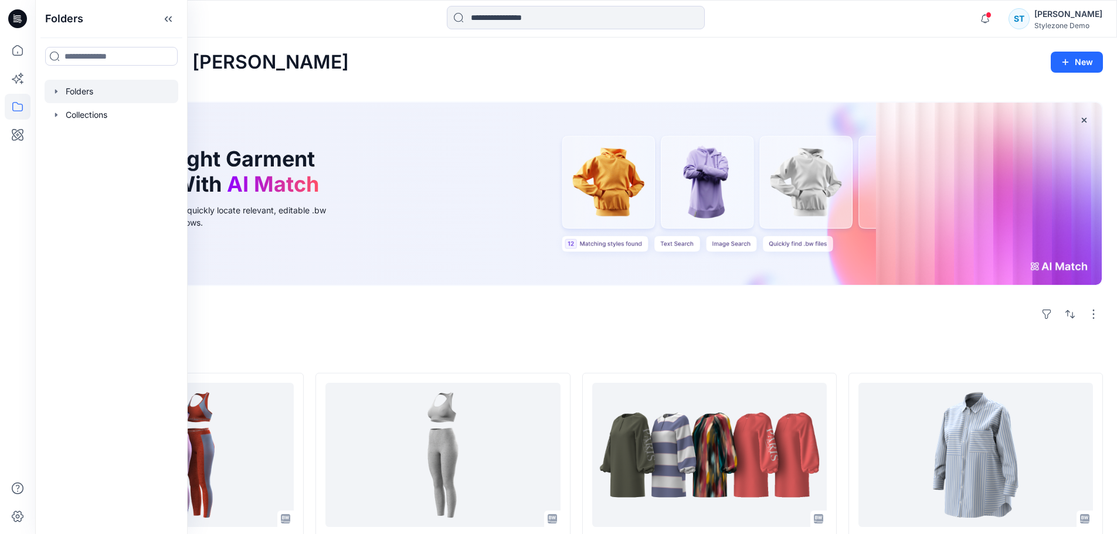
click at [56, 97] on div at bounding box center [112, 91] width 134 height 23
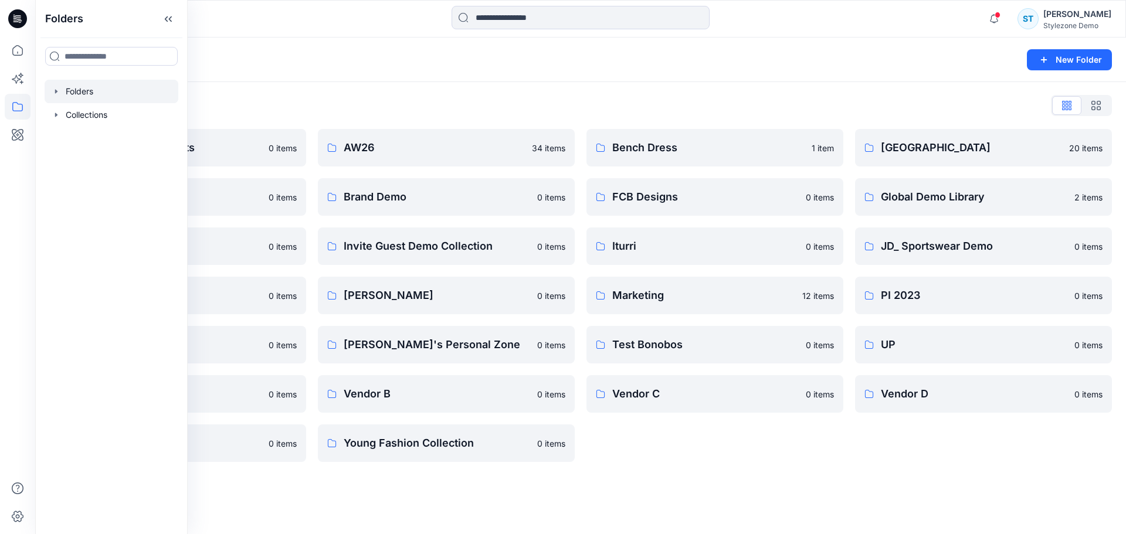
click at [360, 100] on div "Folders List" at bounding box center [580, 105] width 1063 height 19
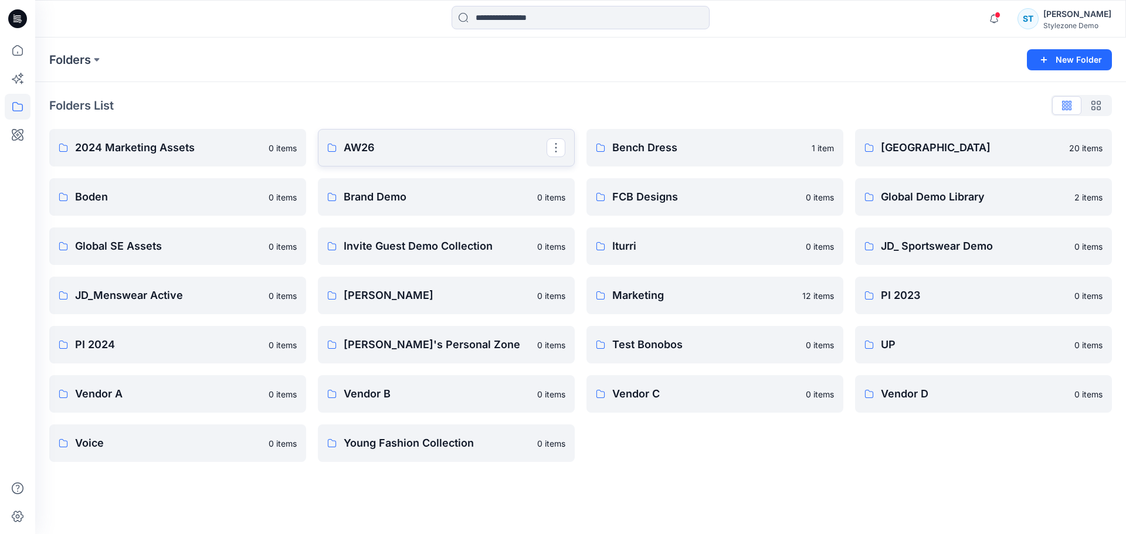
click at [474, 136] on link "AW26" at bounding box center [446, 148] width 257 height 38
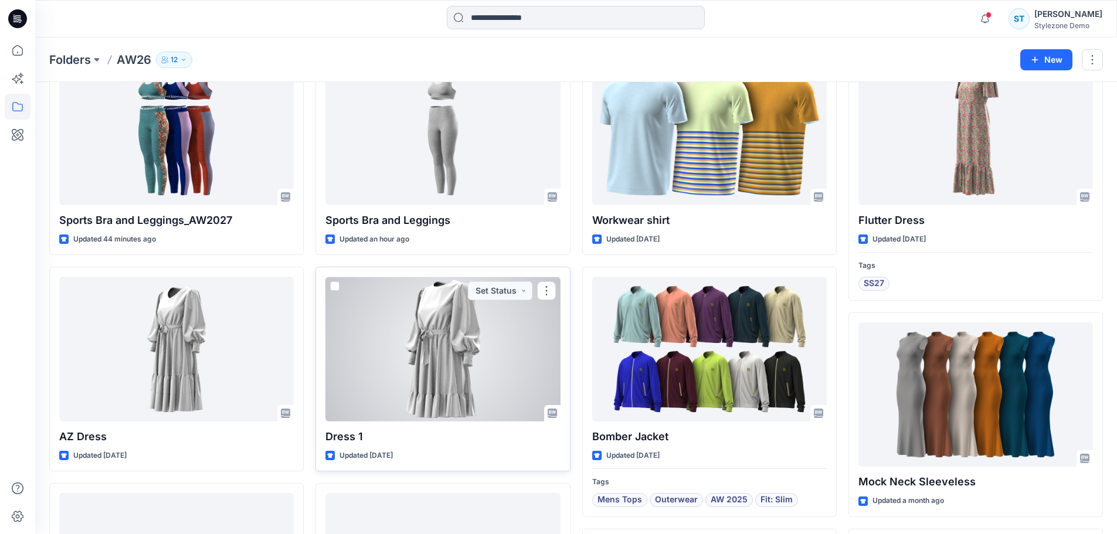
scroll to position [176, 0]
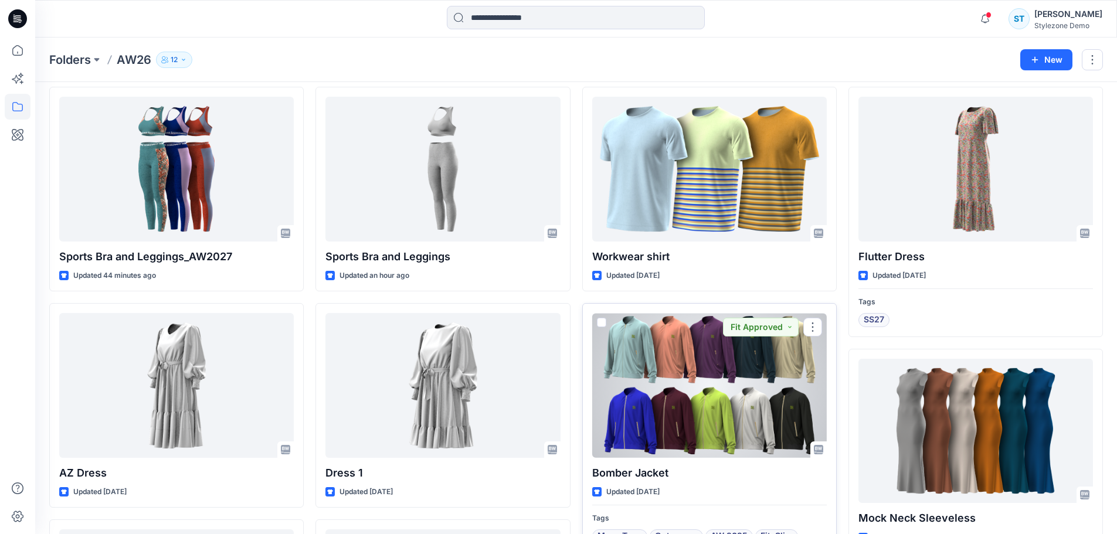
click at [648, 378] on div at bounding box center [709, 385] width 235 height 145
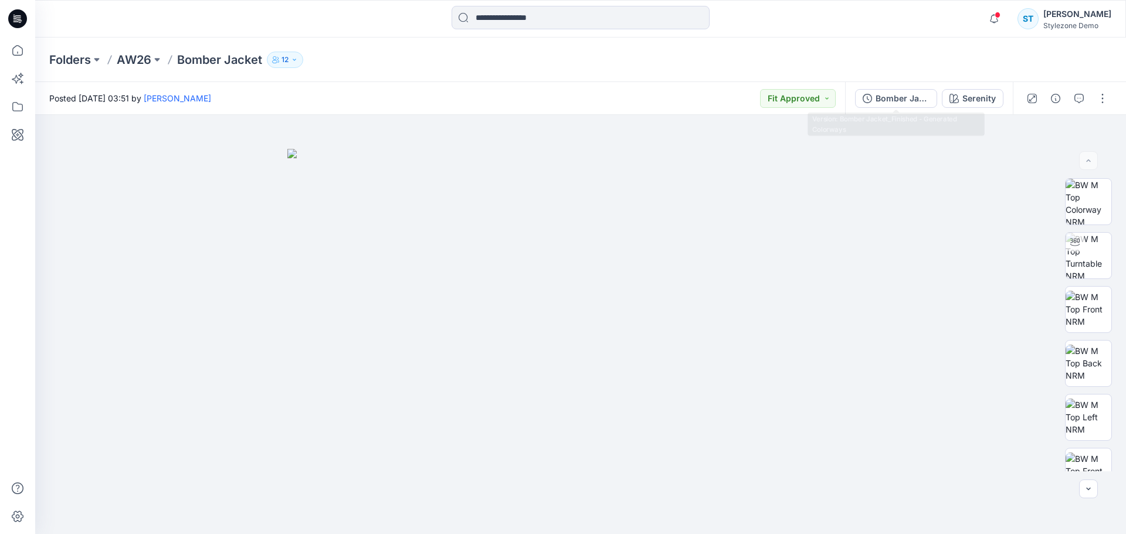
click at [876, 84] on div "Bomber Jacket_Finished - Generated Colorways Serenity" at bounding box center [929, 98] width 168 height 33
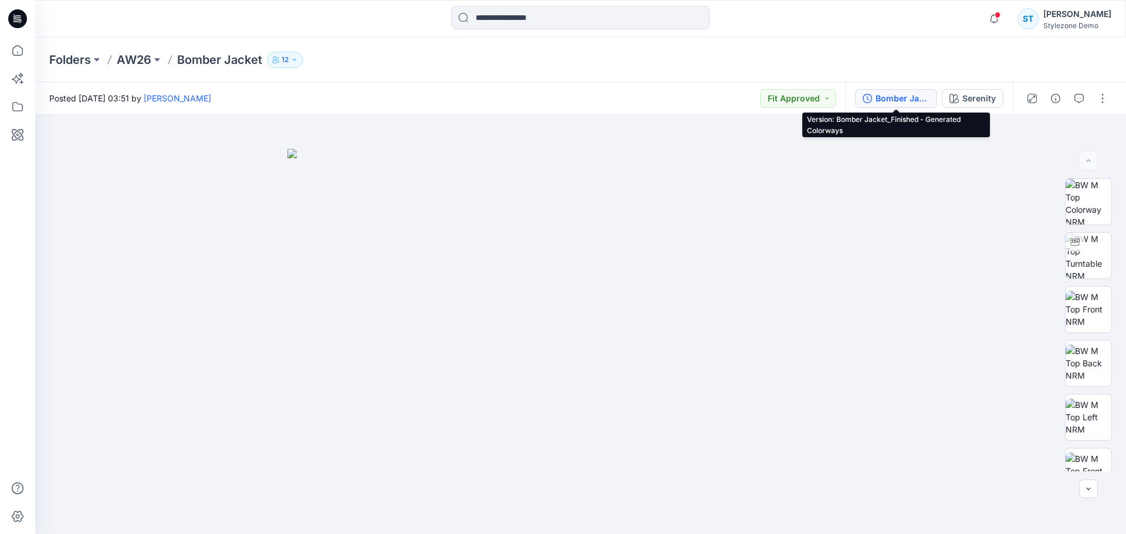
click at [882, 96] on div "Bomber Jacket_Finished - Generated Colorways" at bounding box center [903, 98] width 54 height 13
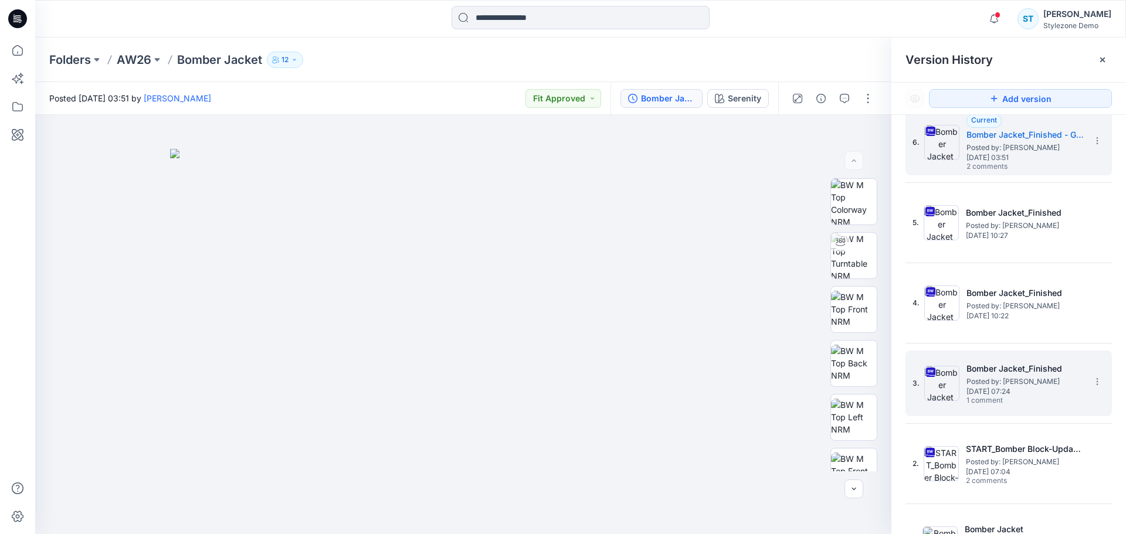
scroll to position [57, 0]
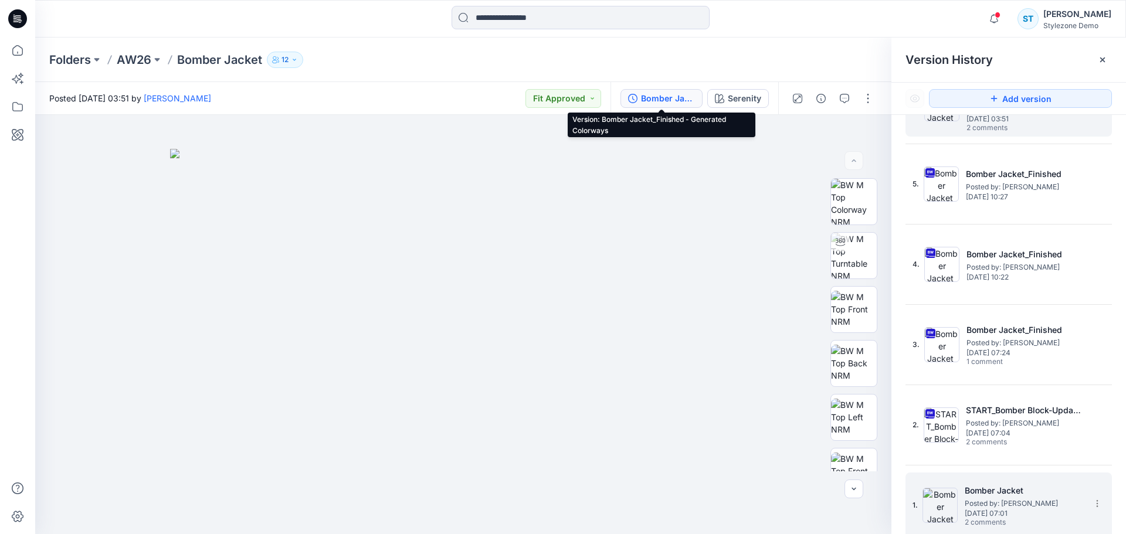
click at [961, 494] on div "1. Bomber Jacket Posted by: [PERSON_NAME] [DATE] 07:01 2 comments" at bounding box center [1001, 505] width 176 height 56
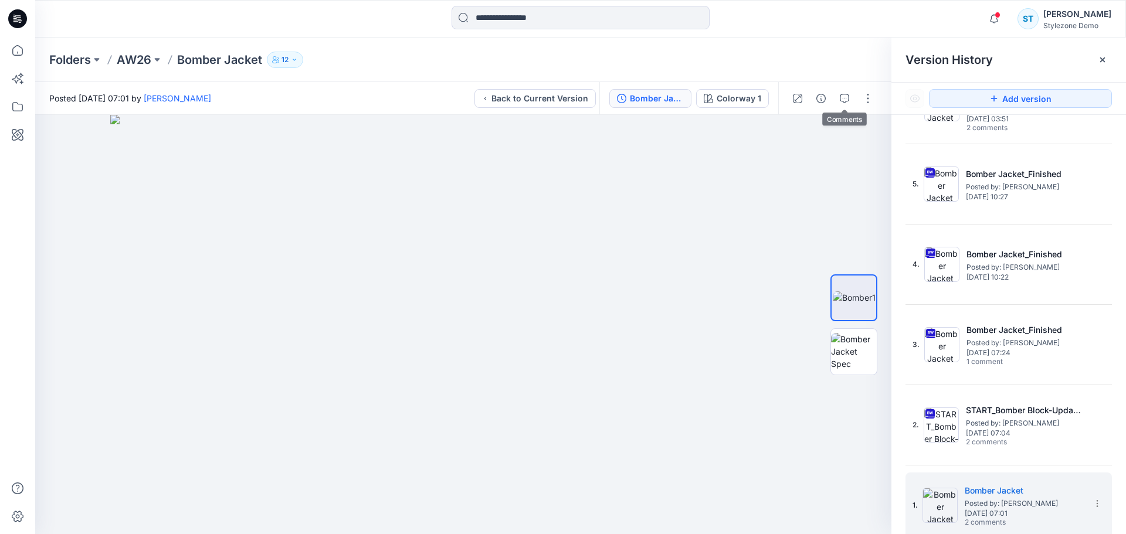
click at [856, 99] on div at bounding box center [832, 98] width 109 height 33
click at [848, 101] on icon "button" at bounding box center [844, 98] width 9 height 9
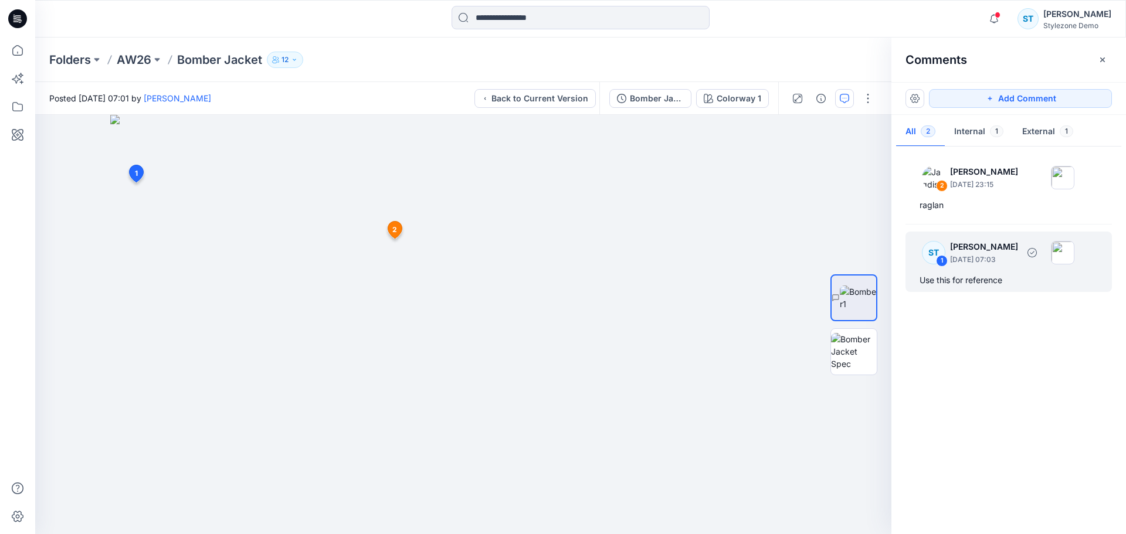
click at [993, 269] on div "ST 1 [PERSON_NAME] [DATE] 07:03 Use this for reference" at bounding box center [1009, 262] width 206 height 60
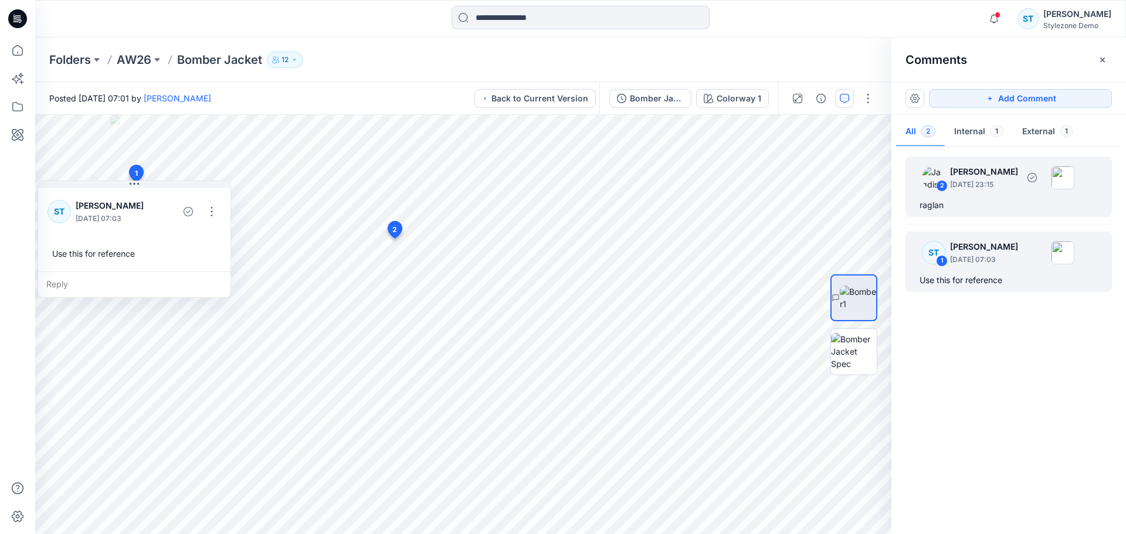
click at [990, 179] on p "[DATE] 23:15" at bounding box center [984, 185] width 68 height 12
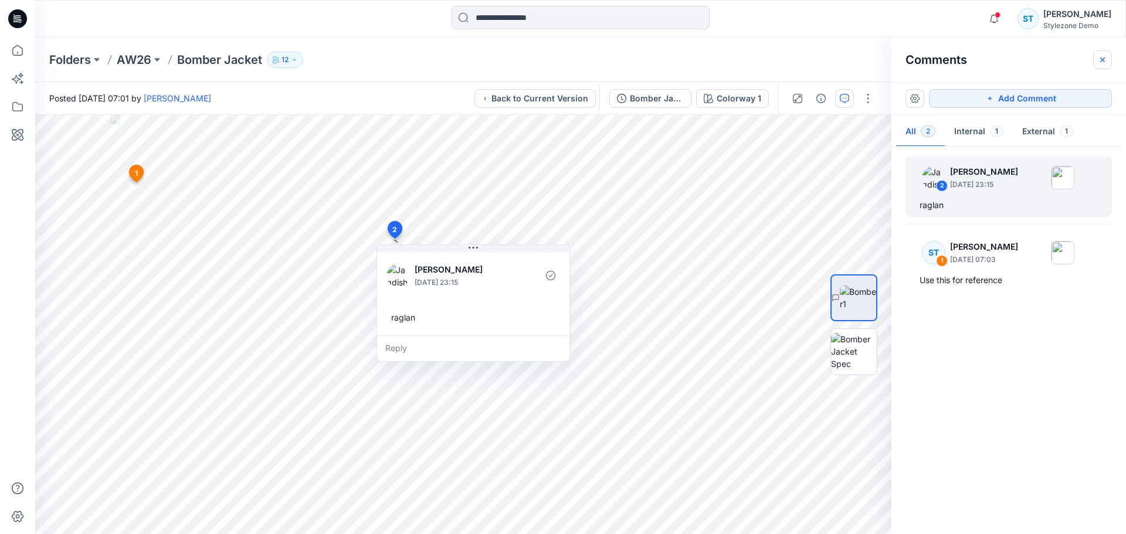
click at [1096, 59] on button "button" at bounding box center [1102, 59] width 19 height 19
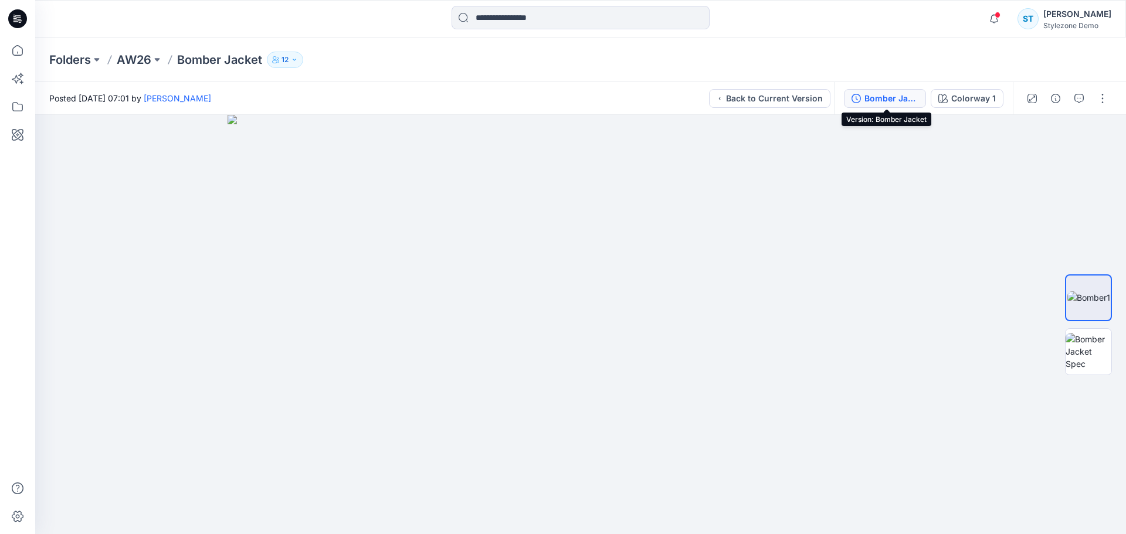
click at [901, 93] on div "Bomber Jacket" at bounding box center [892, 98] width 54 height 13
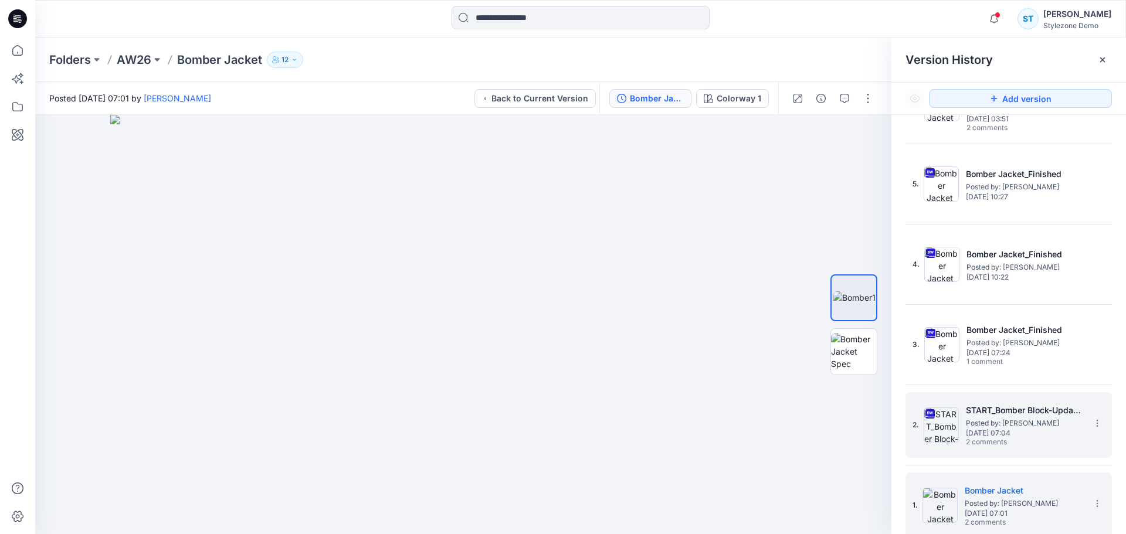
click at [1003, 436] on span "[DATE] 07:04" at bounding box center [1024, 433] width 117 height 8
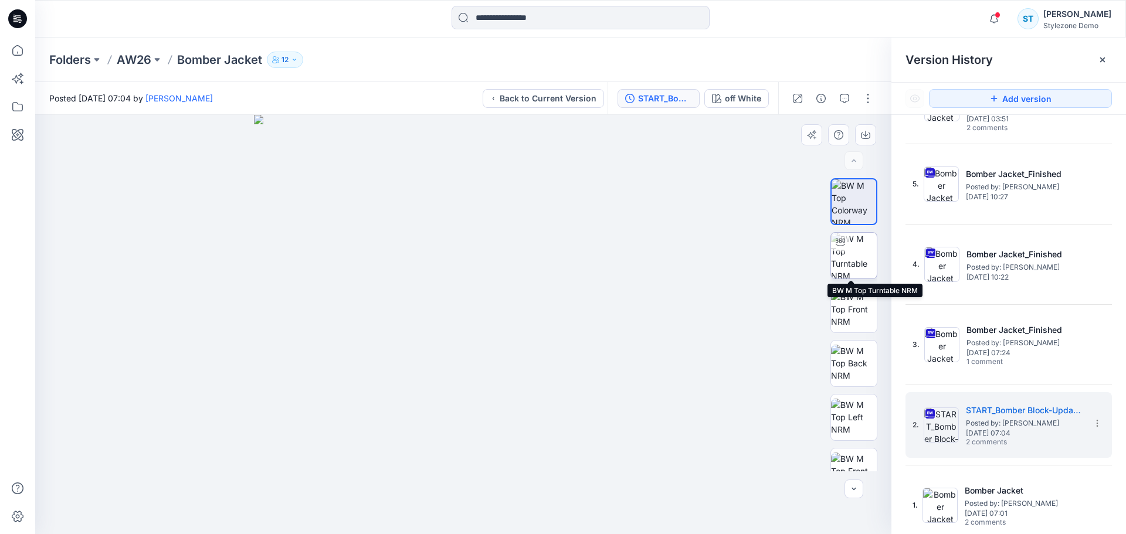
click at [860, 245] on img at bounding box center [854, 256] width 46 height 46
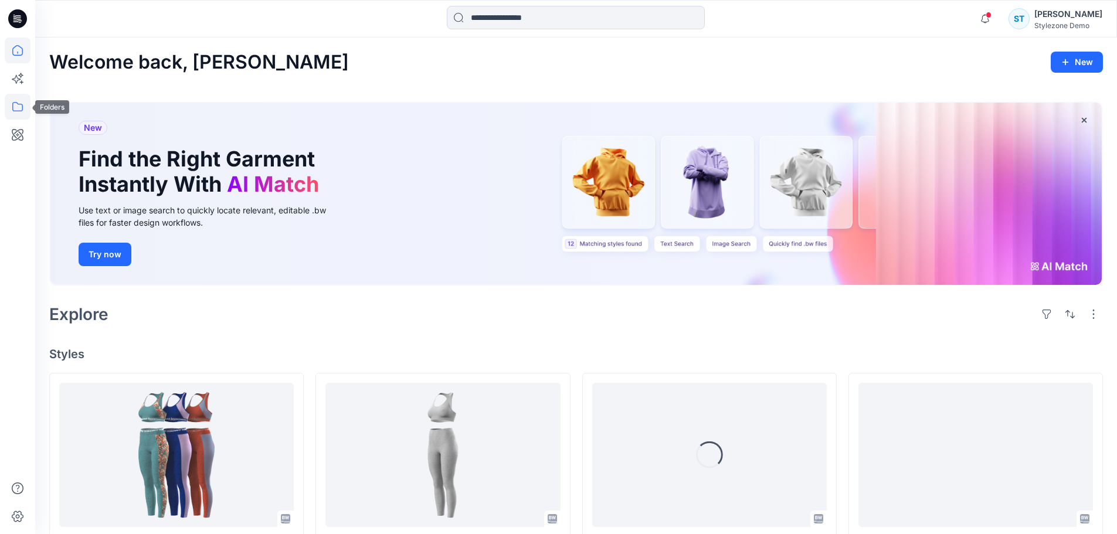
click at [19, 103] on icon at bounding box center [18, 107] width 26 height 26
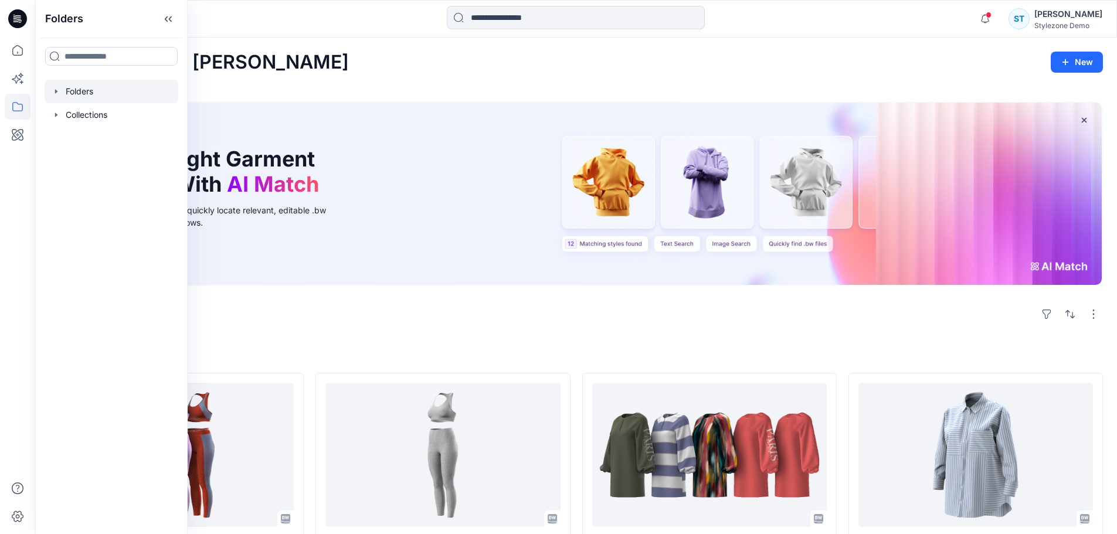
click at [52, 93] on icon "button" at bounding box center [56, 91] width 9 height 9
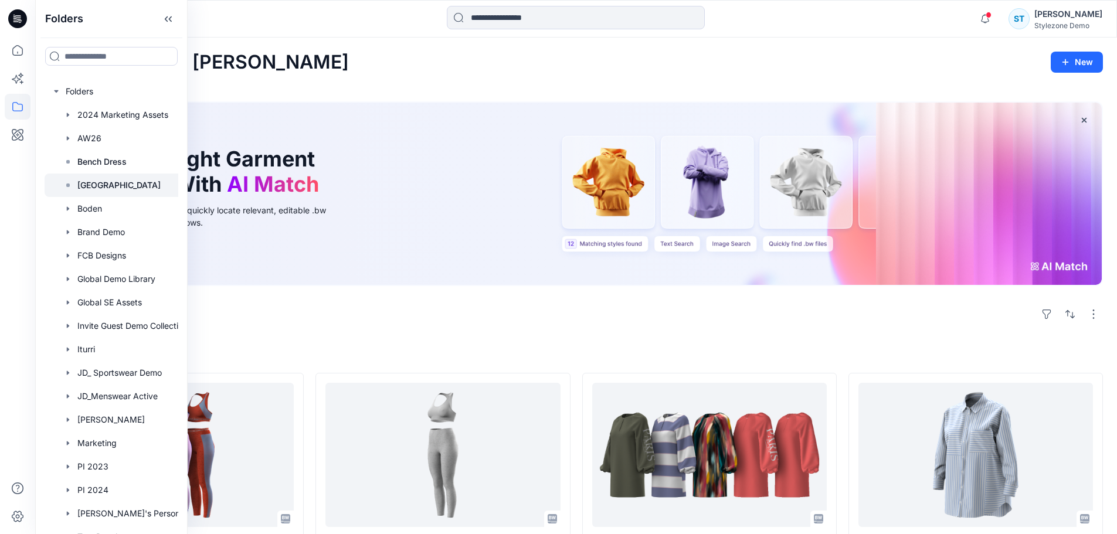
click at [81, 179] on p "[GEOGRAPHIC_DATA]" at bounding box center [118, 185] width 83 height 14
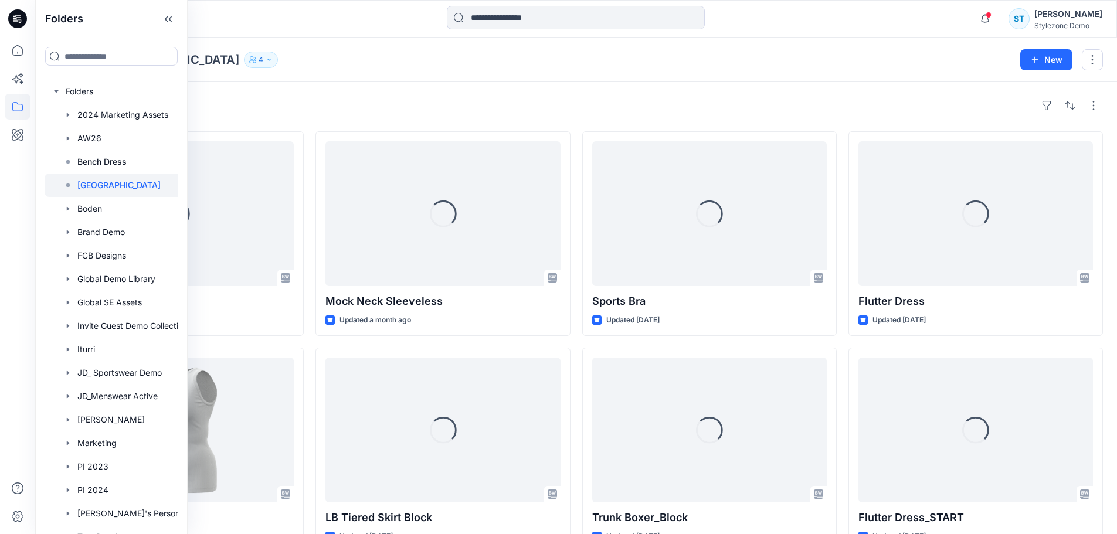
click at [343, 53] on div "[GEOGRAPHIC_DATA] 4" at bounding box center [530, 60] width 963 height 16
